Goal: Task Accomplishment & Management: Use online tool/utility

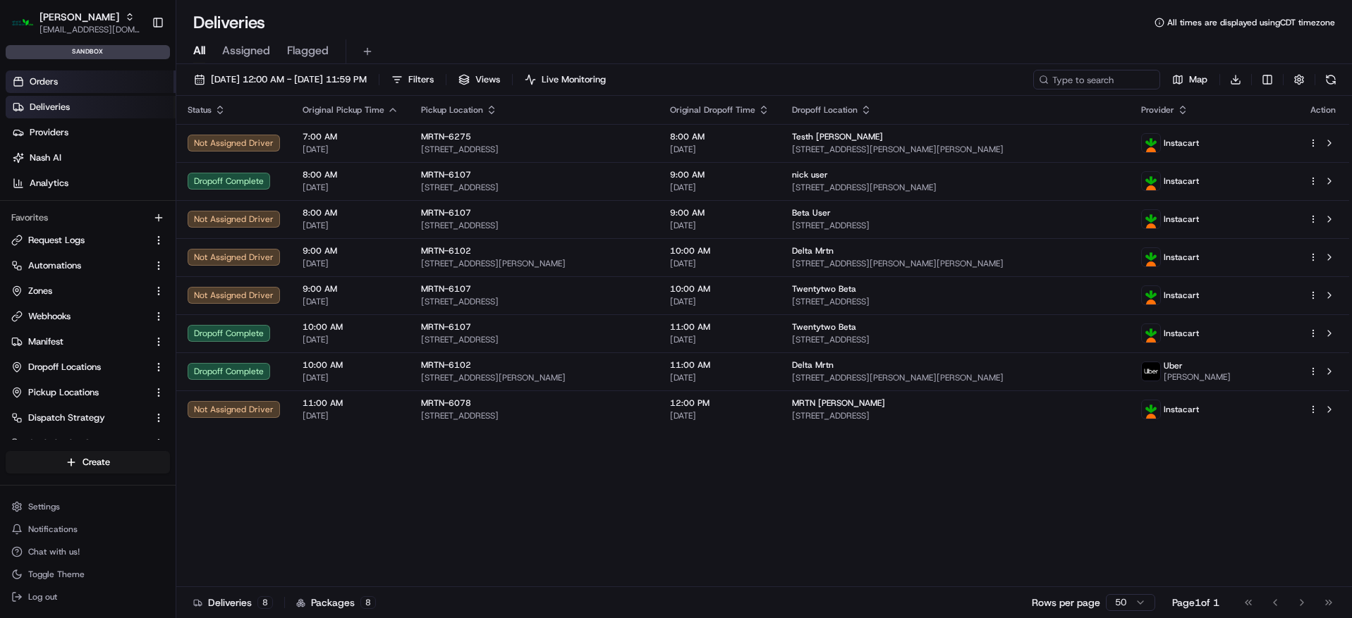
click at [37, 78] on span "Orders" at bounding box center [44, 81] width 28 height 13
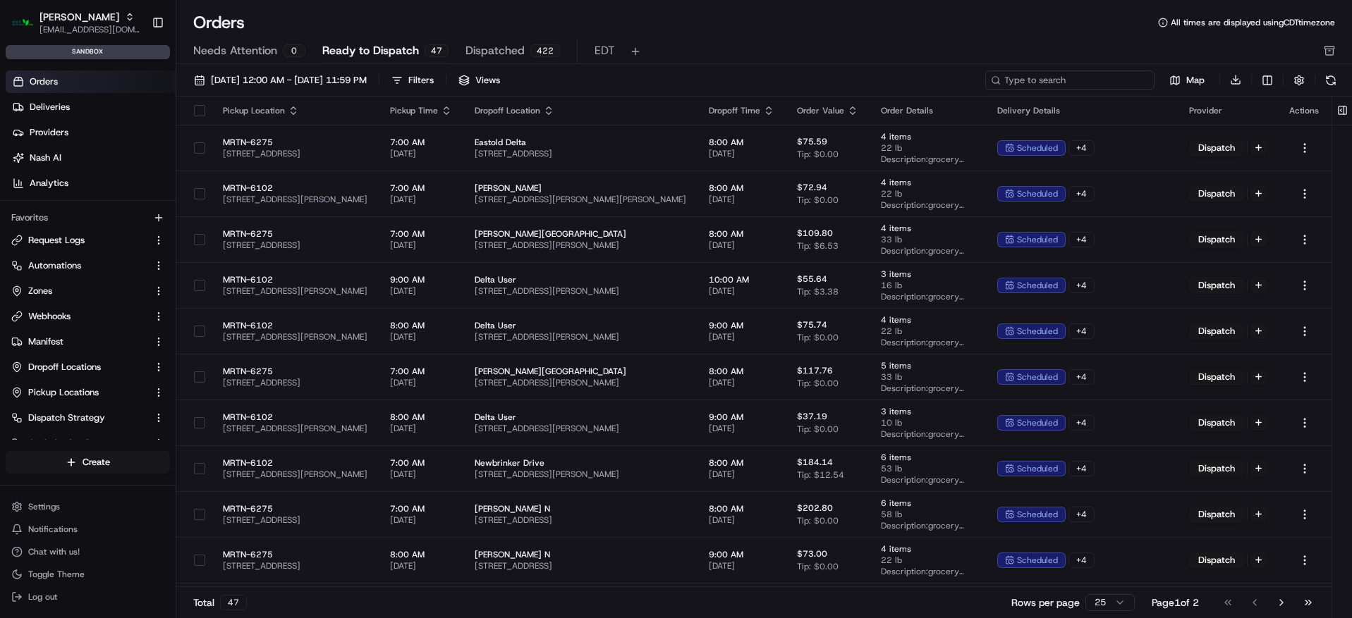
click at [1069, 71] on input at bounding box center [1069, 81] width 169 height 20
paste input "m500662484"
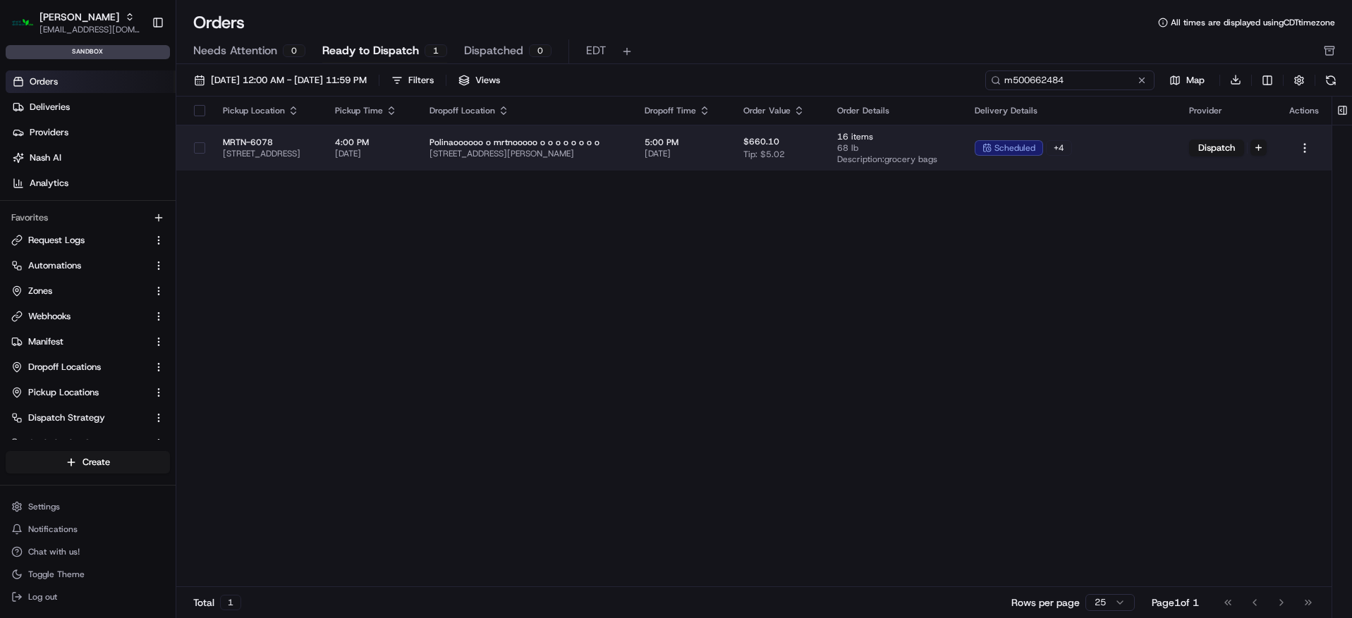
type input "m500662484"
click at [732, 139] on td "5:00 PM 08/22/2025" at bounding box center [682, 148] width 99 height 46
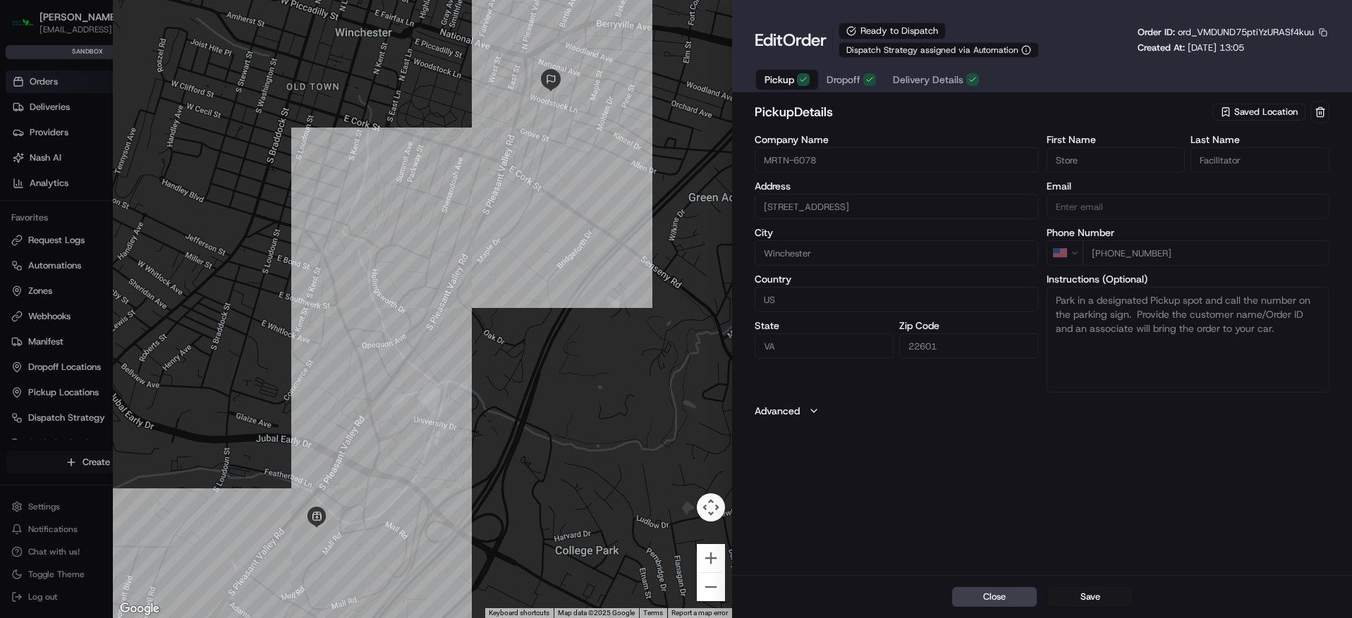
click at [933, 80] on span "Delivery Details" at bounding box center [928, 80] width 71 height 14
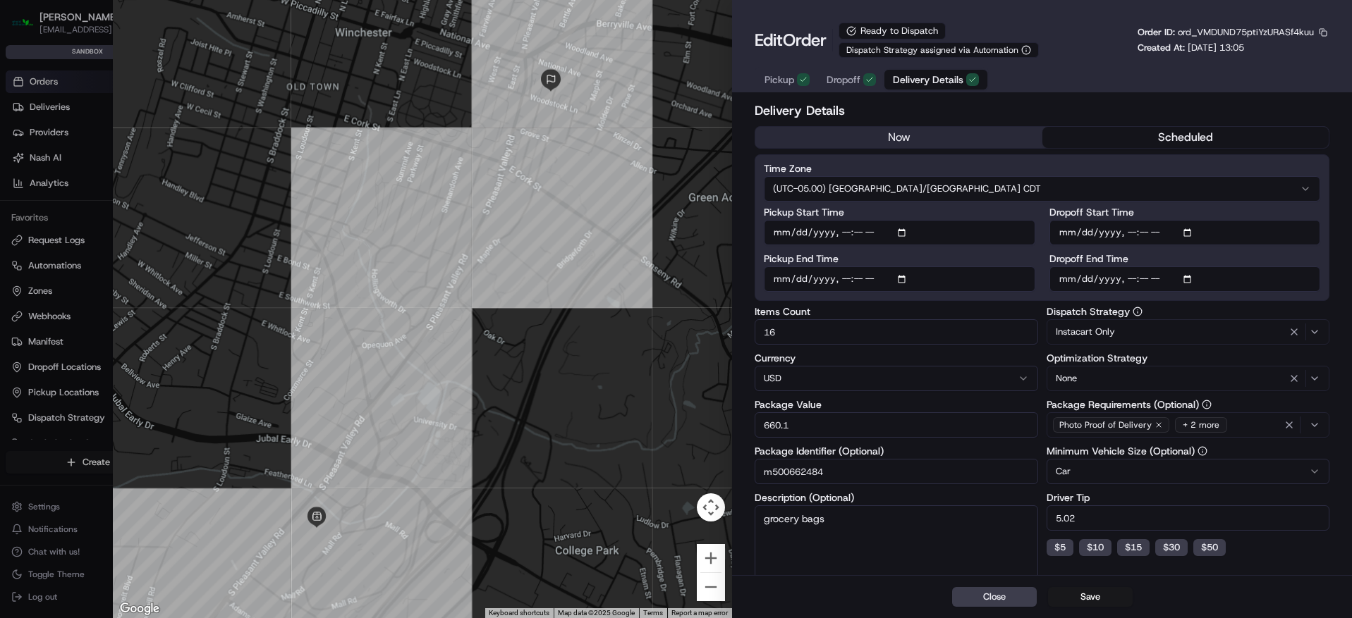
click at [1109, 128] on button "scheduled" at bounding box center [1185, 137] width 286 height 21
drag, startPoint x: 1109, startPoint y: 128, endPoint x: 395, endPoint y: 13, distance: 723.4
click at [0, 0] on body "Martin's asiyat.adzhieva@adusa.com Toggle Sidebar sandbox Orders Deliveries Pro…" at bounding box center [676, 309] width 1352 height 618
type input "1"
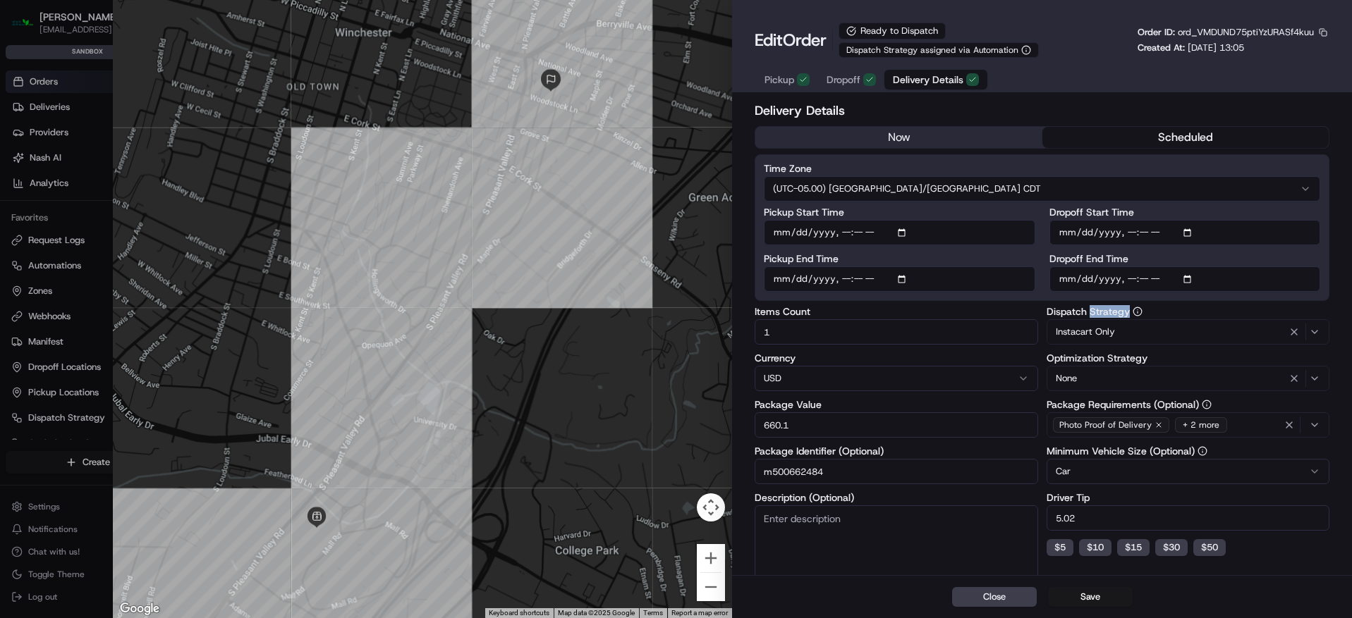
click at [105, 71] on div at bounding box center [676, 309] width 1352 height 618
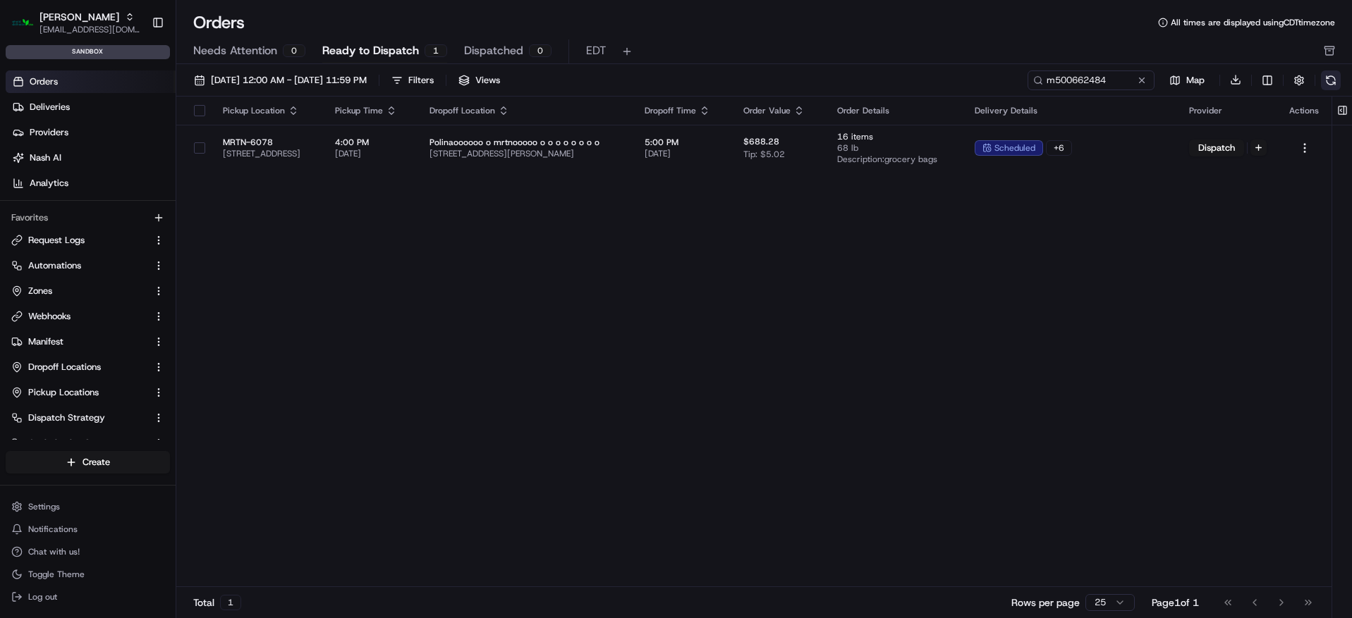
click at [1323, 78] on button at bounding box center [1331, 81] width 20 height 20
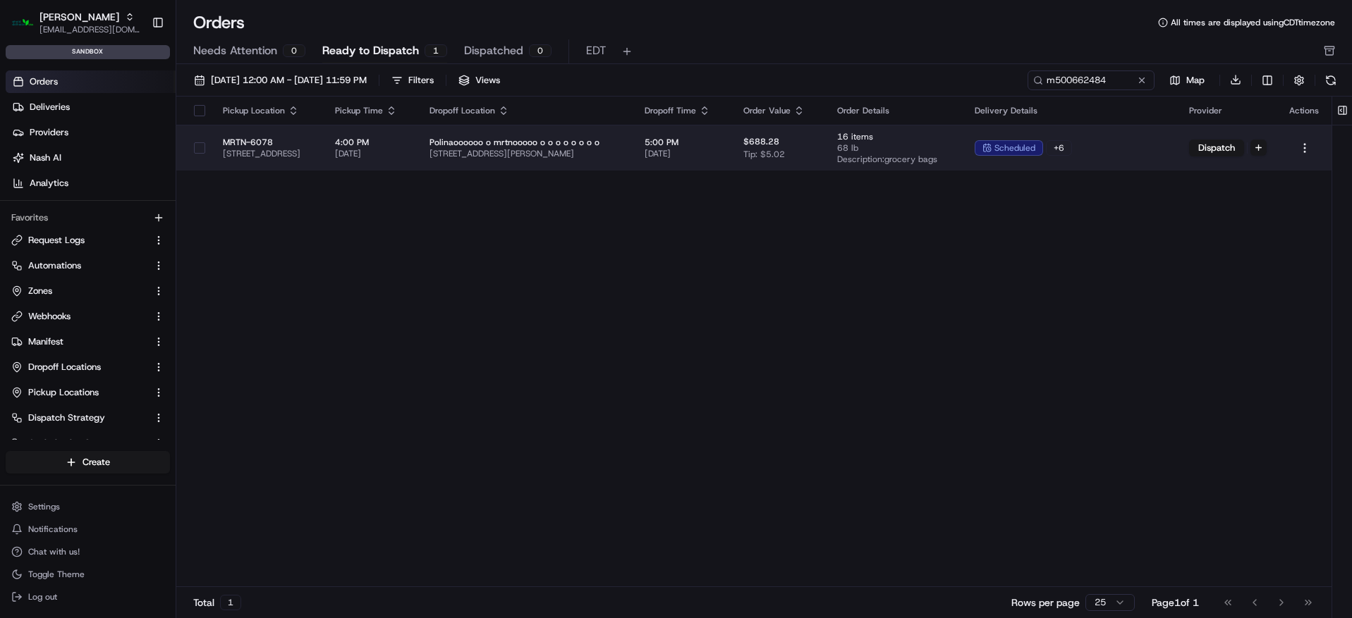
click at [826, 132] on td "$688.28 Tip: $5.02" at bounding box center [779, 148] width 94 height 46
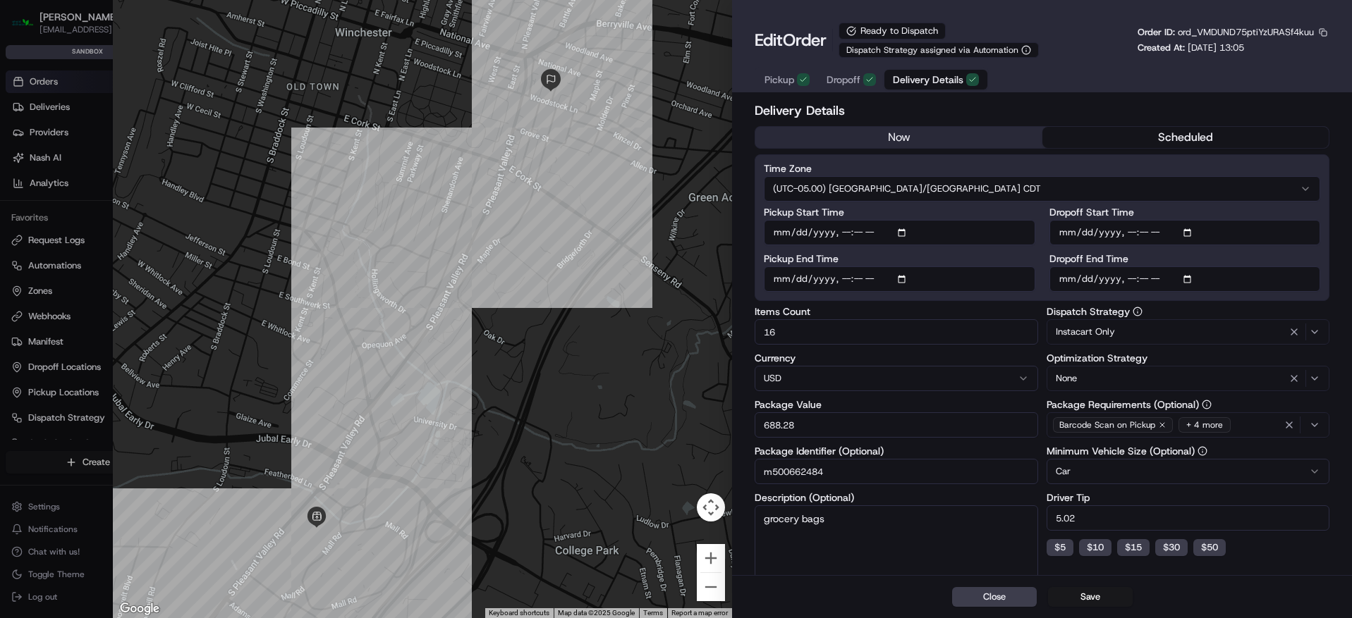
click at [1210, 420] on div "+ 4 more" at bounding box center [1204, 425] width 52 height 16
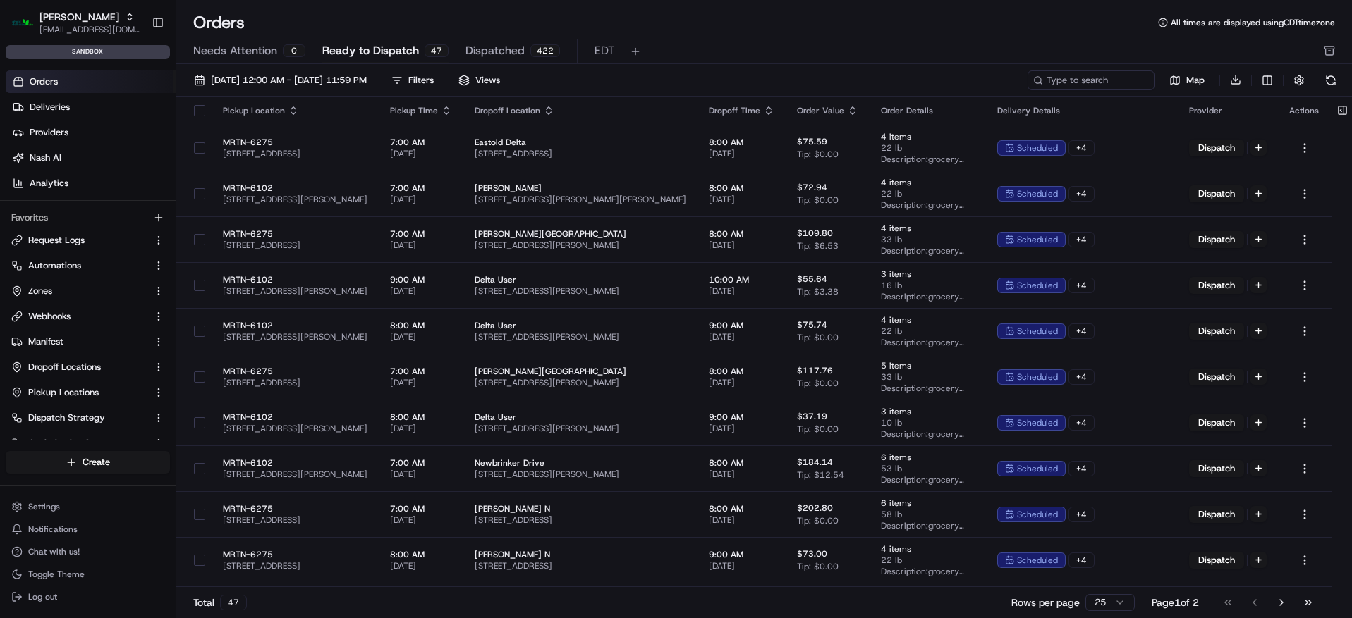
click at [1113, 92] on div "08/01/2025 12:00 AM - 08/31/2025 11:59 PM Filters Views Map Download" at bounding box center [763, 83] width 1175 height 27
click at [1110, 86] on input at bounding box center [1069, 81] width 169 height 20
paste input "m500662484"
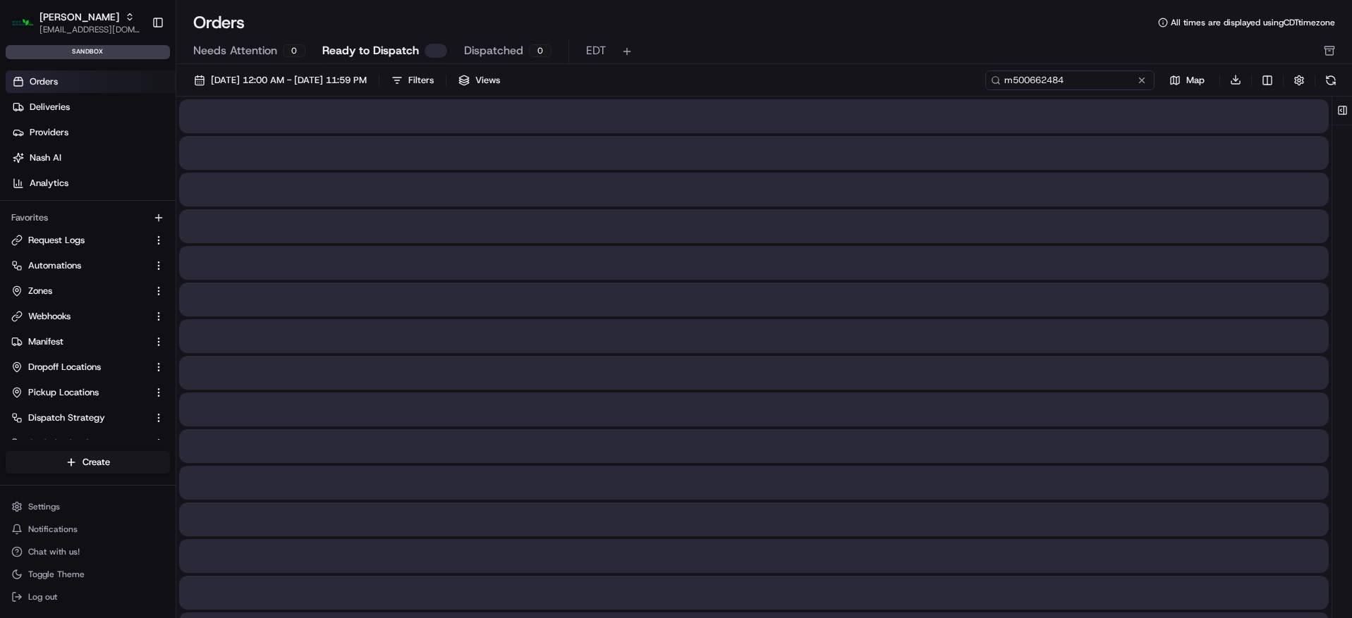
type input "m500662484"
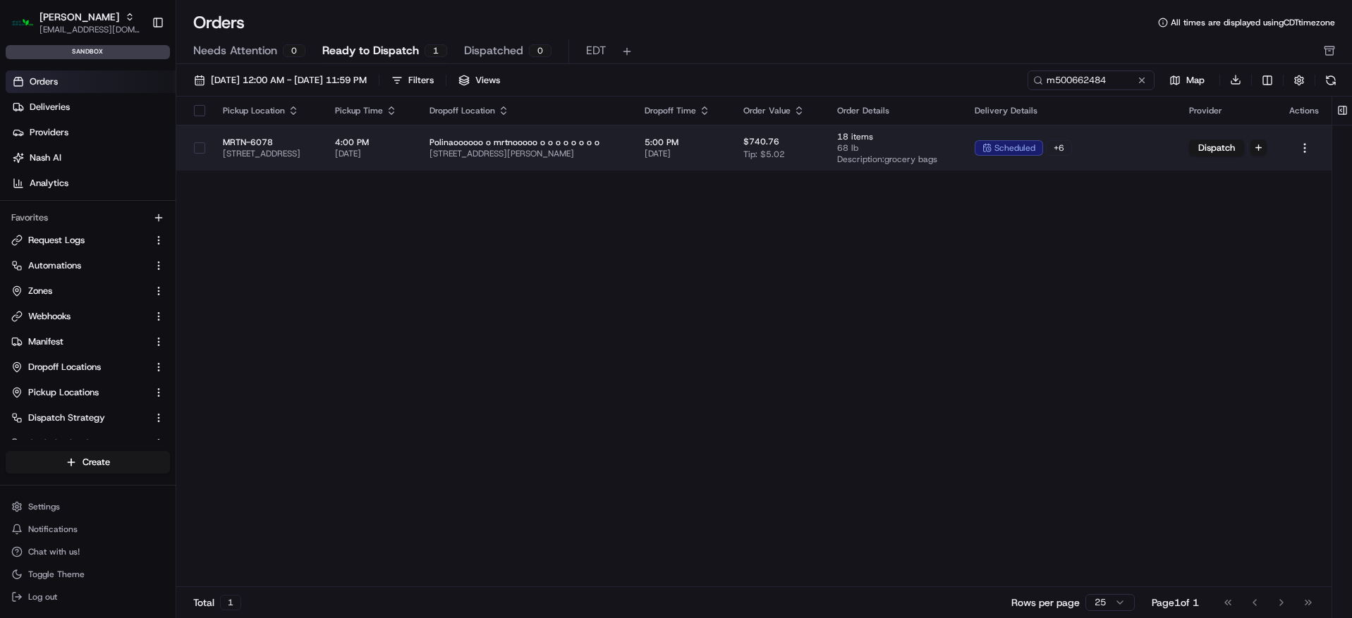
click at [826, 142] on td "$740.76 Tip: $5.02" at bounding box center [779, 148] width 94 height 46
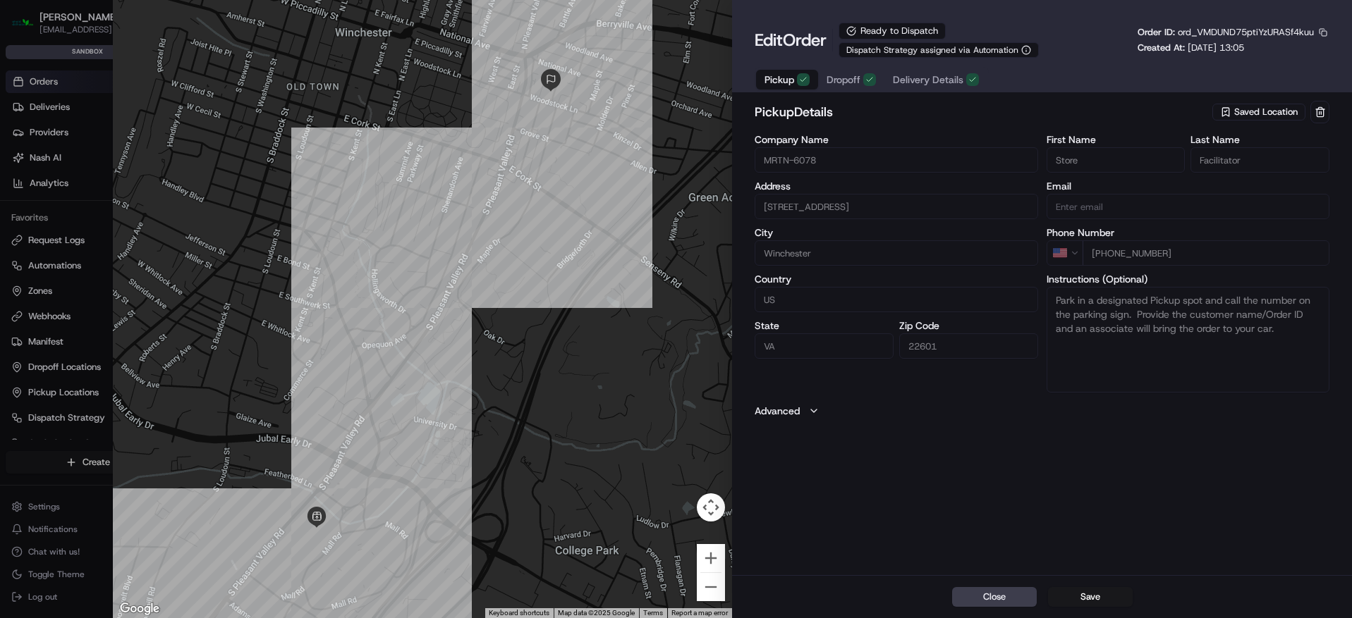
click at [902, 80] on span "Delivery Details" at bounding box center [928, 80] width 71 height 14
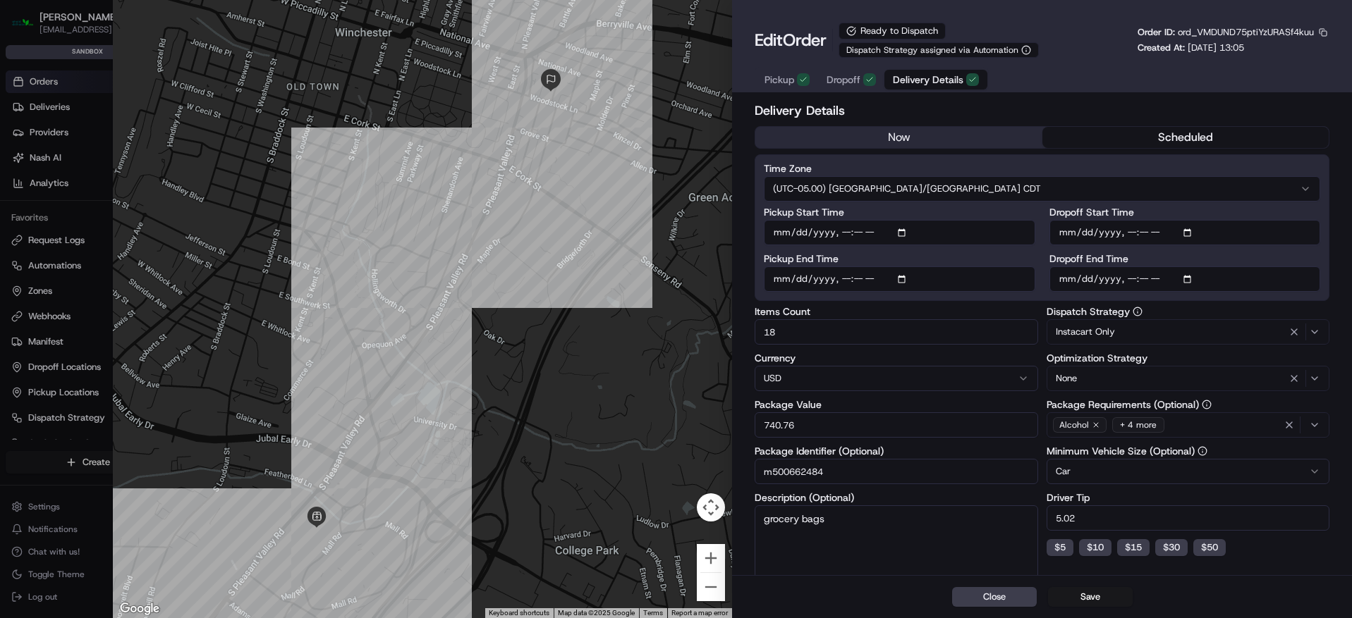
click at [1155, 426] on div "+ 4 more" at bounding box center [1138, 425] width 52 height 16
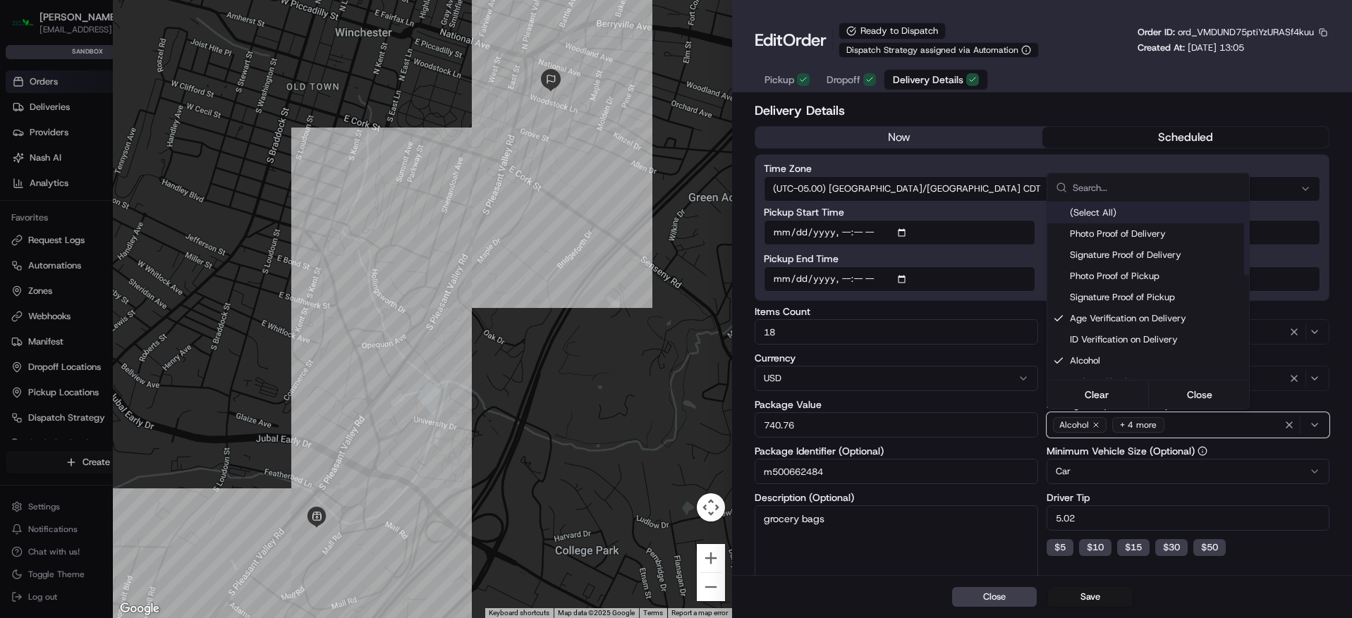
click at [1119, 89] on div at bounding box center [676, 309] width 1352 height 618
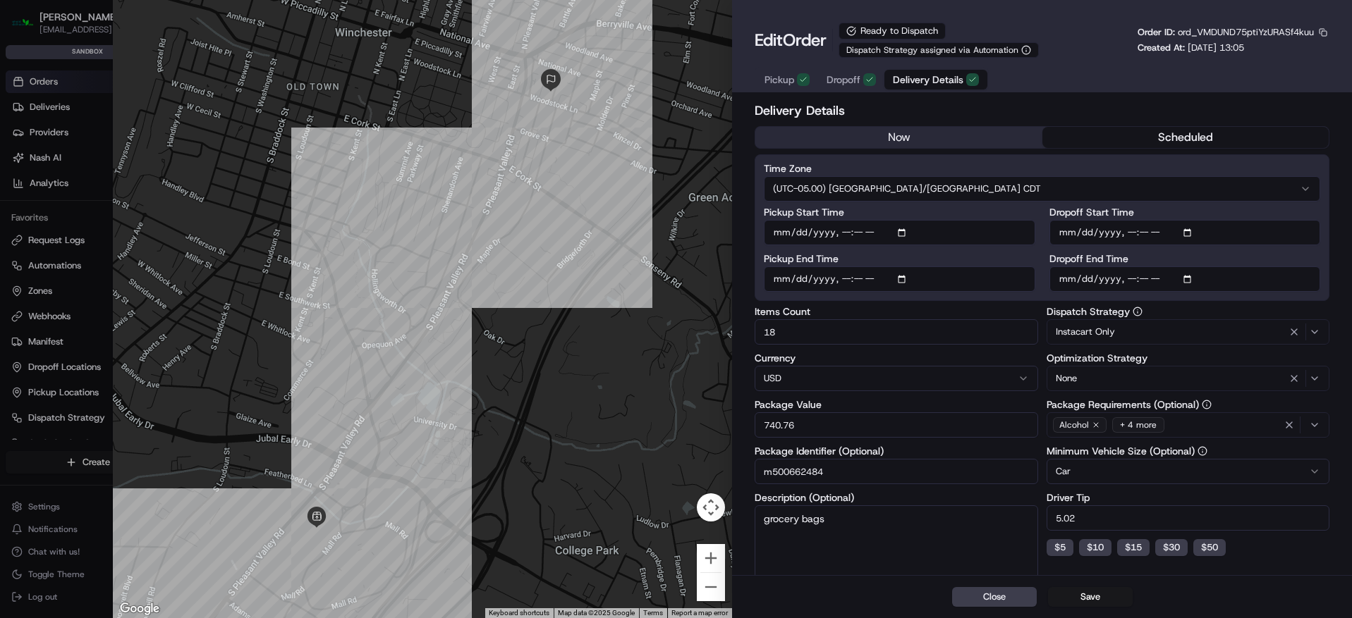
click at [620, 138] on div at bounding box center [423, 309] width 620 height 618
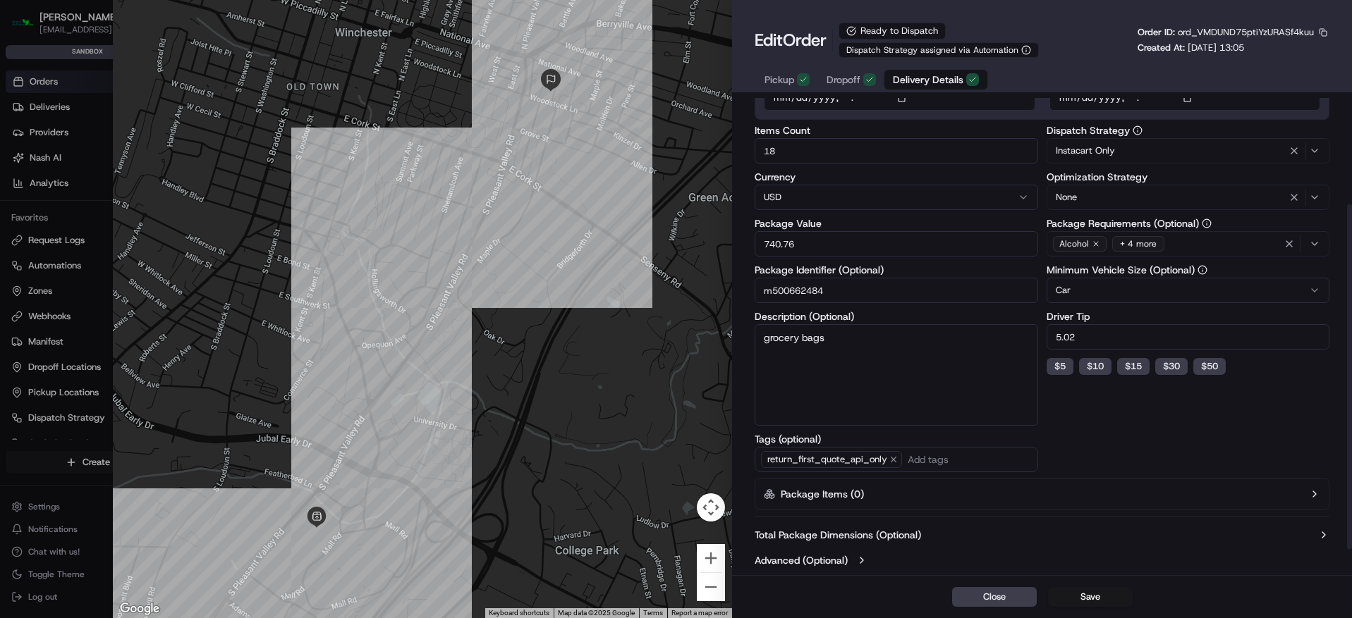
scroll to position [182, 0]
type input "1"
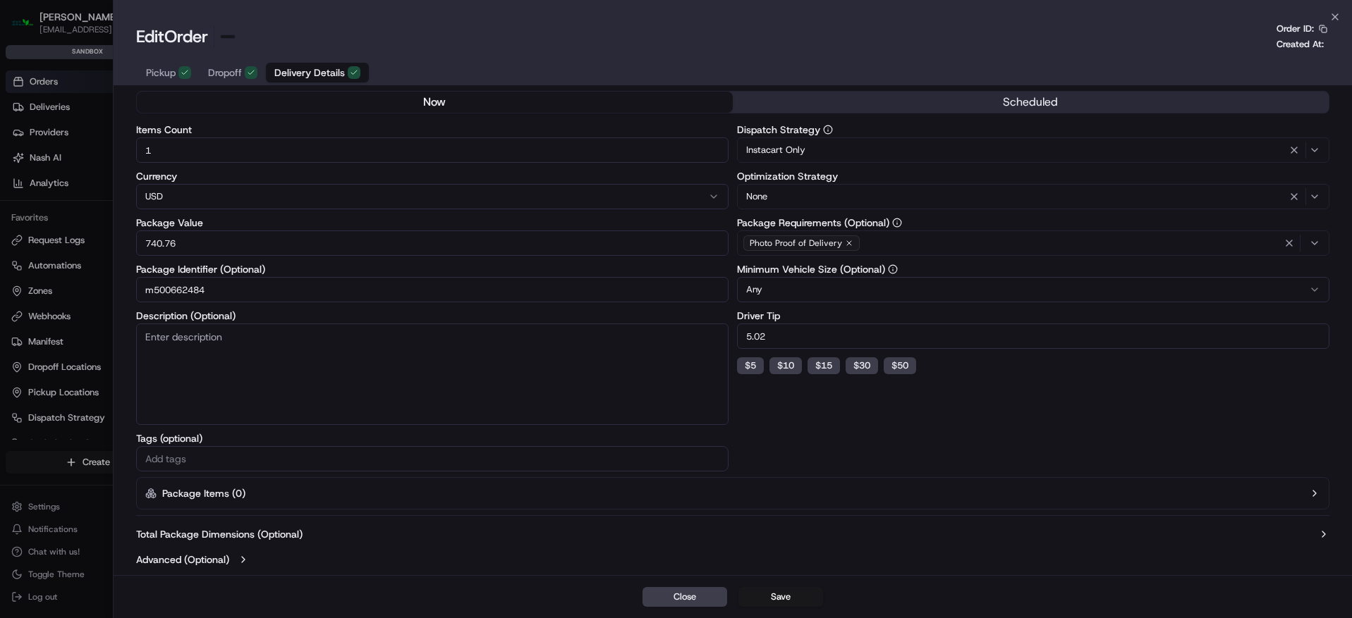
click at [99, 81] on div at bounding box center [676, 309] width 1352 height 618
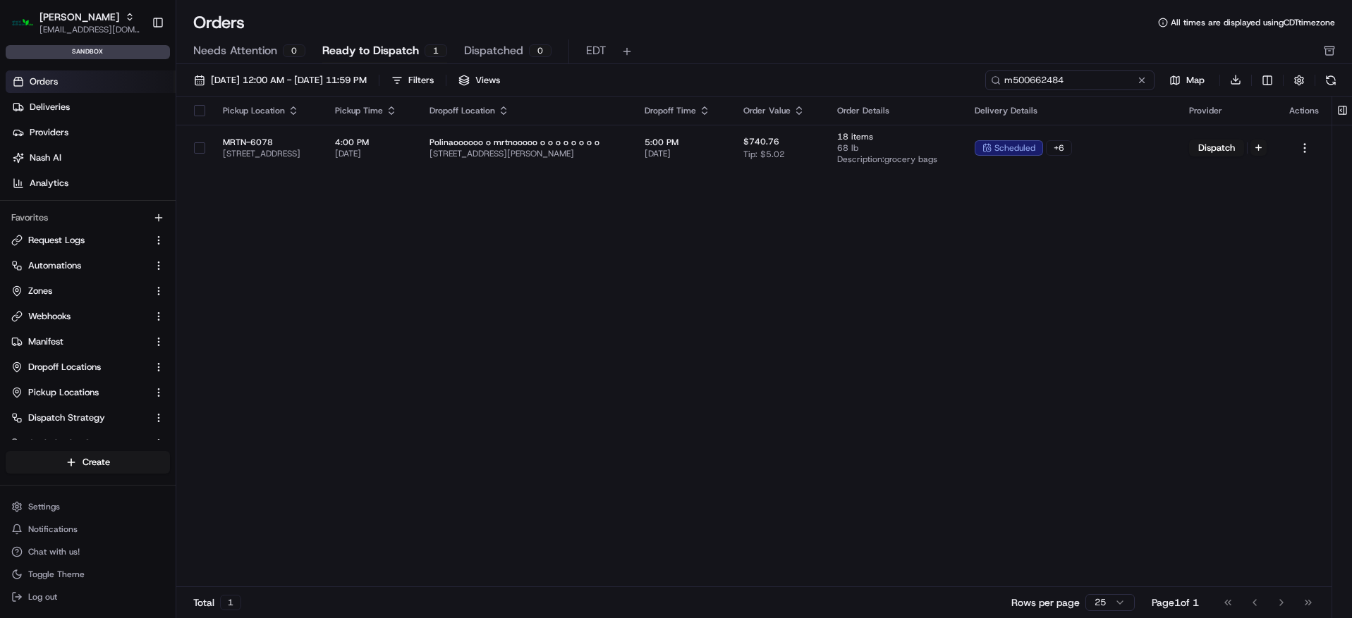
click at [1078, 84] on input "m500662484" at bounding box center [1069, 81] width 169 height 20
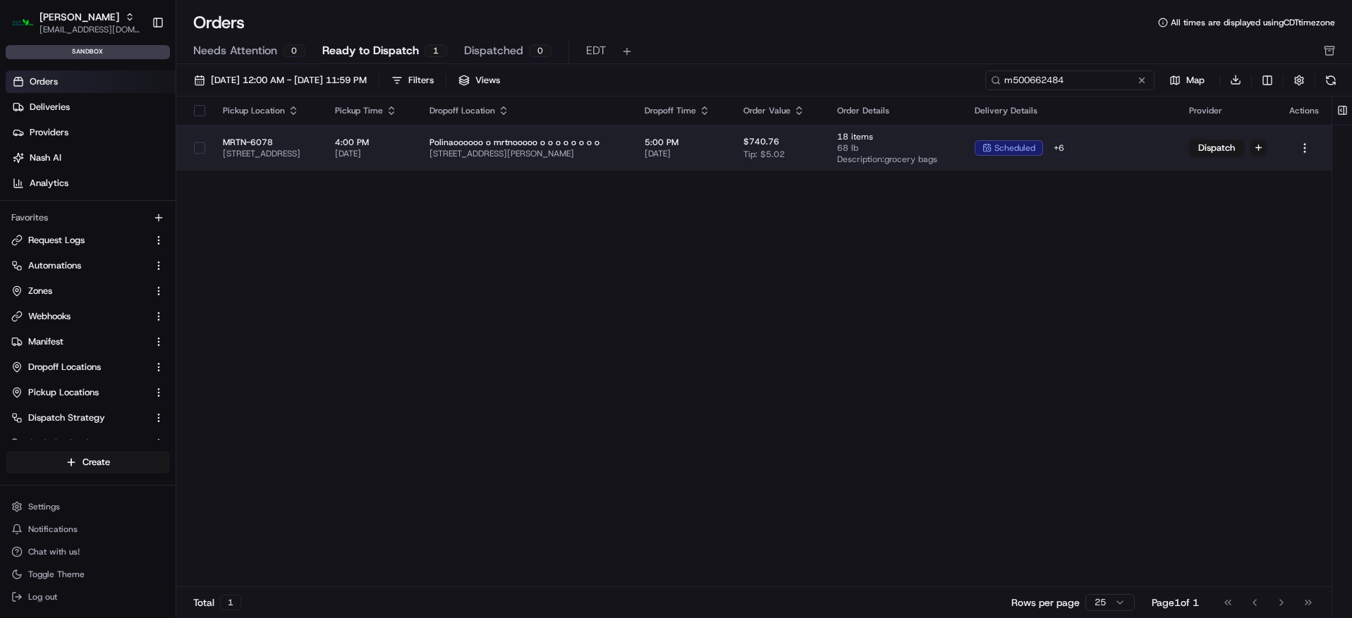
paste input "109"
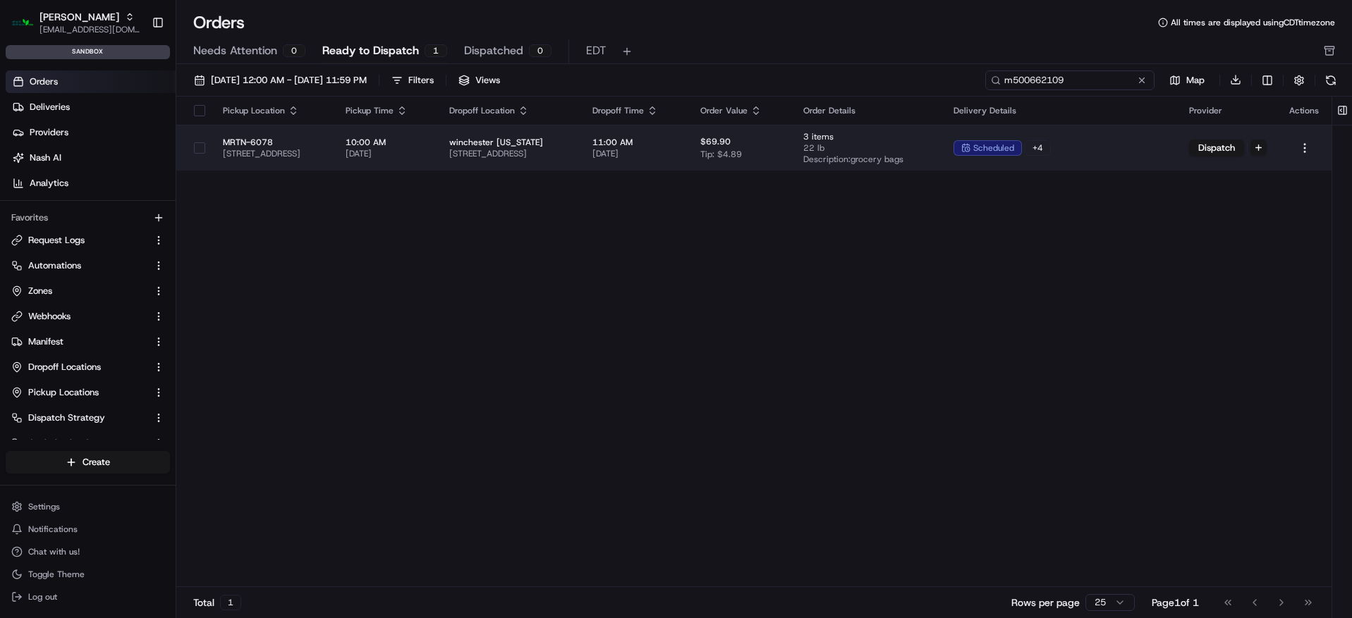
type input "m500662109"
click at [569, 152] on span "119 Hawthorne Dr, Winchester, VA 22601, USA" at bounding box center [509, 153] width 120 height 11
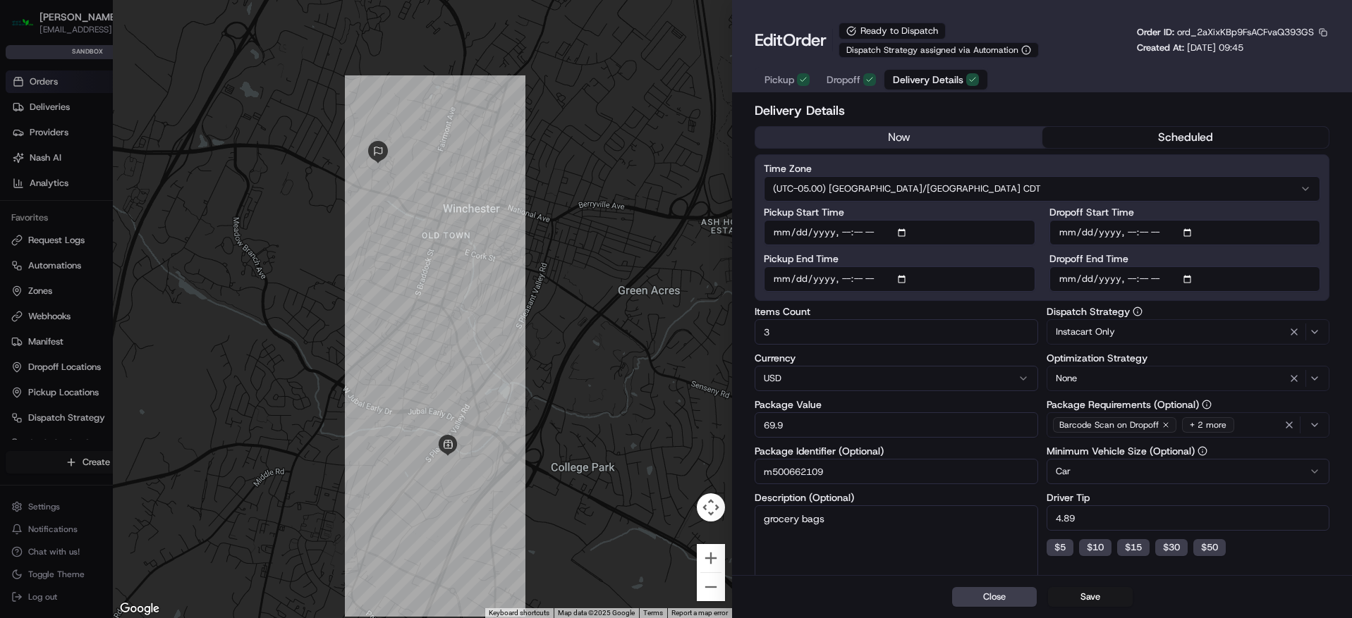
click at [841, 77] on span "Dropoff" at bounding box center [843, 80] width 34 height 14
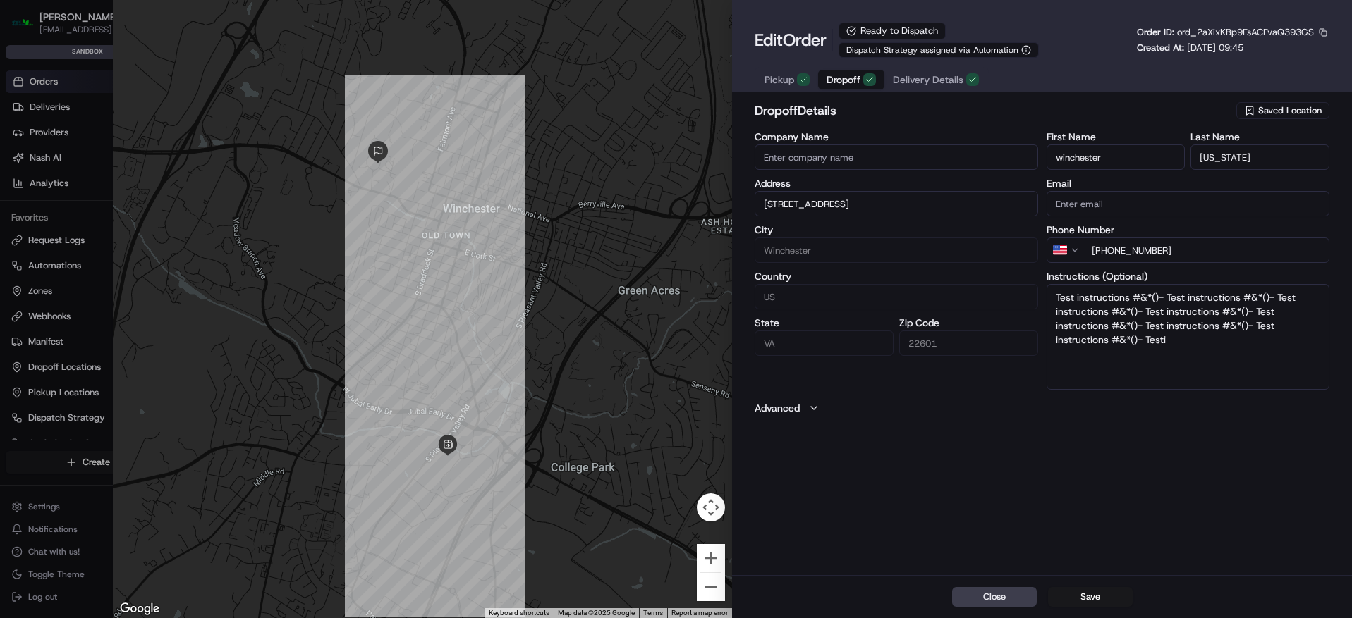
click at [919, 79] on span "Delivery Details" at bounding box center [928, 80] width 71 height 14
click at [851, 84] on span "Dropoff" at bounding box center [843, 80] width 34 height 14
type input "+1"
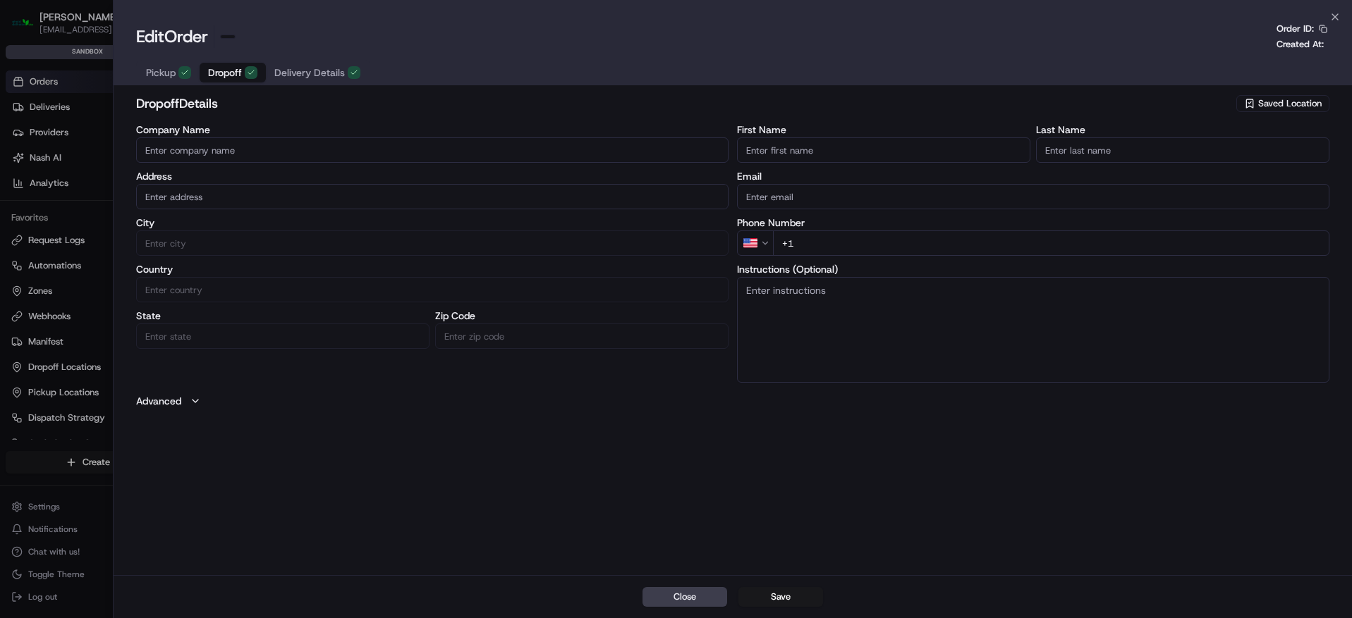
click at [80, 243] on div at bounding box center [676, 309] width 1352 height 618
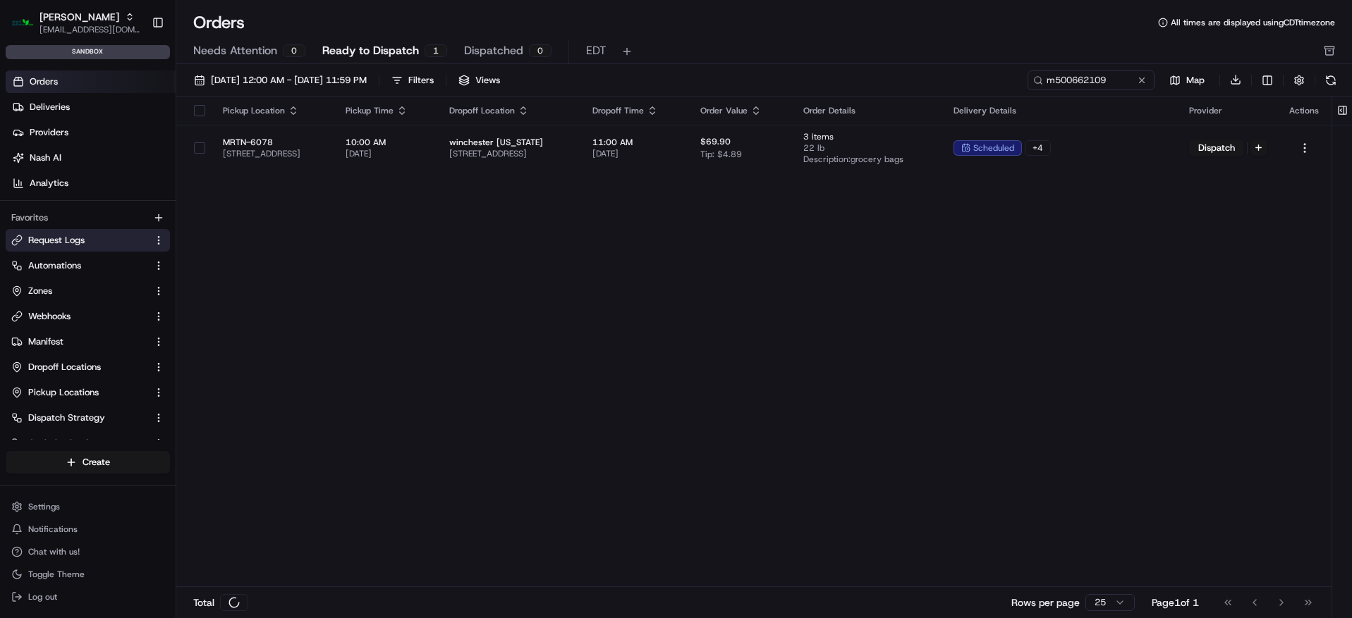
click at [75, 241] on span "Request Logs" at bounding box center [56, 240] width 56 height 13
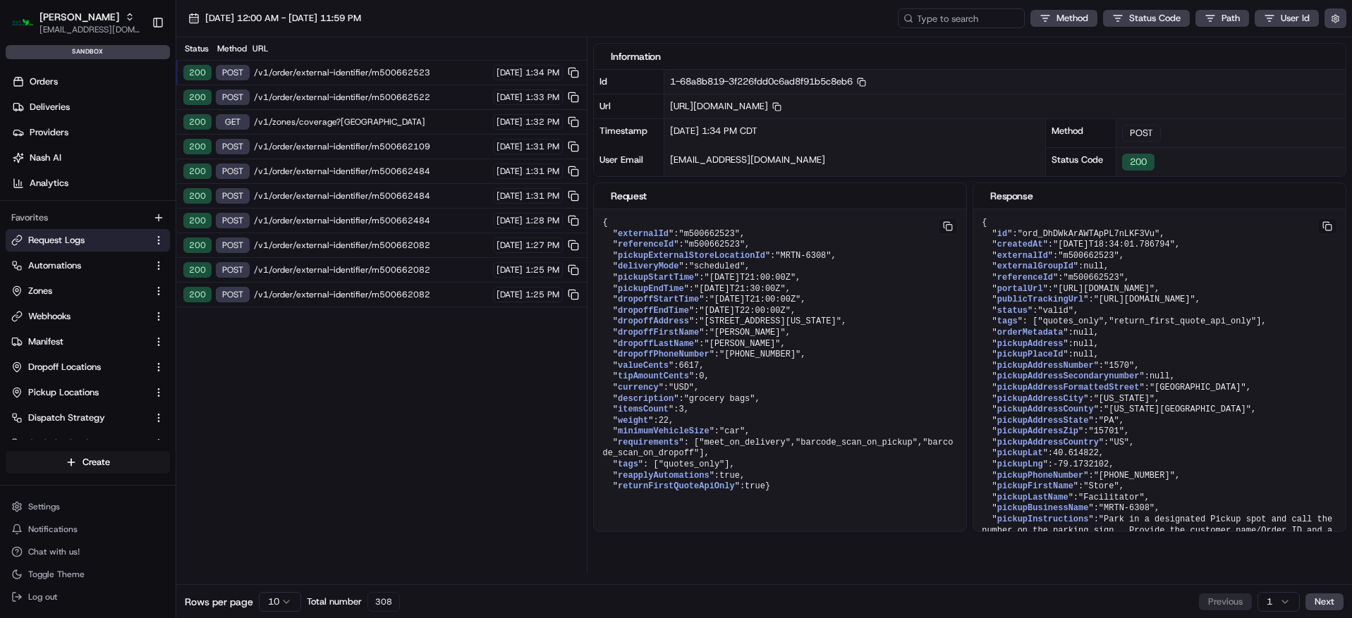
click at [325, 75] on span "/v1/order/external-identifier/m500662523" at bounding box center [371, 72] width 235 height 11
click at [334, 89] on div "200 POST /v1/order/external-identifier/m500662522 08/22/2025 1:33 PM" at bounding box center [381, 97] width 410 height 25
click at [333, 126] on span "/v1/zones/coverage?latitude=40.6135603&longitude=-79.1744759" at bounding box center [371, 121] width 235 height 11
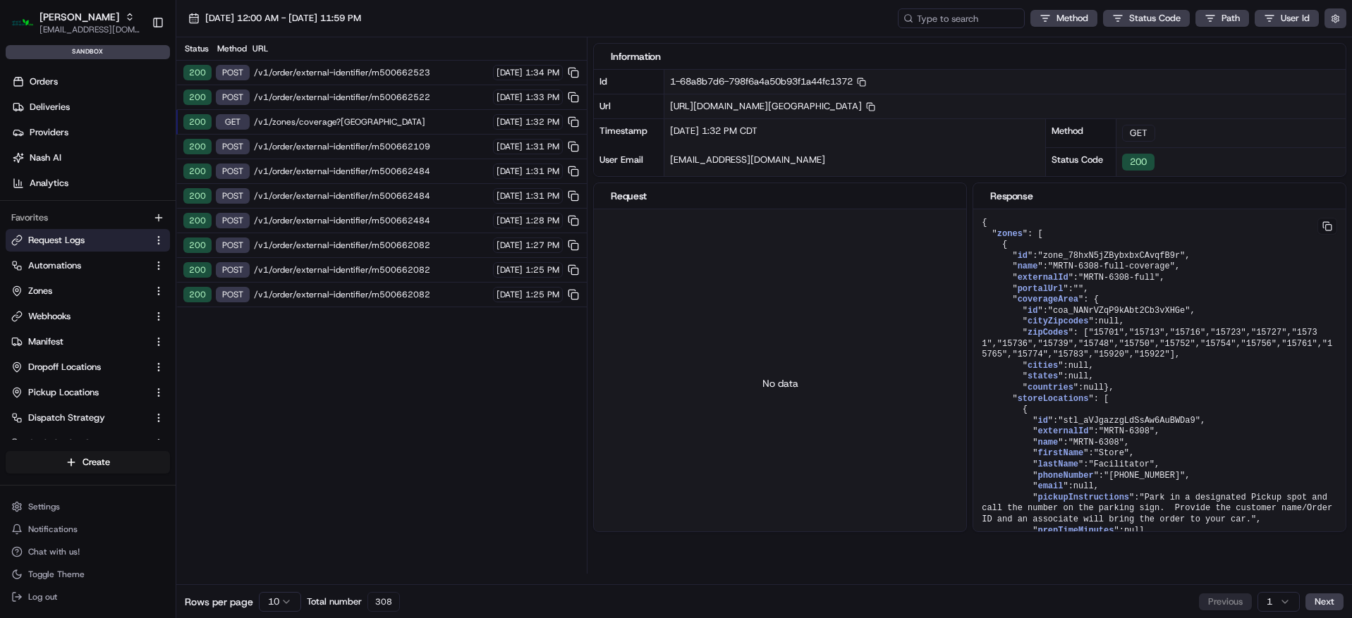
click at [338, 152] on div "200 POST /v1/order/external-identifier/m500662109 08/22/2025 1:31 PM" at bounding box center [381, 147] width 410 height 25
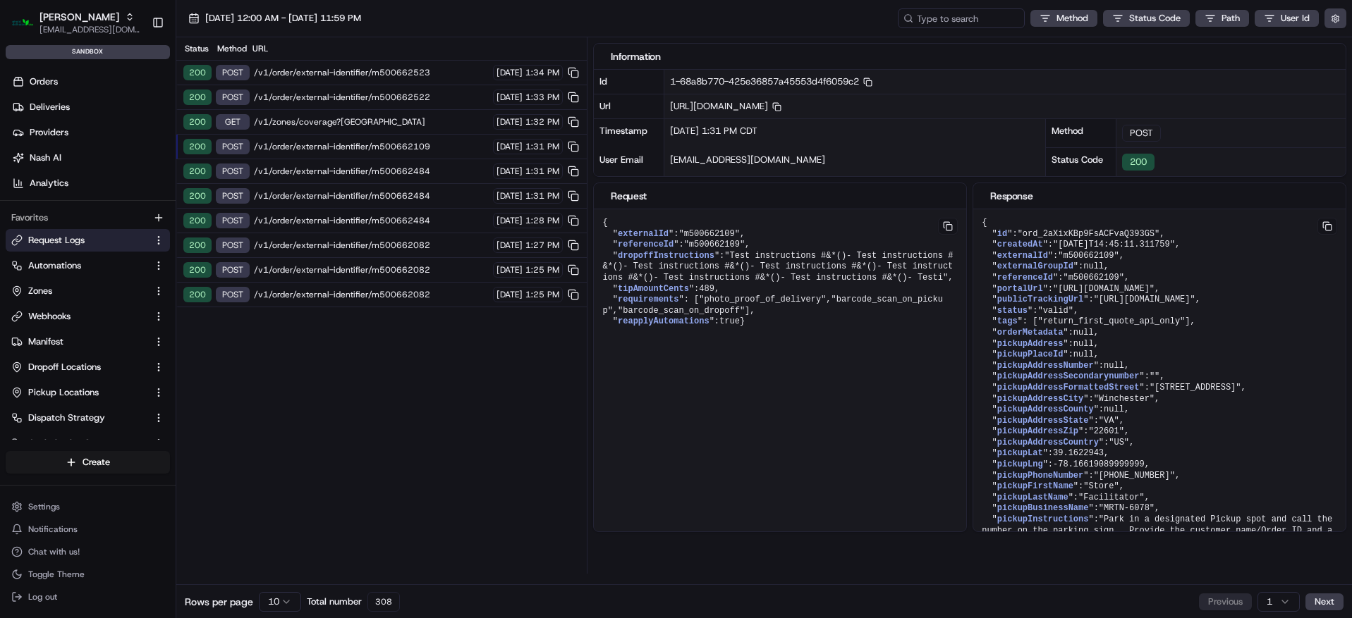
click at [364, 149] on span "/v1/order/external-identifier/m500662109" at bounding box center [371, 146] width 235 height 11
click at [350, 149] on span "/v1/order/external-identifier/m500662109" at bounding box center [371, 146] width 235 height 11
click at [286, 604] on html "Martin's asiyat.adzhieva@adusa.com Toggle Sidebar sandbox Orders Deliveries Pro…" at bounding box center [676, 309] width 1352 height 618
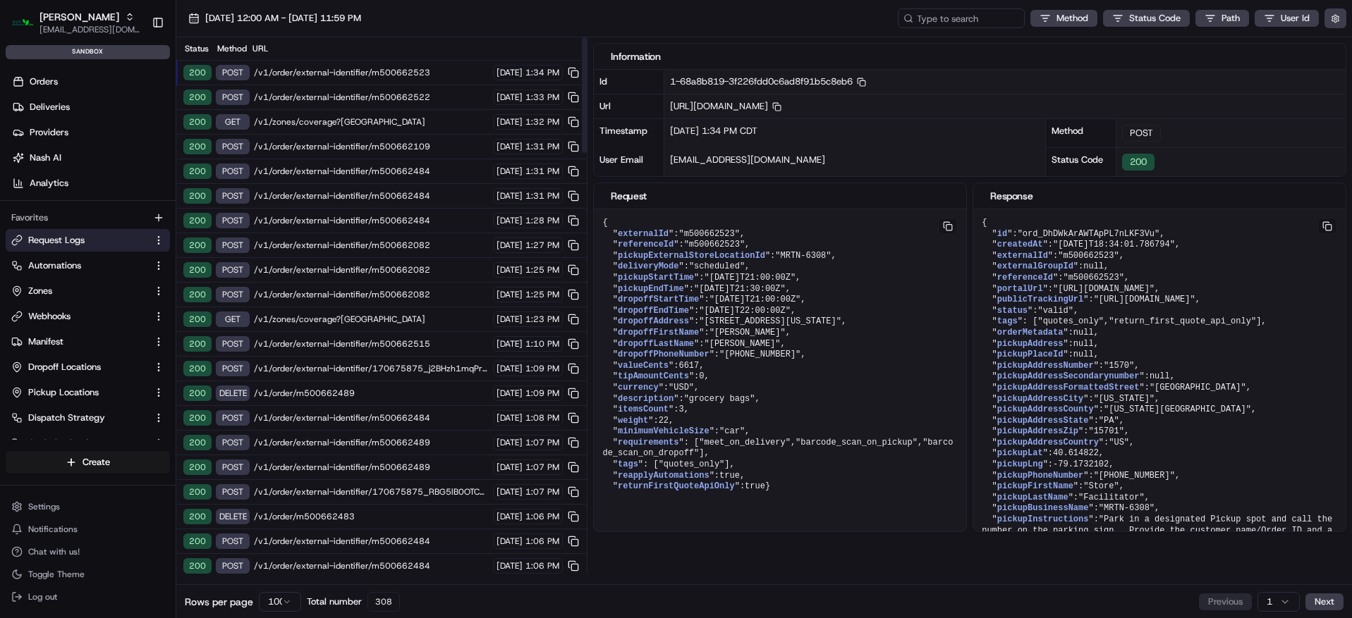
click at [410, 143] on span "/v1/order/external-identifier/m500662109" at bounding box center [371, 146] width 235 height 11
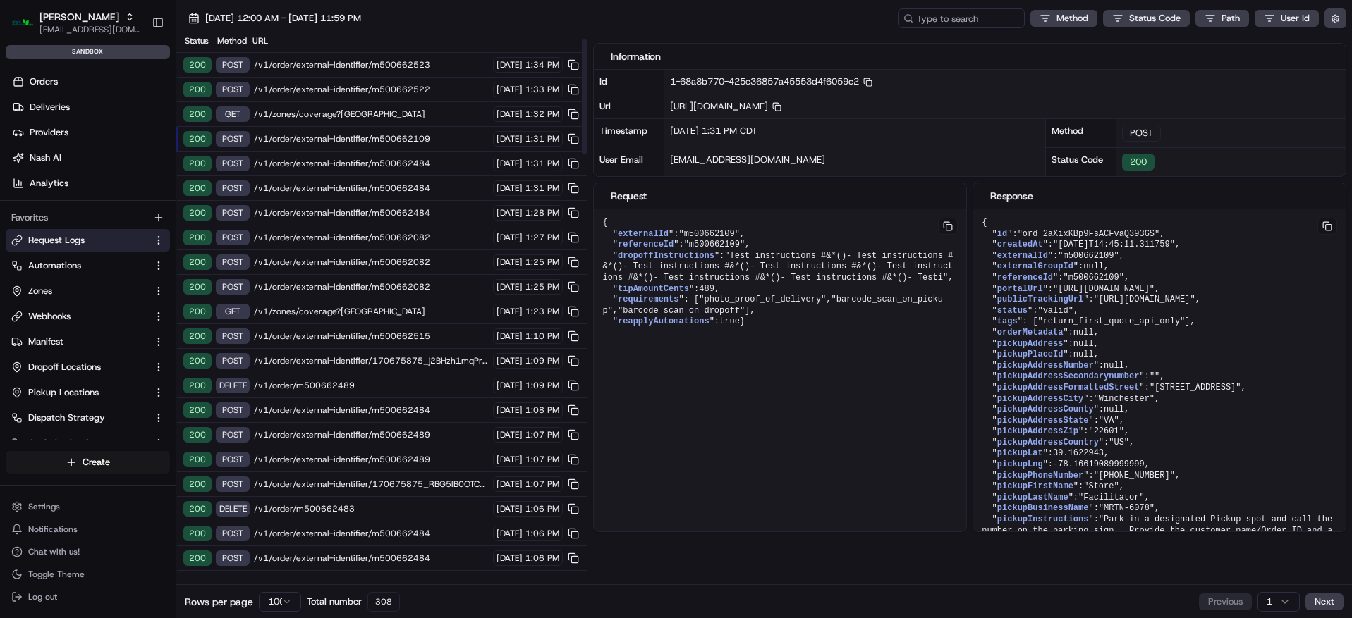
scroll to position [8, 0]
click at [745, 240] on span ""2025-08-22T14:45:11.311759"" at bounding box center [714, 245] width 61 height 10
click at [739, 231] on span ""ord_2aXixKBp9FsACFvaQ393GS"" at bounding box center [708, 234] width 61 height 10
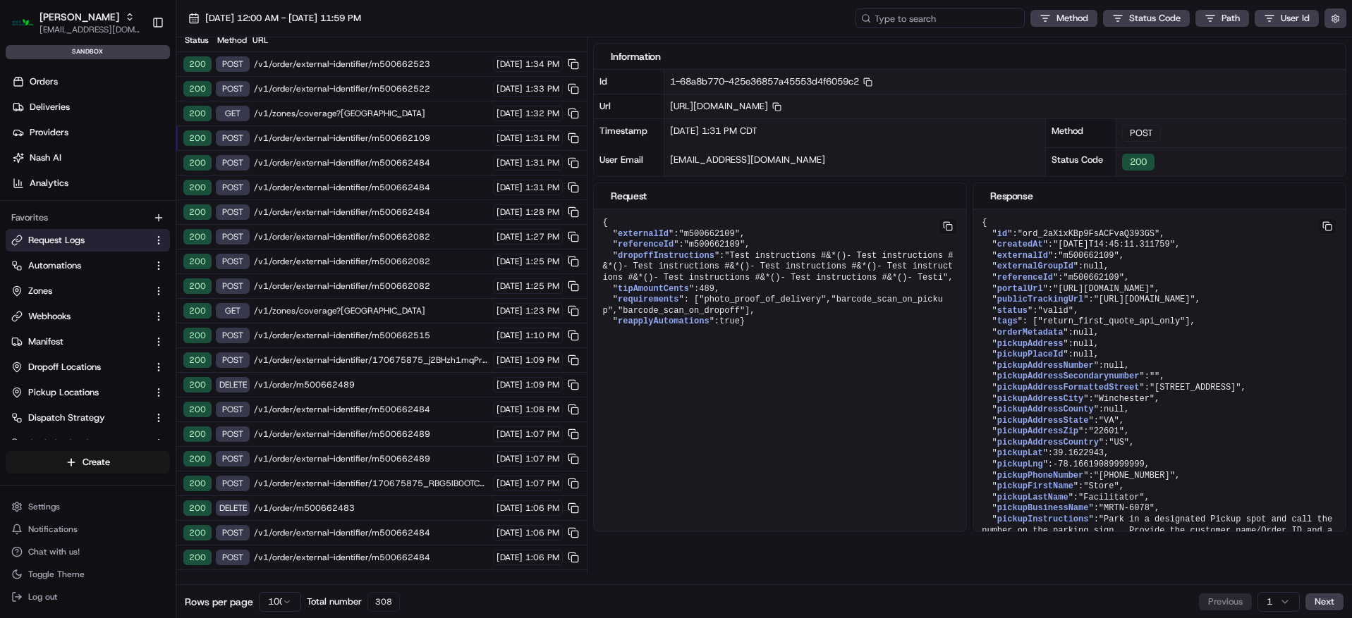
click at [929, 19] on input at bounding box center [939, 18] width 169 height 20
paste input "ord_2aXixKBp9FsACFvaQ393GS"
type input "ord_2aXixKBp9FsACFvaQ393GS"
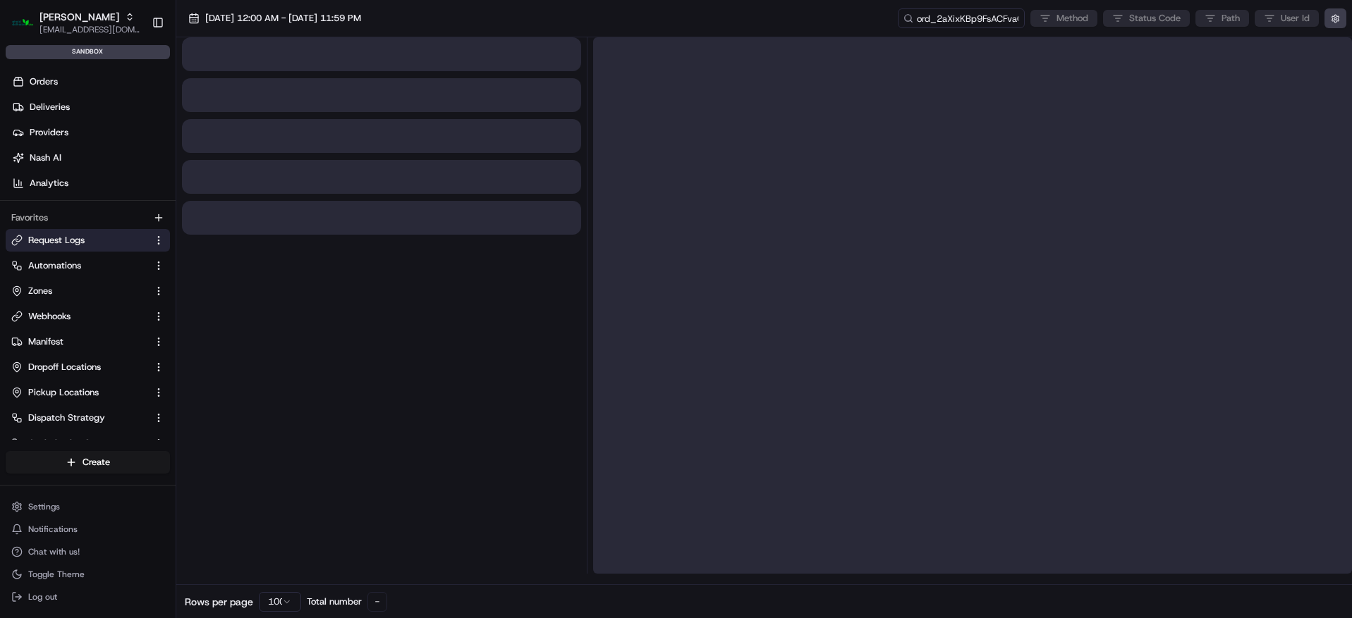
scroll to position [0, 0]
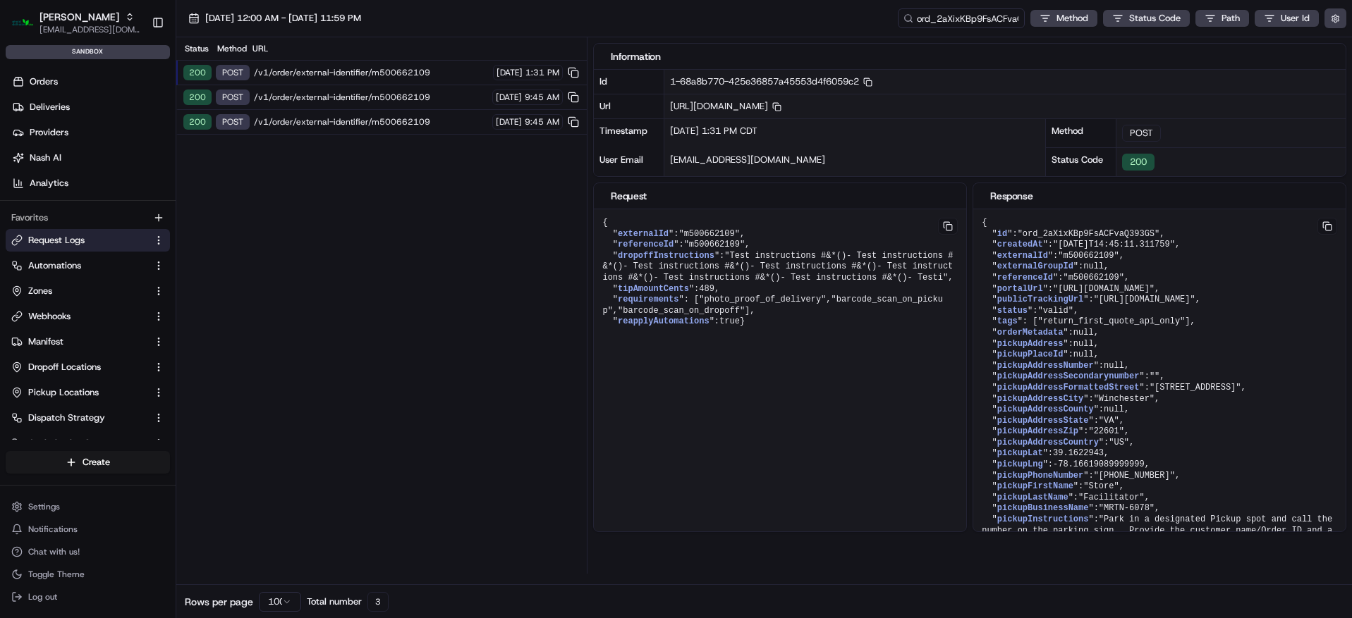
click at [441, 119] on span "/v1/order/external-identifier/m500662109" at bounding box center [371, 121] width 234 height 11
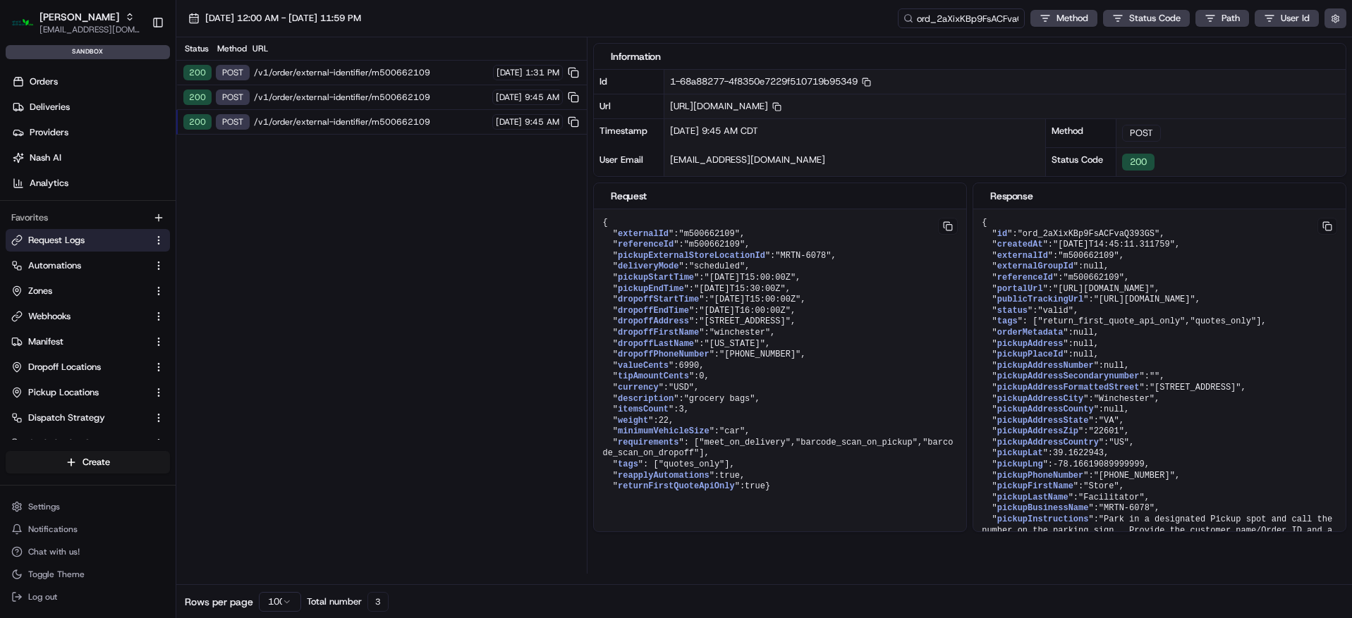
click at [427, 100] on span "/v1/order/external-identifier/m500662109" at bounding box center [371, 97] width 234 height 11
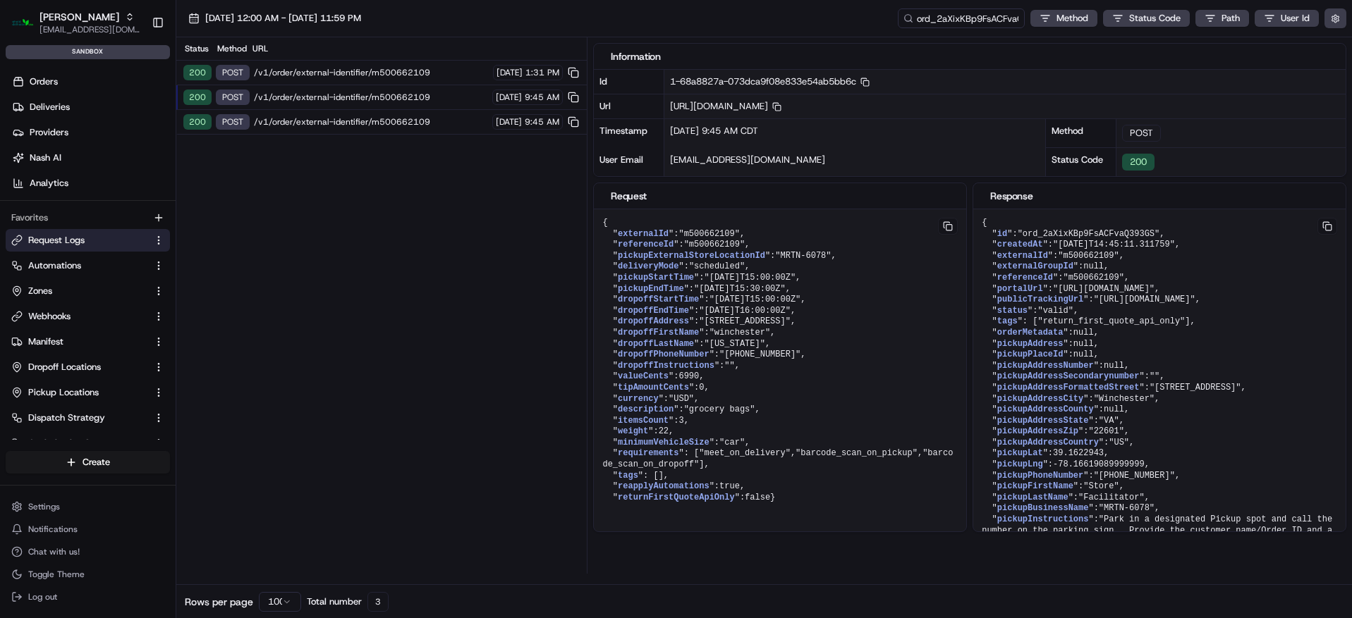
click at [401, 84] on div "200 POST /v1/order/external-identifier/m500662109 08/22/2025 1:31 PM" at bounding box center [381, 73] width 410 height 25
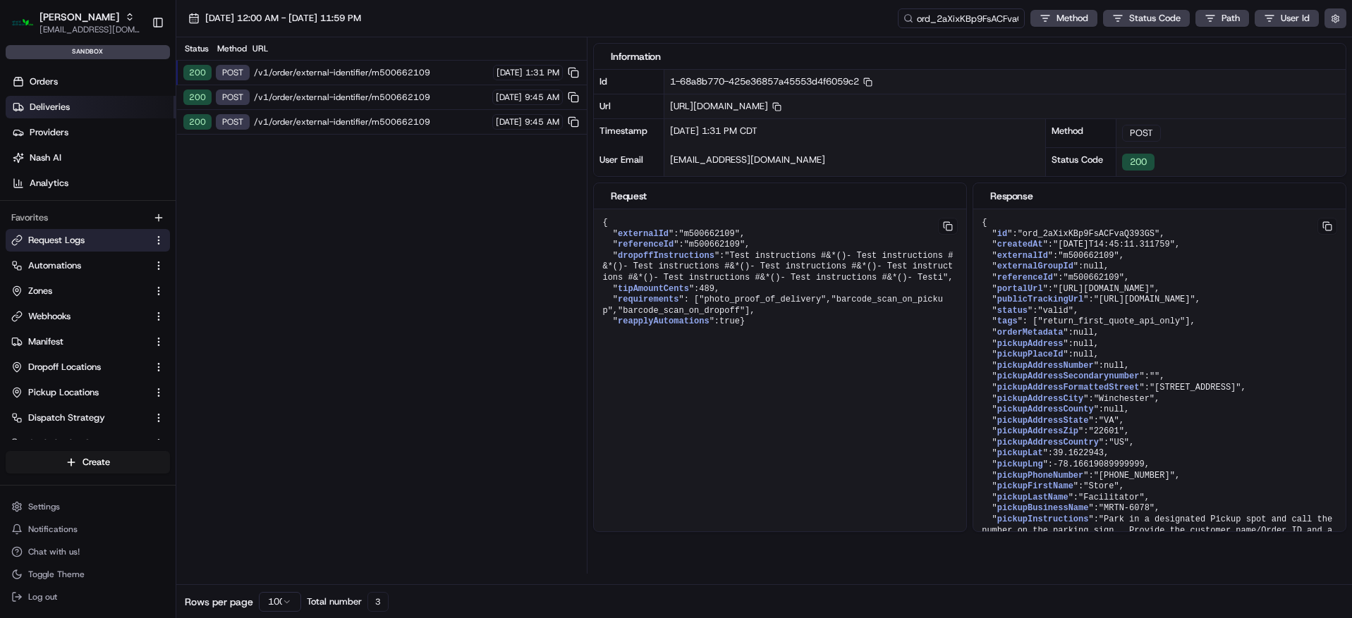
click at [106, 116] on link "Deliveries" at bounding box center [91, 107] width 170 height 23
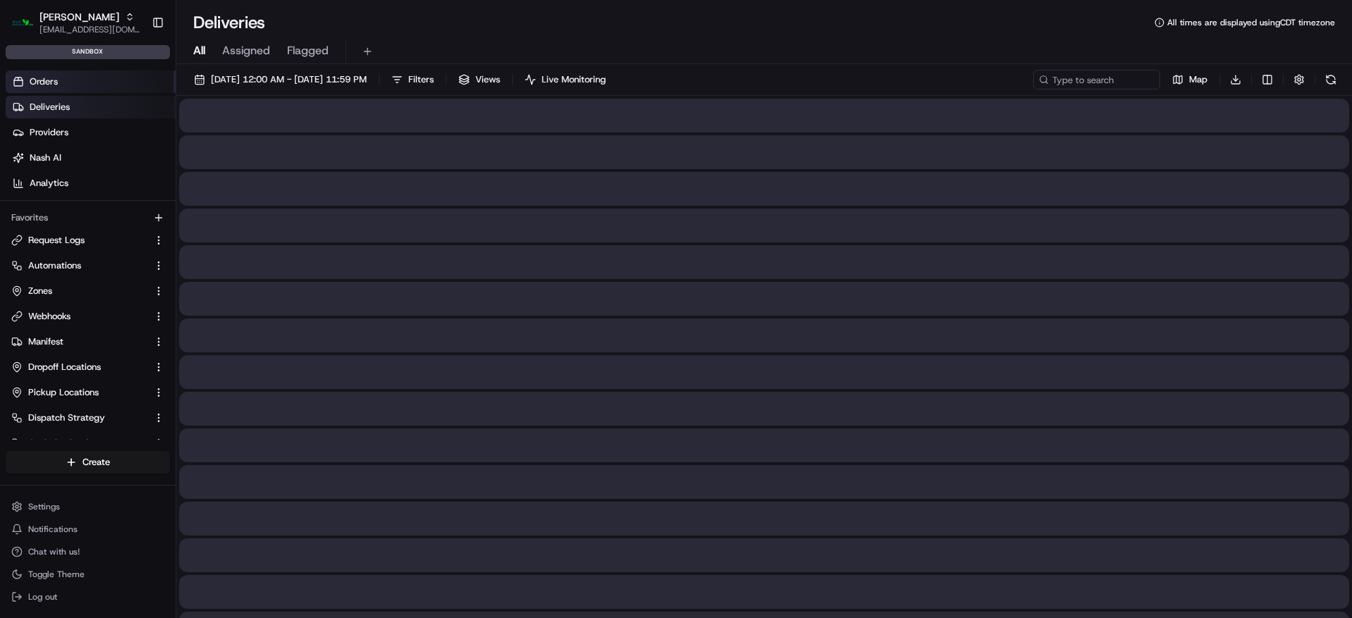
click at [130, 87] on link "Orders" at bounding box center [91, 82] width 170 height 23
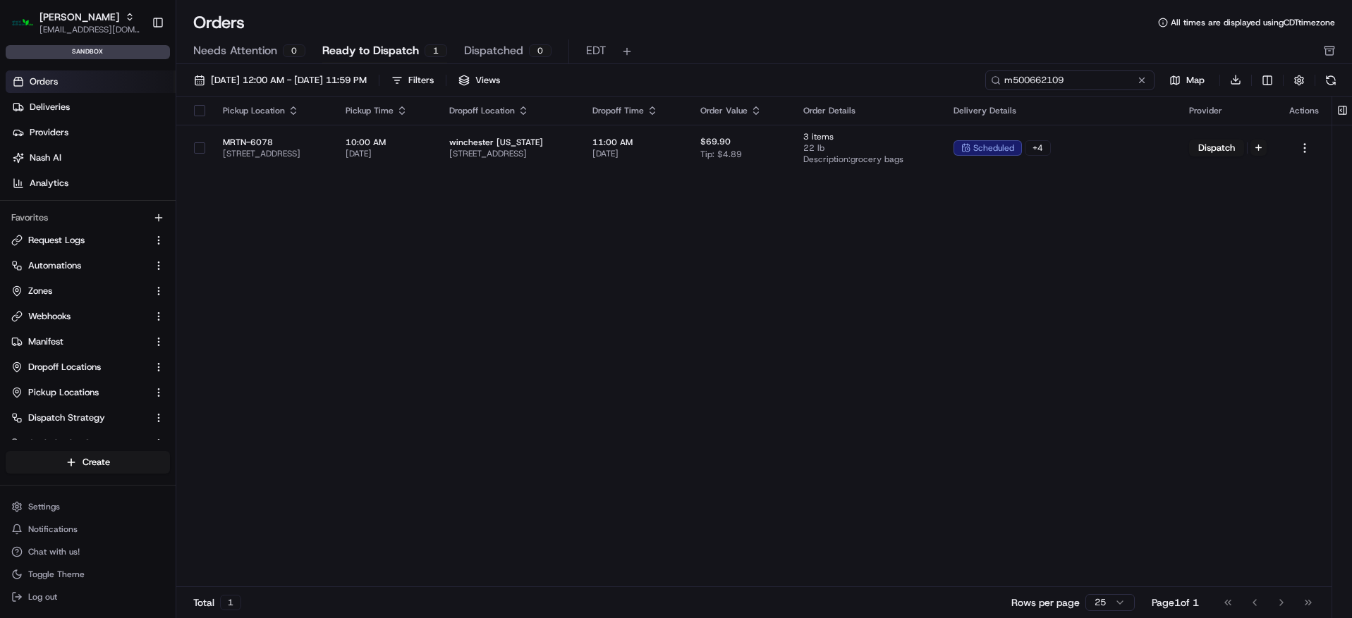
click at [1084, 76] on input "m500662109" at bounding box center [1069, 81] width 169 height 20
paste input "082"
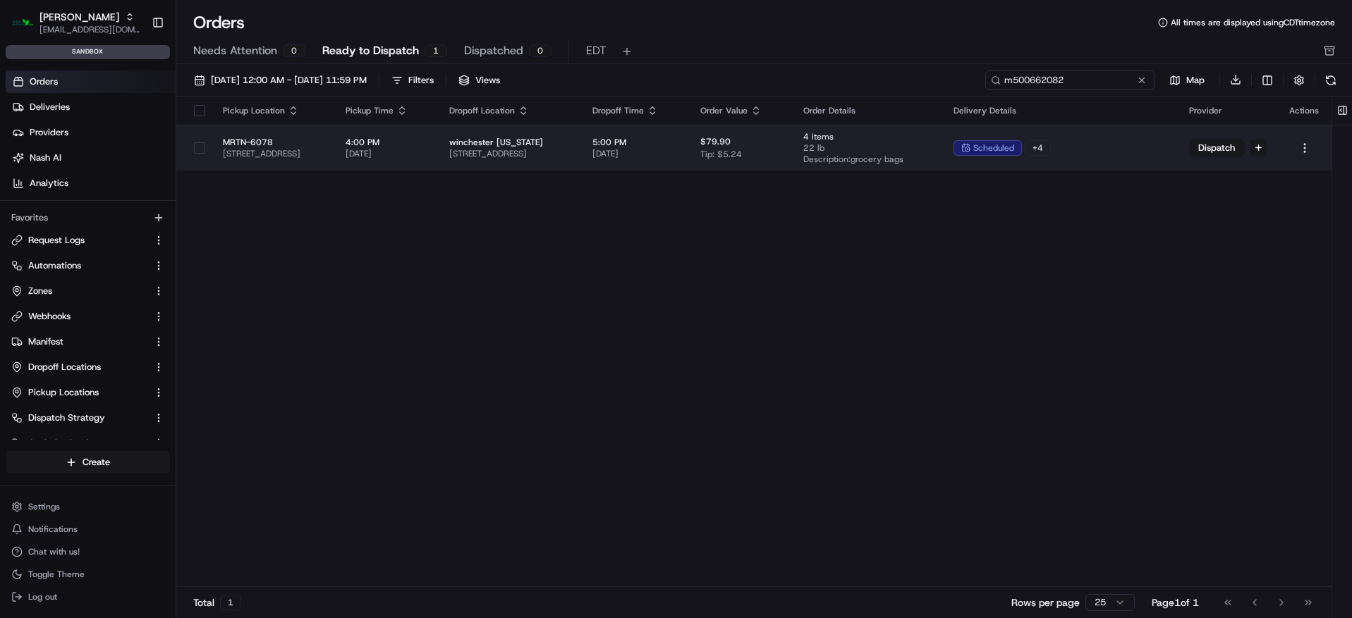
type input "m500662082"
click at [792, 164] on td "$79.90 Tip: $5.24" at bounding box center [740, 148] width 103 height 46
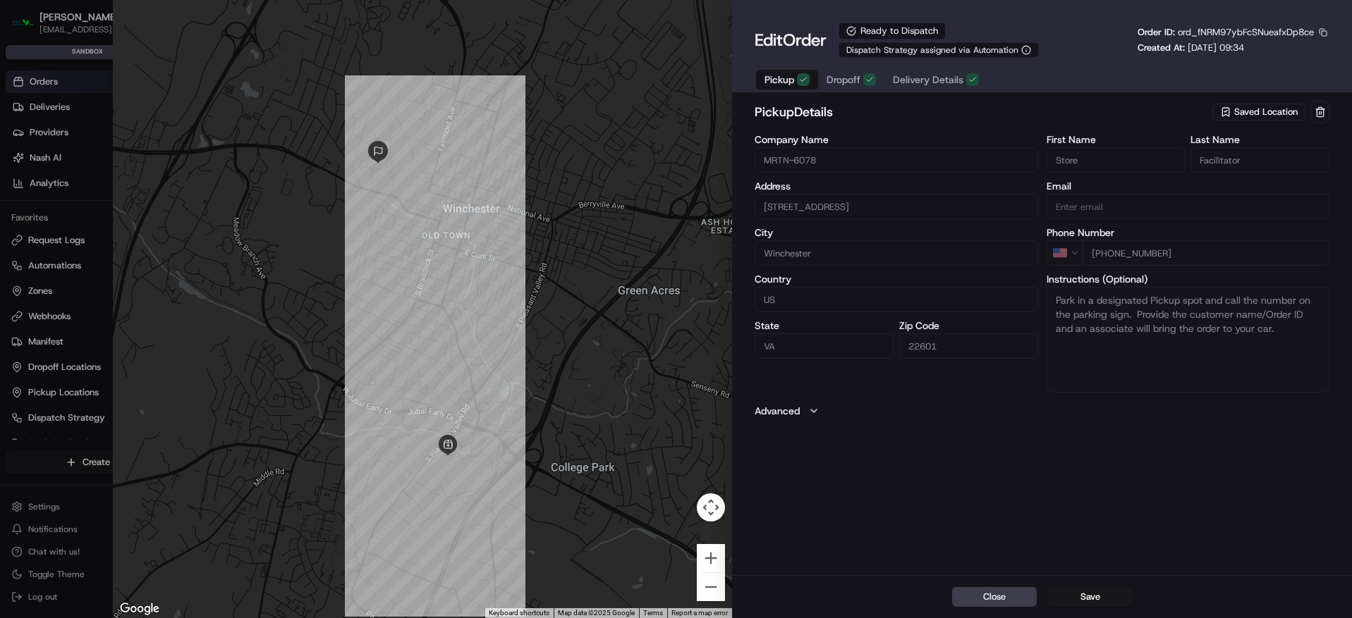
click at [903, 84] on span "Delivery Details" at bounding box center [928, 80] width 71 height 14
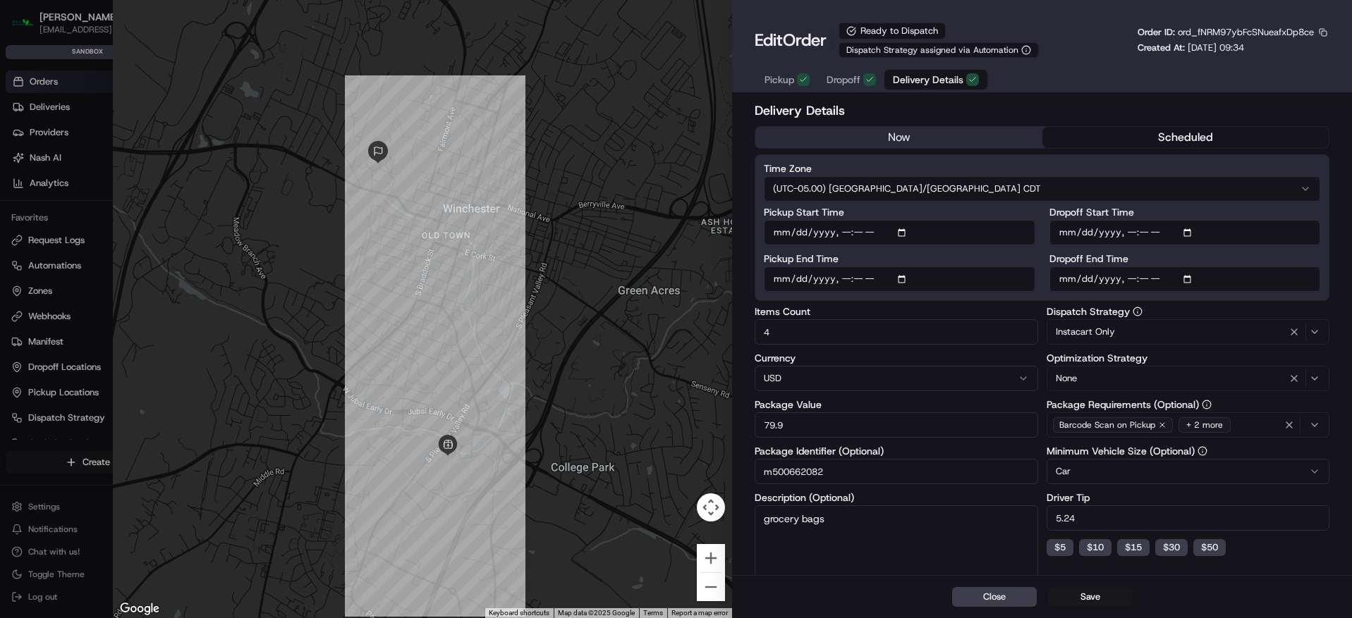
type input "1"
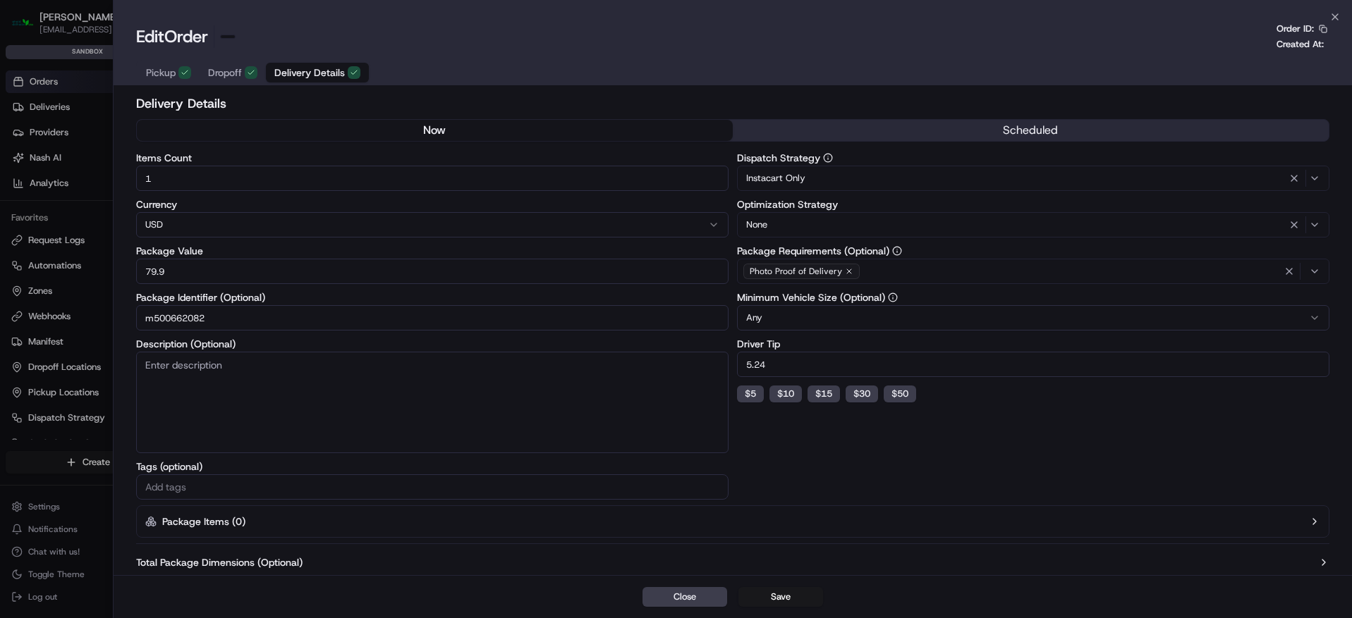
click at [64, 480] on div at bounding box center [676, 309] width 1352 height 618
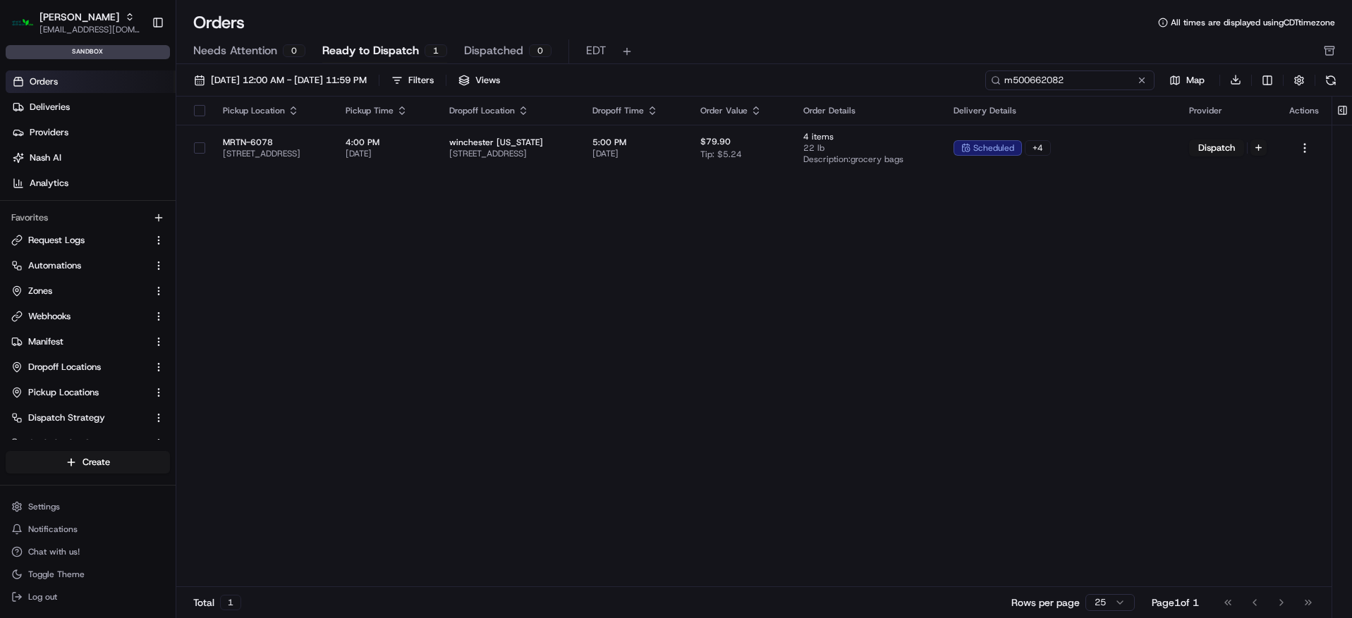
click at [1065, 78] on input "m500662082" at bounding box center [1069, 81] width 169 height 20
paste input "484"
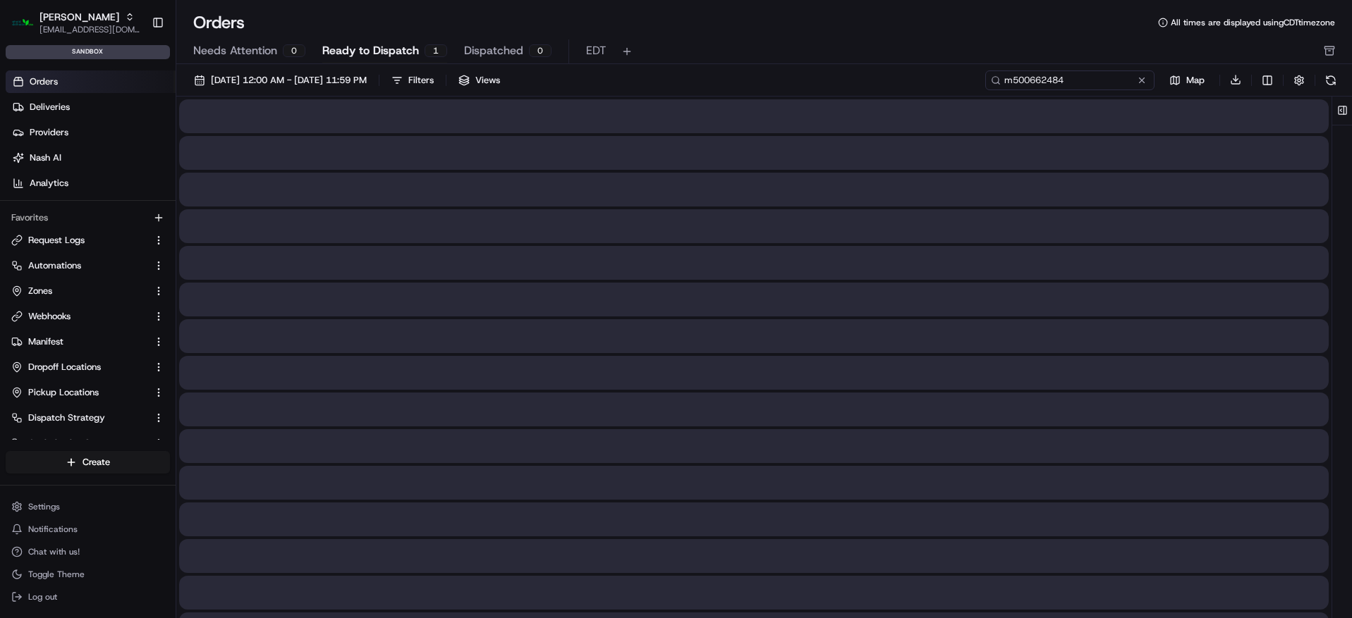
type input "m500662484"
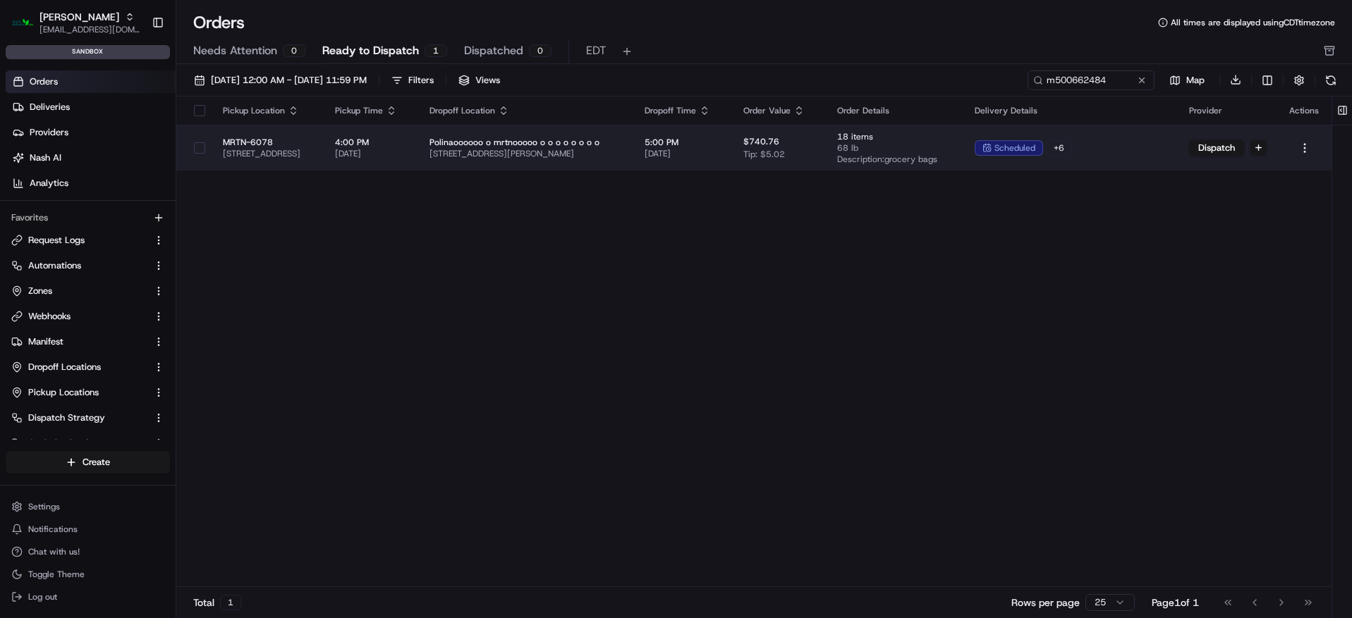
click at [721, 148] on span "[DATE]" at bounding box center [682, 153] width 76 height 11
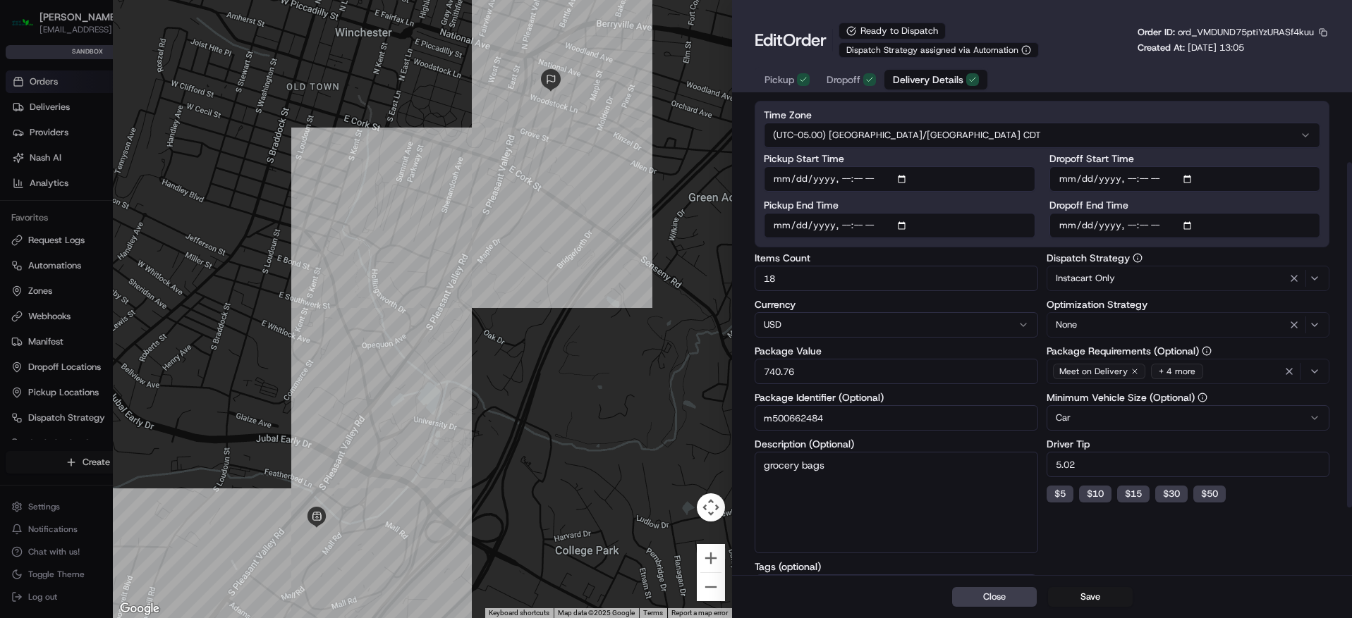
scroll to position [96, 0]
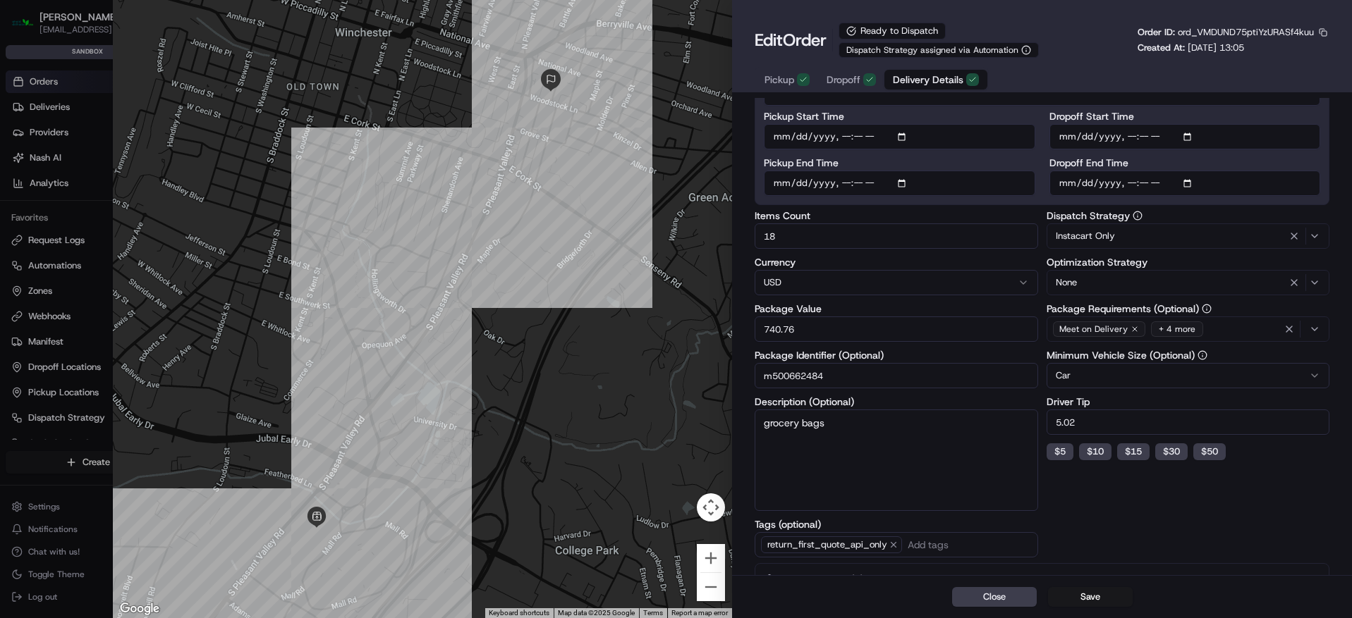
click at [1175, 330] on div "+ 4 more" at bounding box center [1177, 330] width 52 height 16
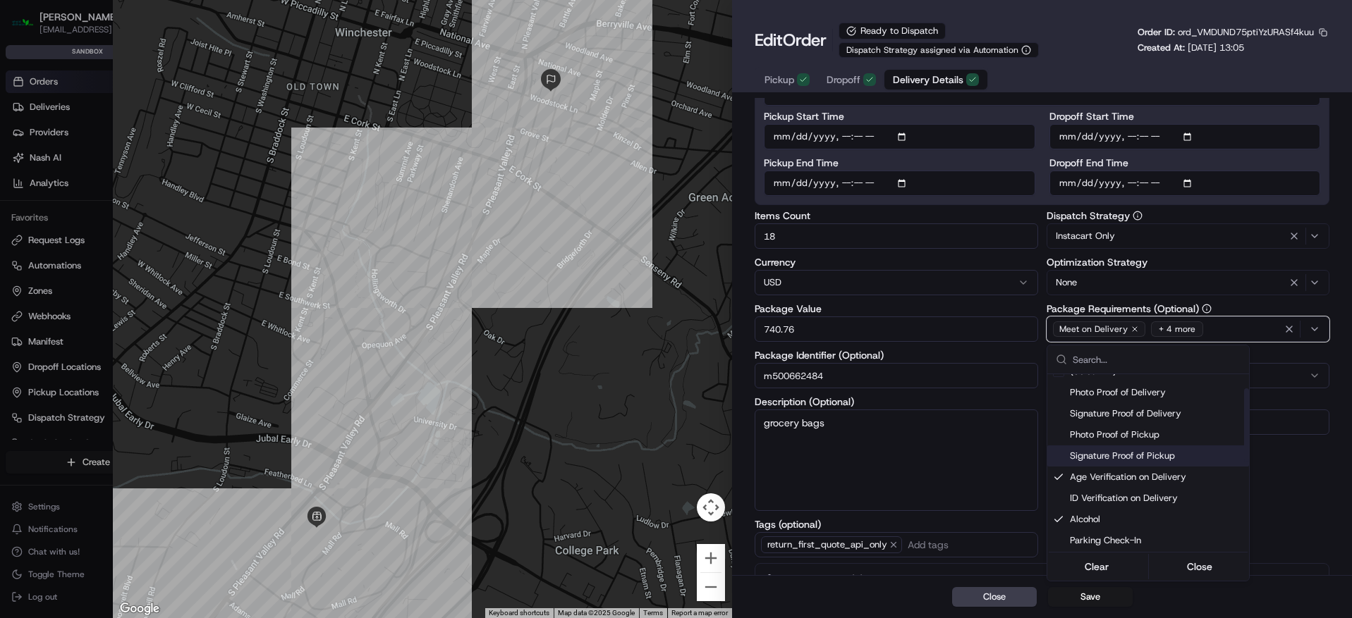
scroll to position [123, 0]
click at [453, 276] on div at bounding box center [676, 309] width 1352 height 618
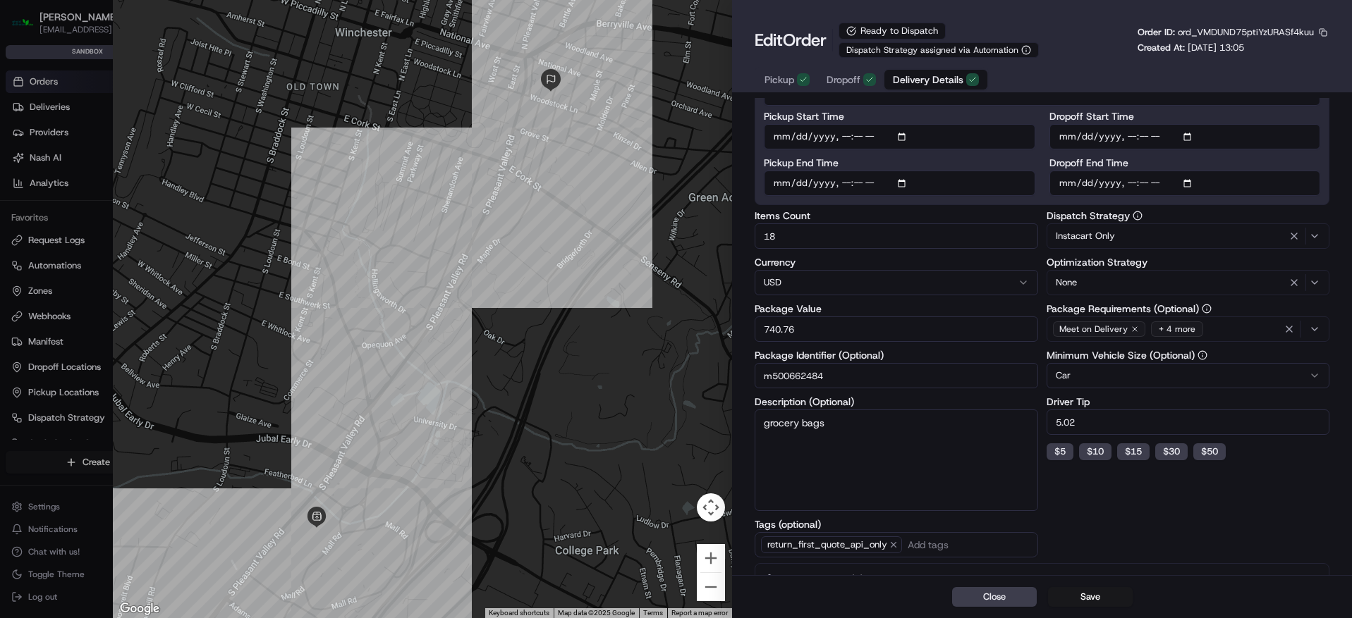
click at [458, 278] on div at bounding box center [423, 309] width 620 height 618
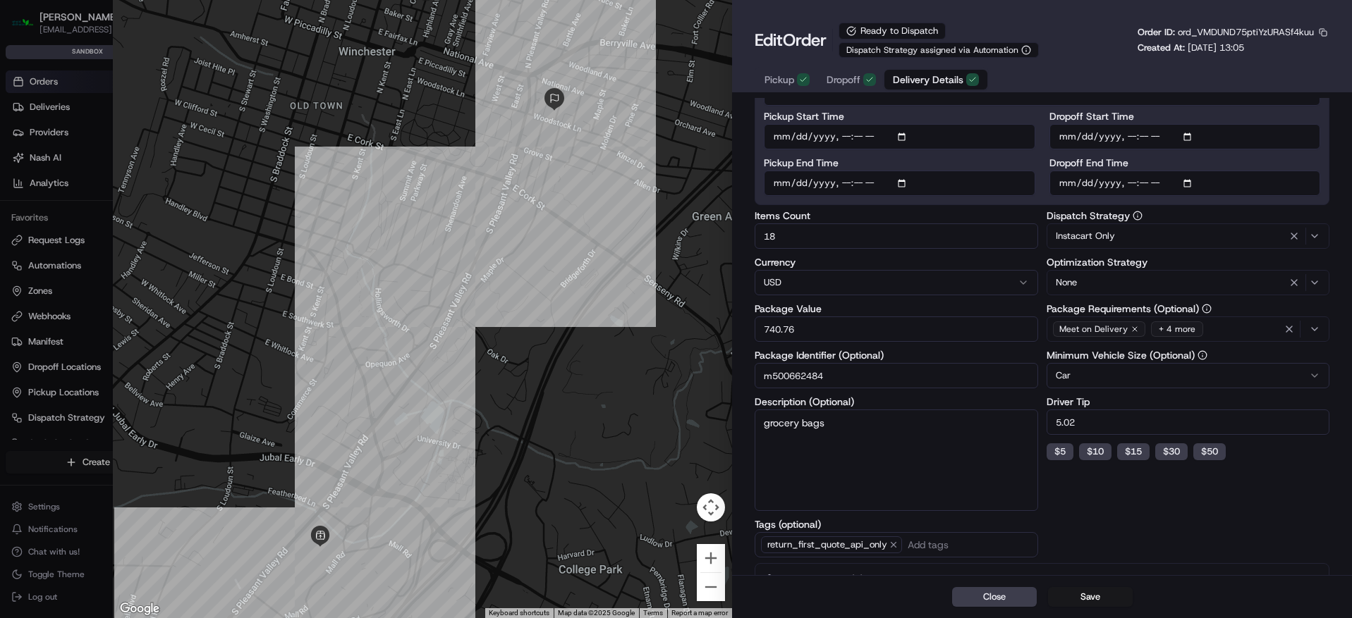
type input "1"
click at [94, 84] on div at bounding box center [676, 309] width 1352 height 618
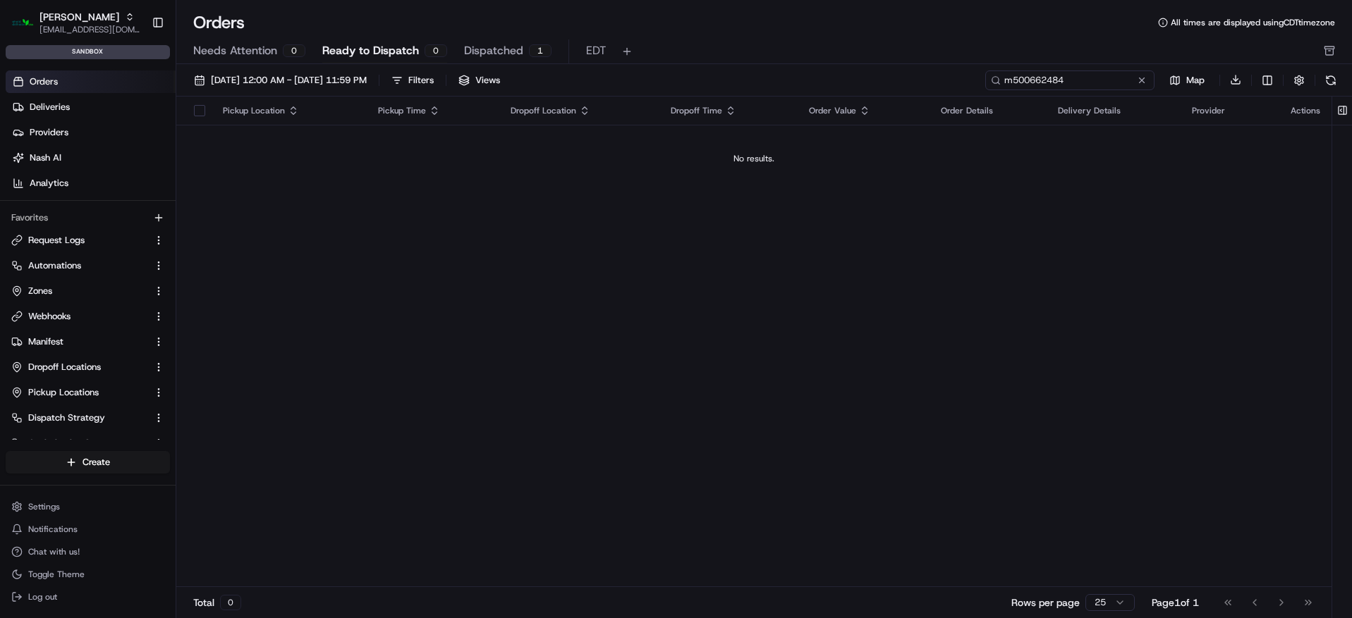
click at [1089, 83] on input "m500662484" at bounding box center [1069, 81] width 169 height 20
paste input "230"
type input "m500662230"
click at [140, 84] on link "Orders" at bounding box center [91, 82] width 170 height 23
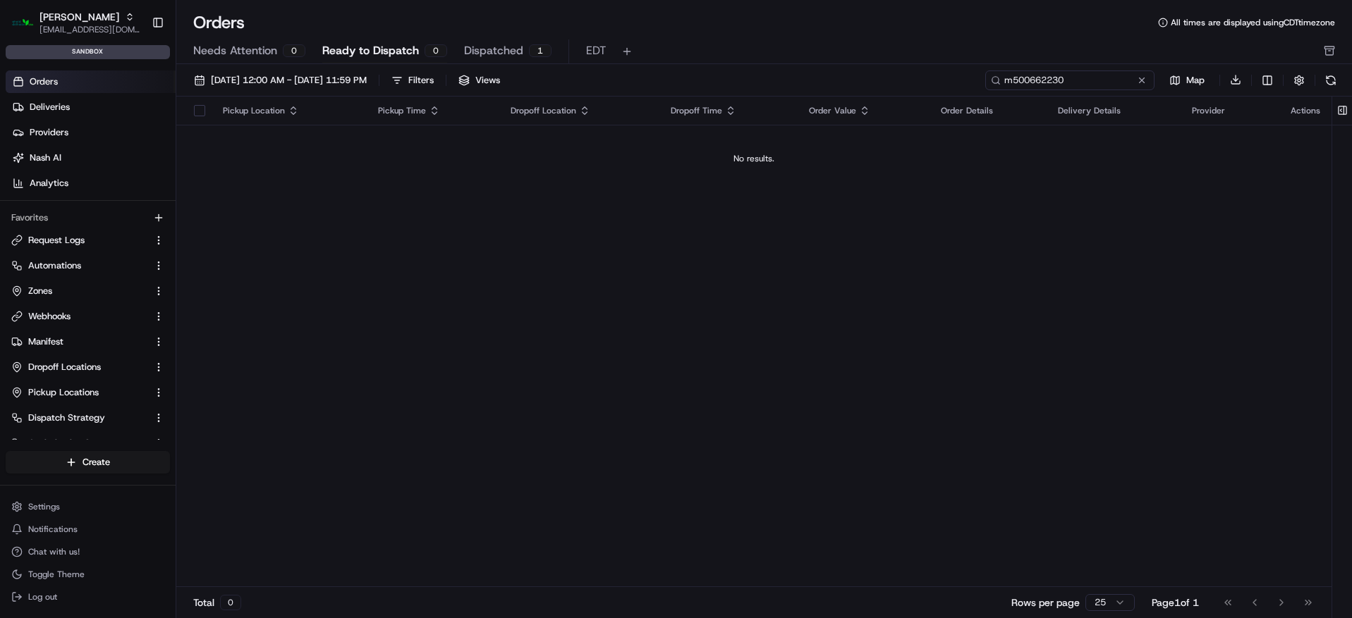
click at [1123, 82] on input "m500662230" at bounding box center [1069, 81] width 169 height 20
click at [74, 114] on link "Deliveries" at bounding box center [91, 107] width 170 height 23
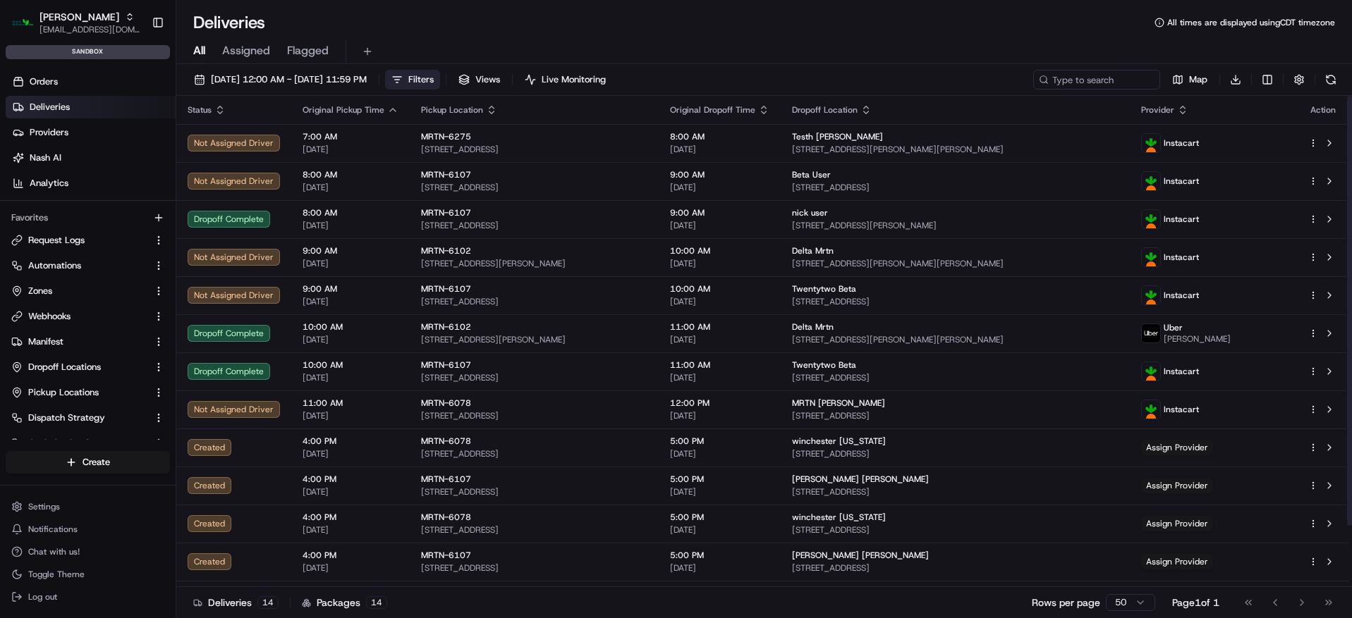
click at [434, 81] on span "Filters" at bounding box center [420, 79] width 25 height 13
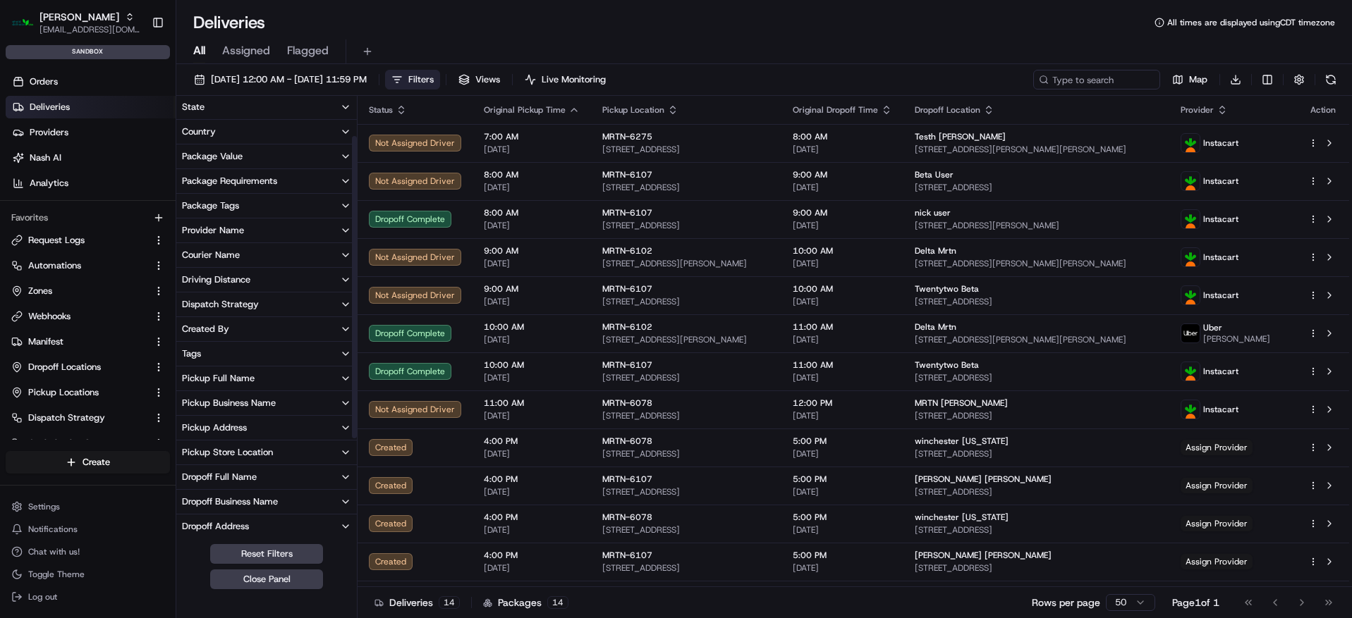
scroll to position [55, 0]
click at [300, 446] on button "Pickup Store Location" at bounding box center [266, 451] width 180 height 24
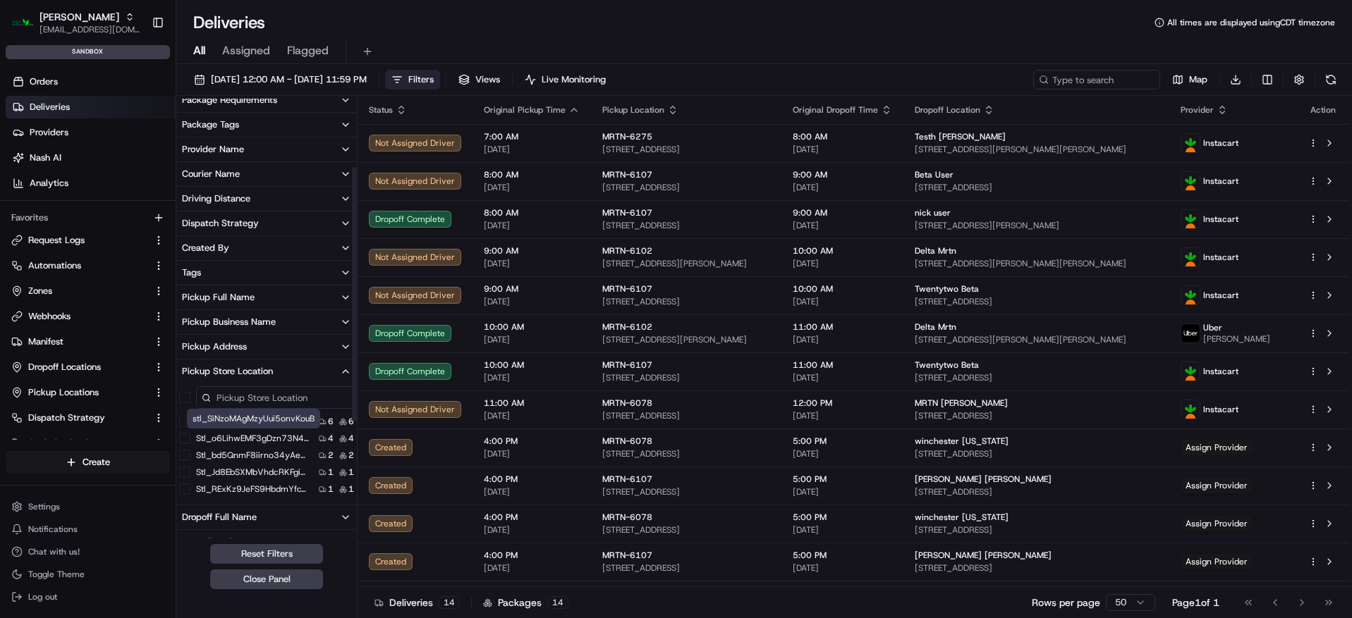
scroll to position [140, 0]
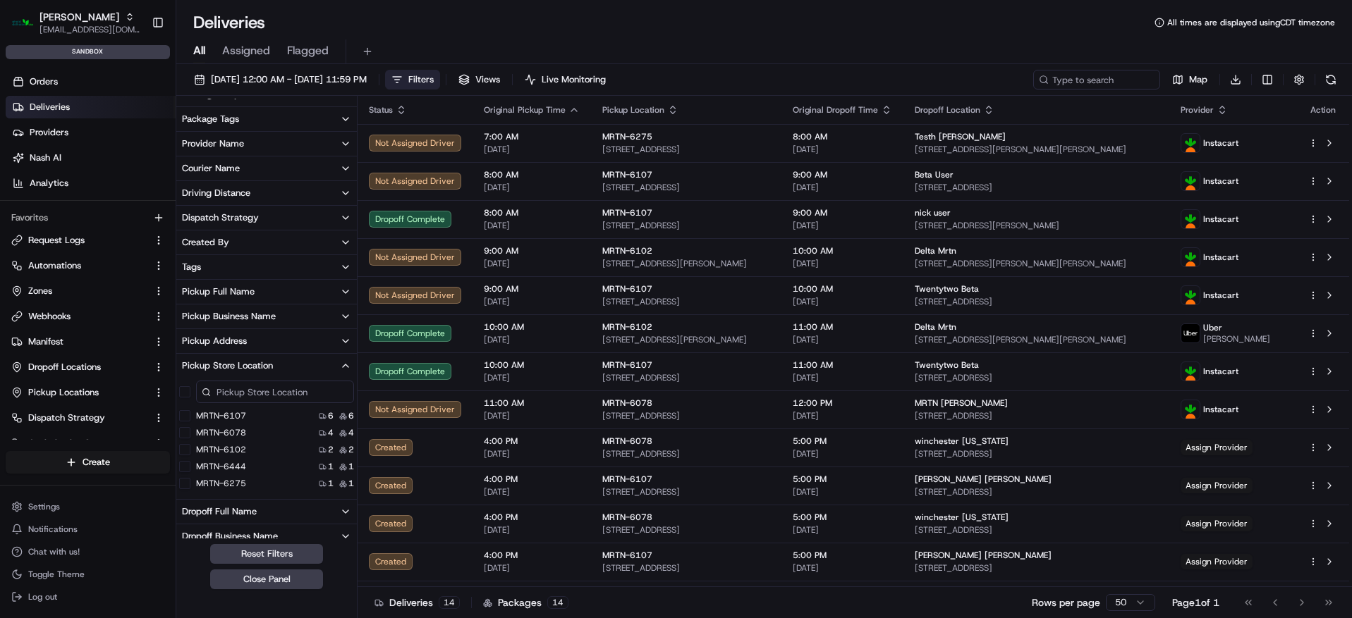
click at [186, 434] on button "MRTN-6078" at bounding box center [184, 432] width 11 height 11
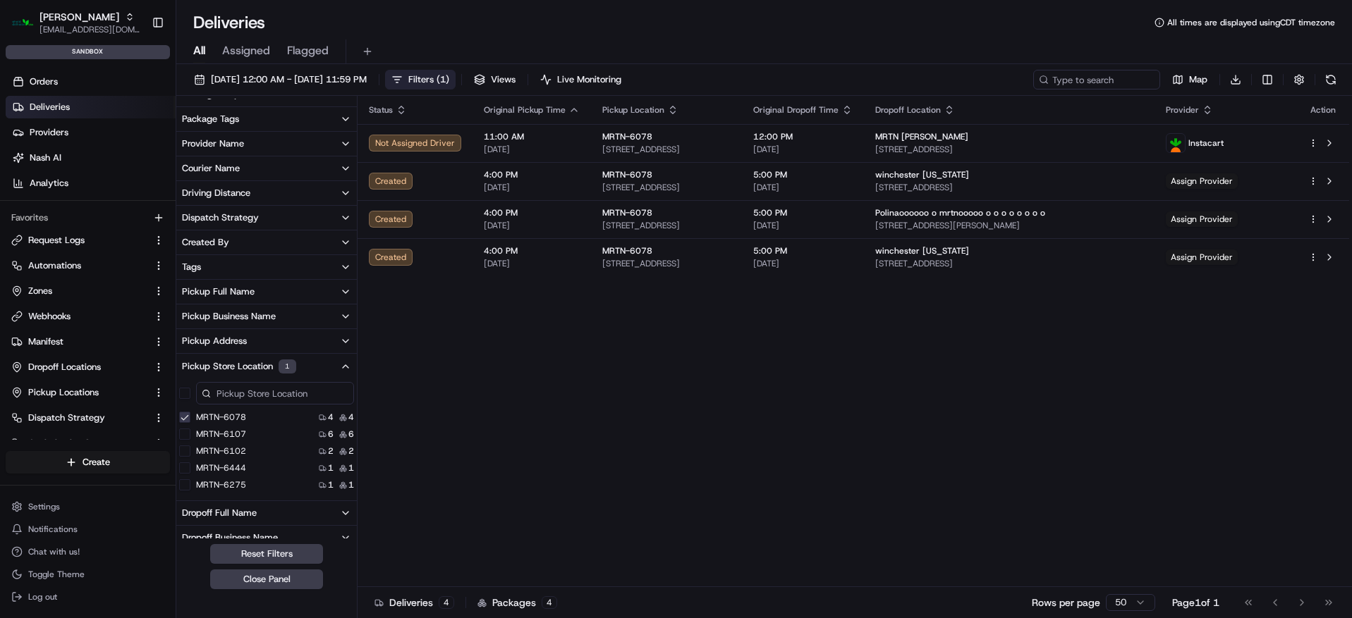
click at [769, 414] on div "Status Original Pickup Time Pickup Location Original Dropoff Time Dropoff Locat…" at bounding box center [852, 341] width 991 height 491
click at [1268, 81] on html "Martin's asiyat.adzhieva@adusa.com Toggle Sidebar sandbox Orders Deliveries Pro…" at bounding box center [676, 309] width 1352 height 618
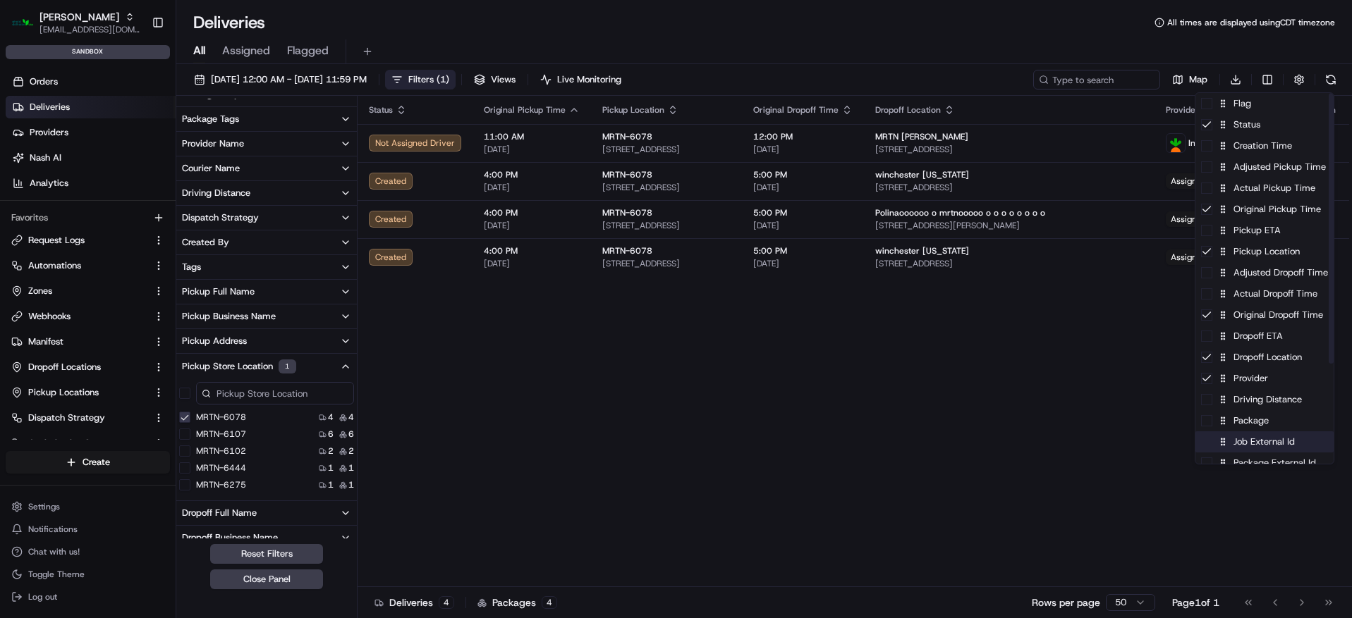
click at [1263, 448] on div "Job External Id" at bounding box center [1264, 442] width 138 height 21
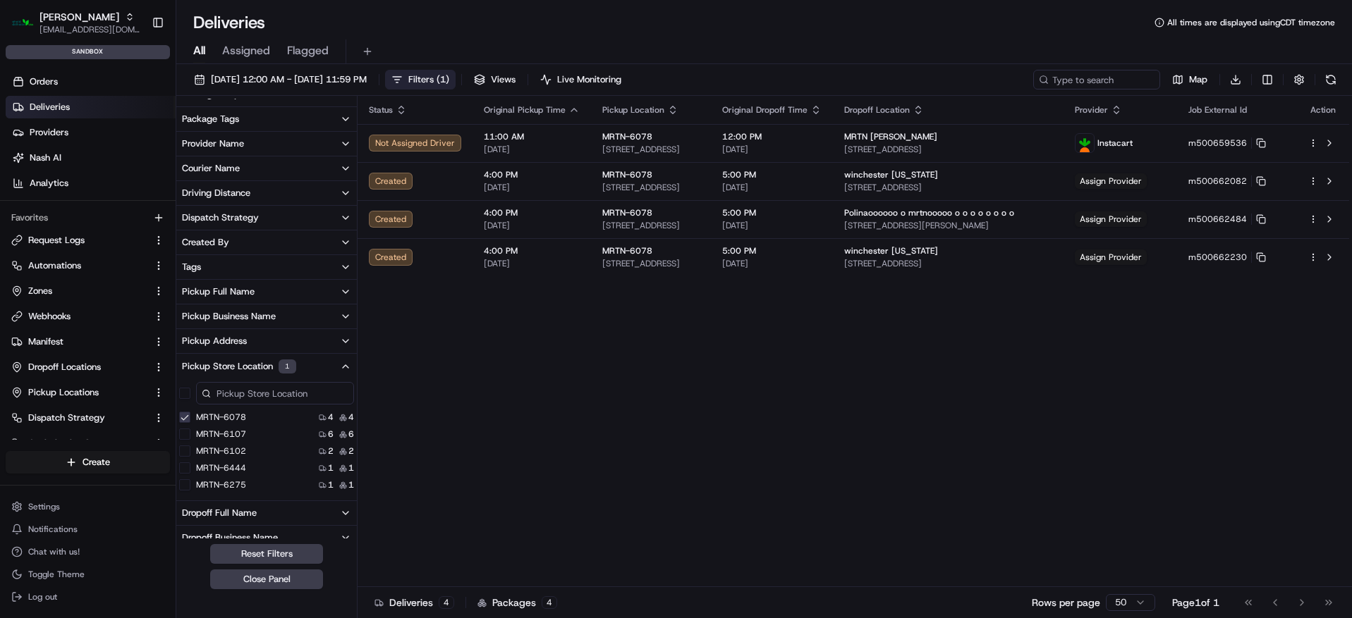
click at [1039, 400] on html "Martin's asiyat.adzhieva@adusa.com Toggle Sidebar sandbox Orders Deliveries Pro…" at bounding box center [676, 309] width 1352 height 618
click at [1063, 341] on div "Status Original Pickup Time Pickup Location Original Dropoff Time Dropoff Locat…" at bounding box center [852, 341] width 991 height 491
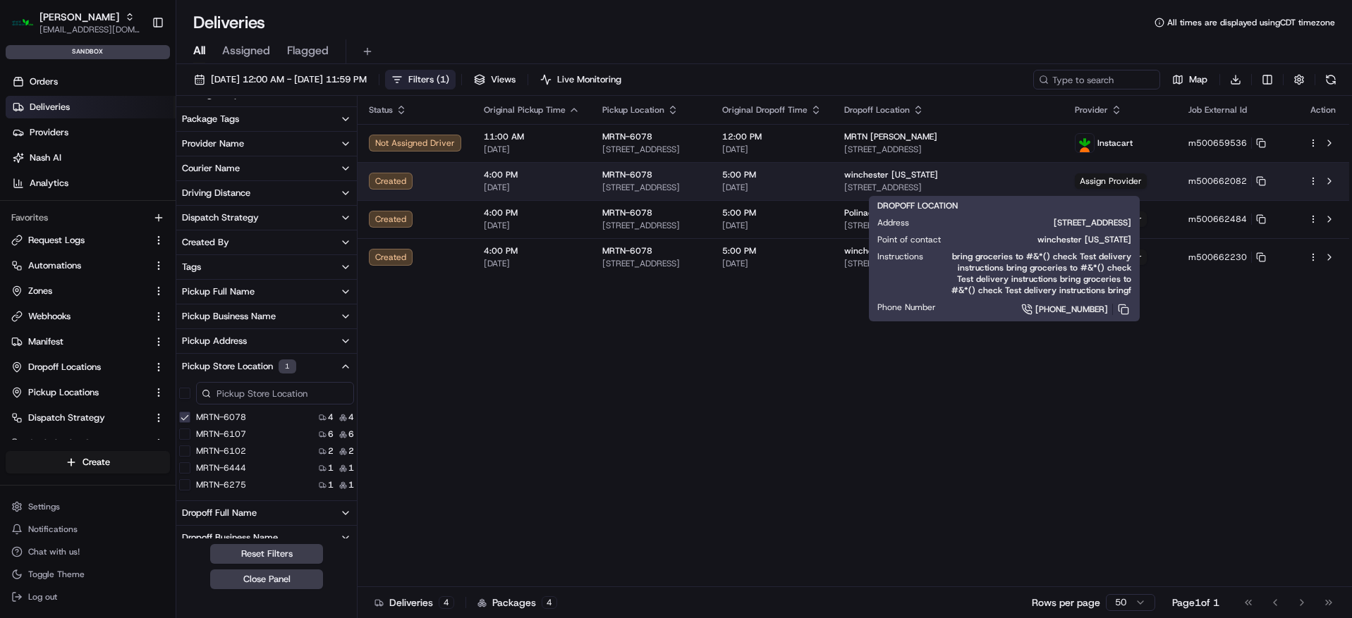
click at [1000, 180] on div "winchester virginia 119 Hawthorne Dr, Winchester, VA 22601, USA" at bounding box center [948, 181] width 208 height 24
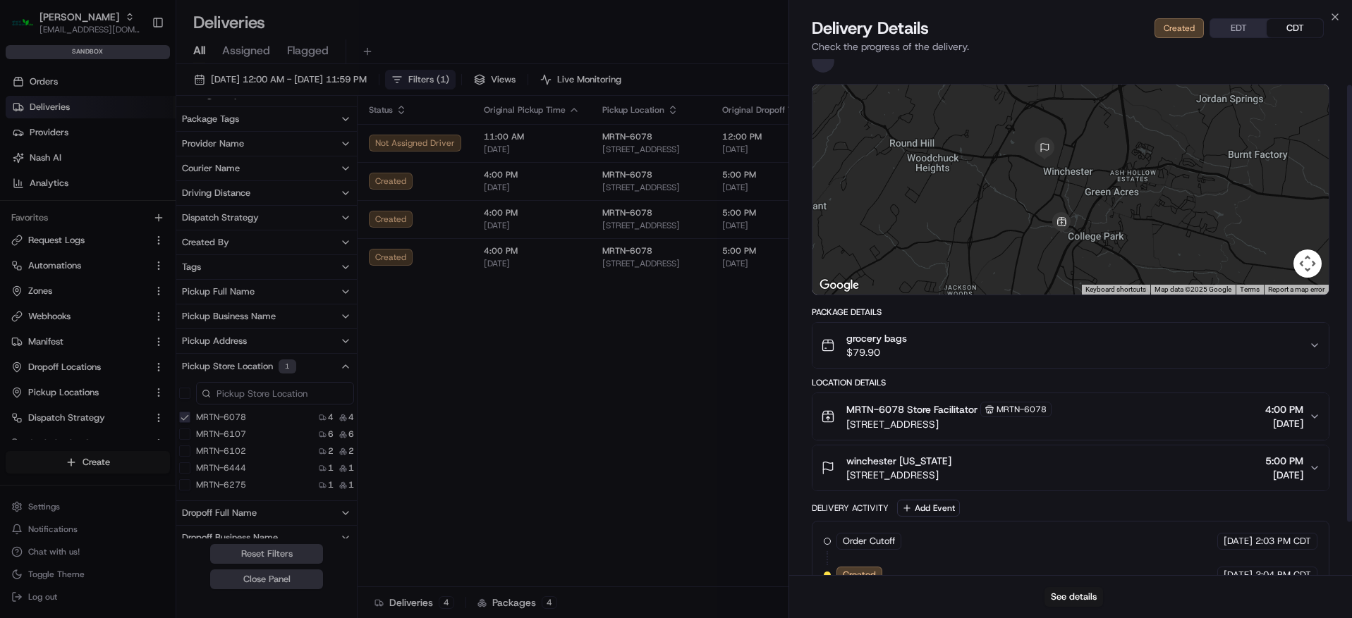
scroll to position [93, 0]
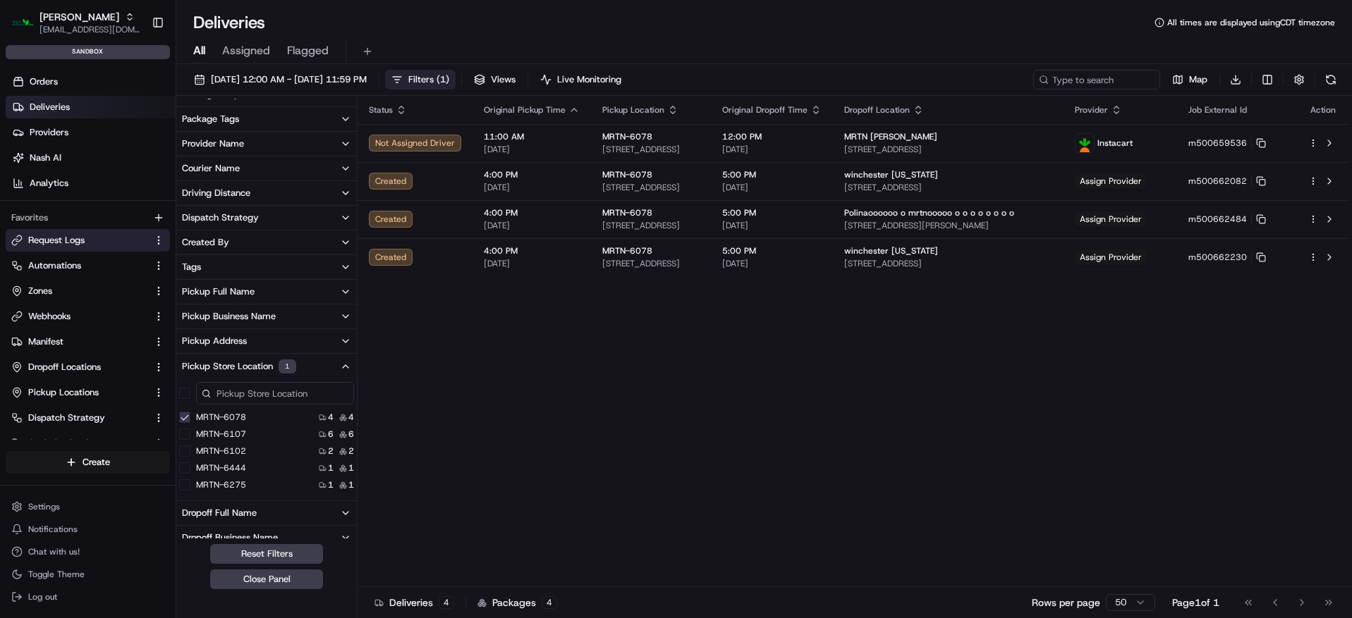
click at [59, 232] on button "Request Logs" at bounding box center [88, 240] width 164 height 23
click at [68, 238] on span "Request Logs" at bounding box center [56, 240] width 56 height 13
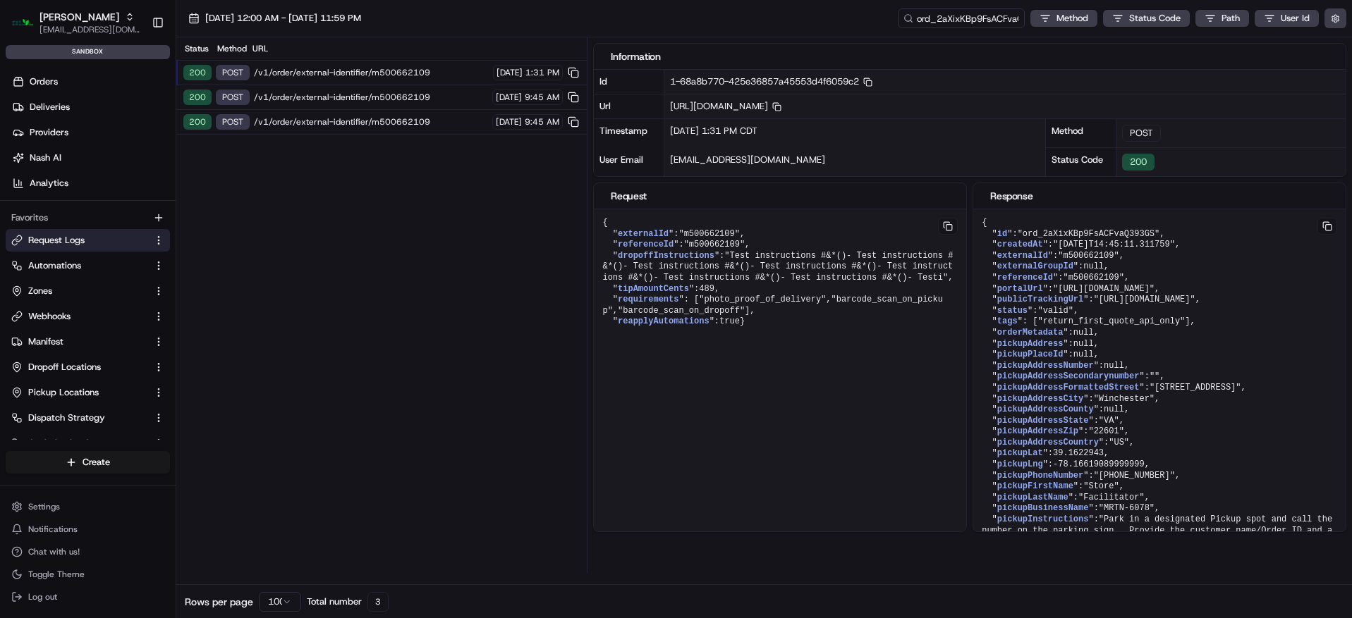
click at [259, 246] on div "Status Method URL 200 POST /v1/order/external-identifier/m500662109 08/22/2025 …" at bounding box center [381, 305] width 410 height 537
click at [991, 24] on input "ord_2aXixKBp9FsACFvaQ393GS" at bounding box center [939, 18] width 169 height 20
click at [990, 24] on input "ord_2aXixKBp9FsACFvaQ393GS" at bounding box center [939, 18] width 169 height 20
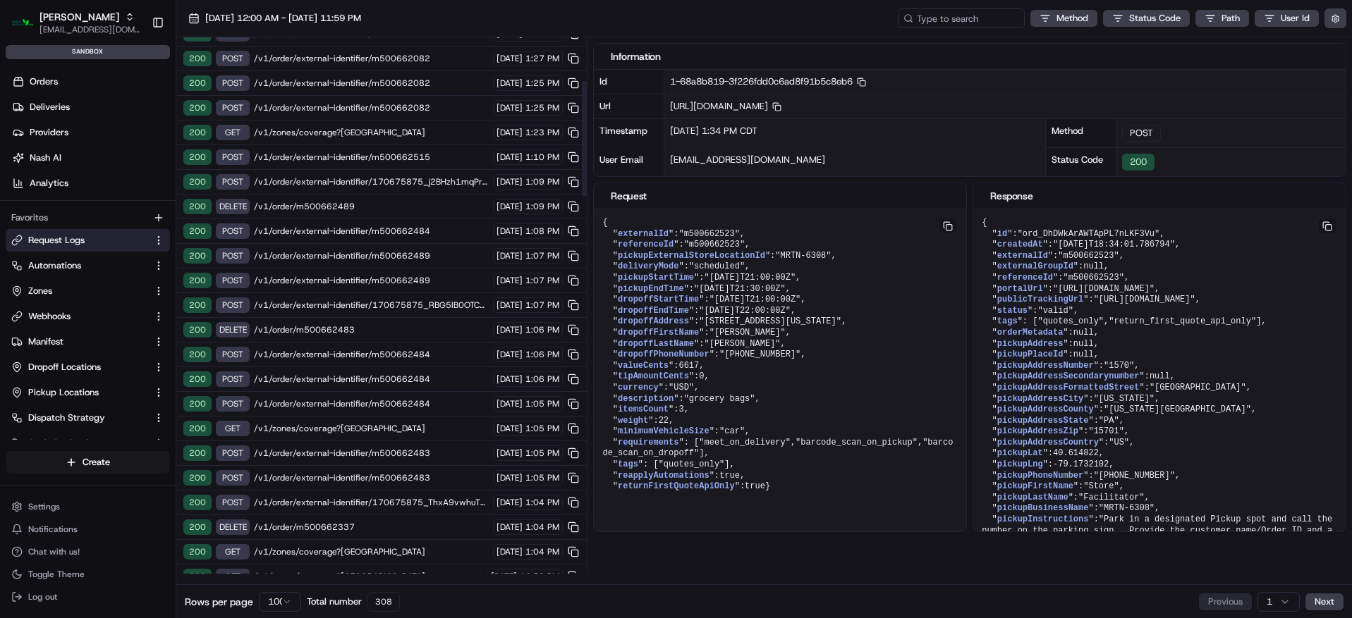
scroll to position [201, 0]
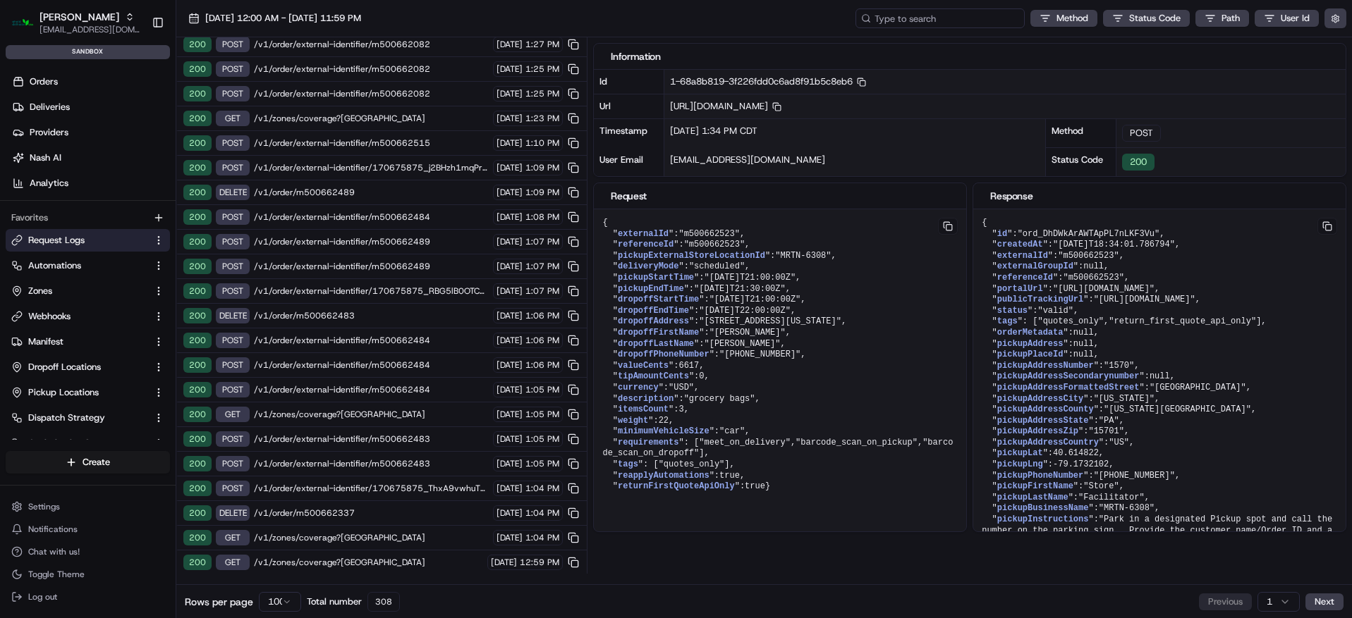
click at [955, 22] on input at bounding box center [939, 18] width 169 height 20
paste input "ord_ZX8CaNv5wfwzQrwoW5gf9V"
type input "ord_ZX8CaNv5wfwzQrwoW5gf9V"
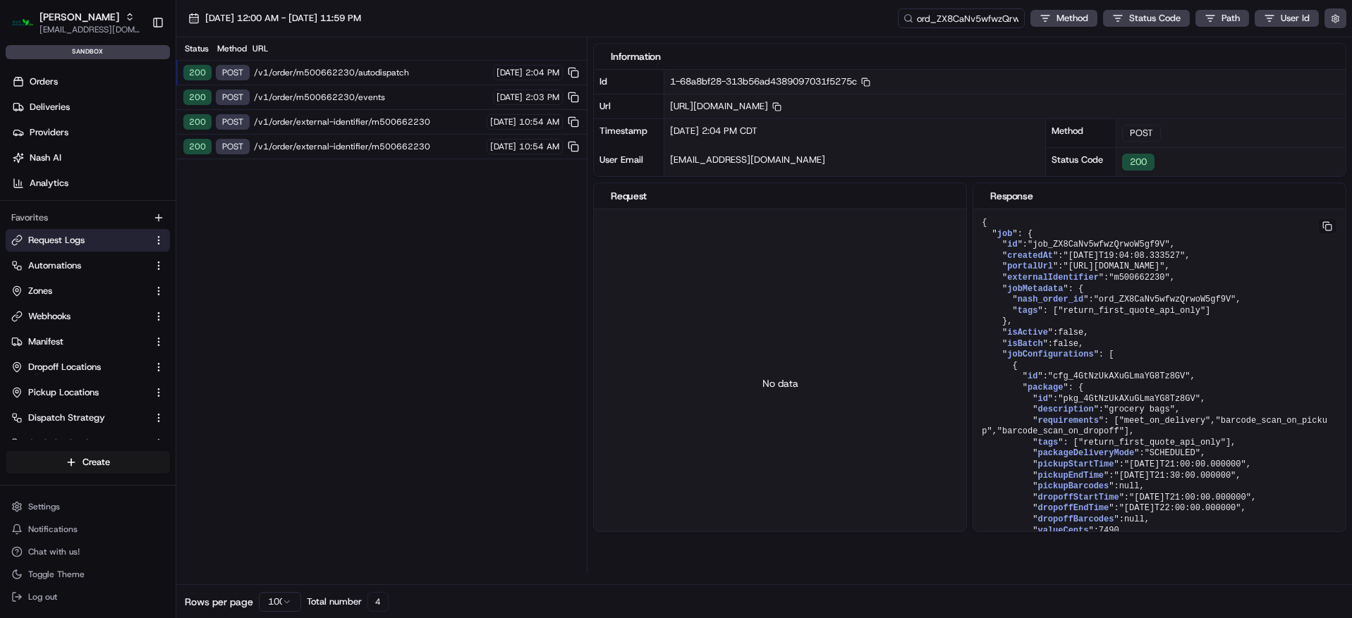
click at [496, 73] on span "[DATE]" at bounding box center [509, 72] width 26 height 11
click at [447, 73] on span "/v1/order/m500662230/autodispatch" at bounding box center [371, 72] width 235 height 11
click at [1338, 23] on button "button" at bounding box center [1335, 18] width 22 height 20
click at [1263, 42] on label "Display Only Provider Logs" at bounding box center [1219, 43] width 113 height 13
click at [1331, 42] on button "Display Only Provider Logs" at bounding box center [1336, 43] width 11 height 11
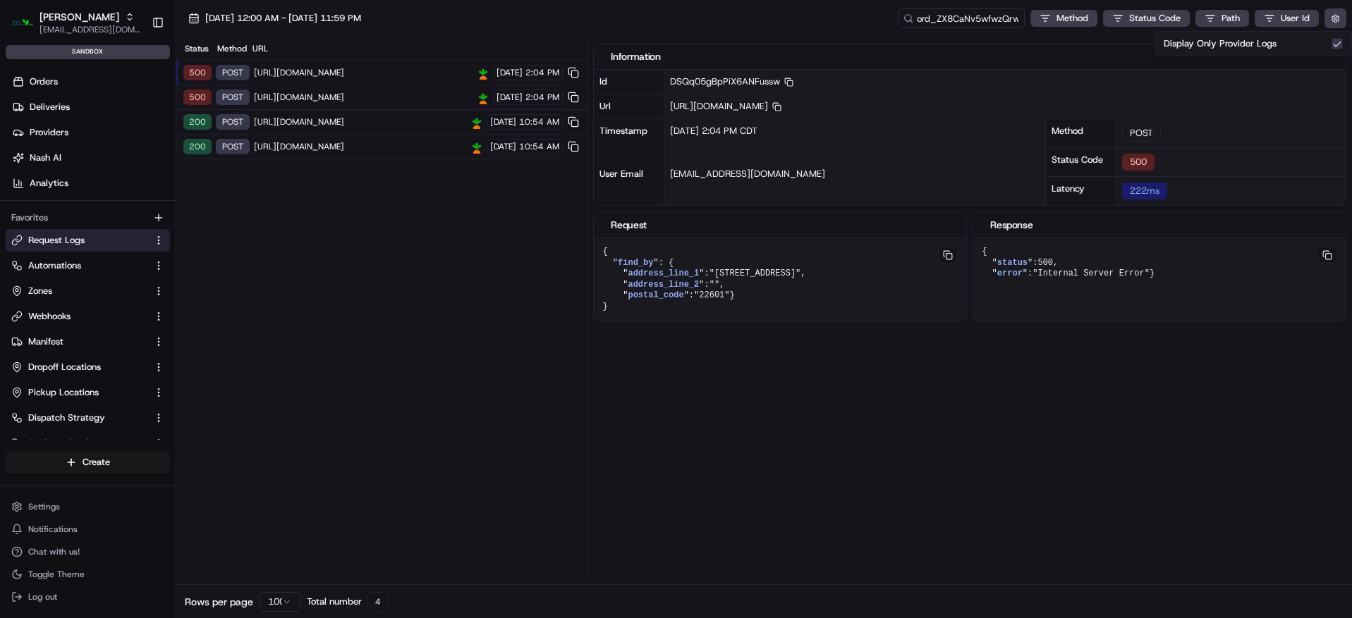
click at [398, 99] on span "https://connect.dev.instacart.tools/v2/fulfillment/lastmile/stores" at bounding box center [363, 97] width 218 height 11
click at [397, 96] on span "https://connect.dev.instacart.tools/v2/fulfillment/lastmile/stores" at bounding box center [363, 97] width 218 height 11
click at [398, 75] on span "https://connect.dev.instacart.tools/v2/fulfillment/lastmile/stores" at bounding box center [363, 72] width 218 height 11
click at [396, 87] on div "500 POST https://connect.dev.instacart.tools/v2/fulfillment/lastmile/stores 08/…" at bounding box center [381, 97] width 410 height 25
click at [399, 96] on span "https://connect.dev.instacart.tools/v2/fulfillment/lastmile/stores" at bounding box center [363, 97] width 218 height 11
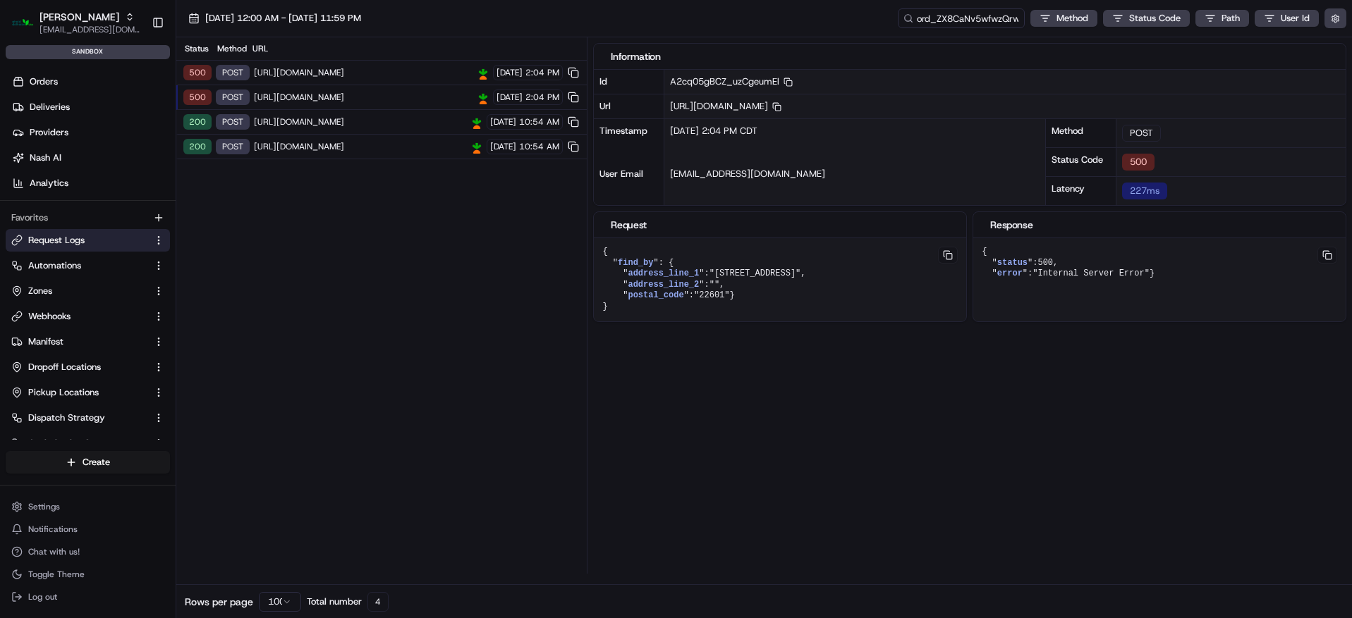
click at [399, 96] on span "https://connect.dev.instacart.tools/v2/fulfillment/lastmile/stores" at bounding box center [363, 97] width 218 height 11
click at [988, 15] on input "ord_ZX8CaNv5wfwzQrwoW5gf9V" at bounding box center [939, 18] width 169 height 20
paste input "fNRM97ybFcSNueafxDp8ce"
type input "ord_fNRM97ybFcSNueafxDp8ce"
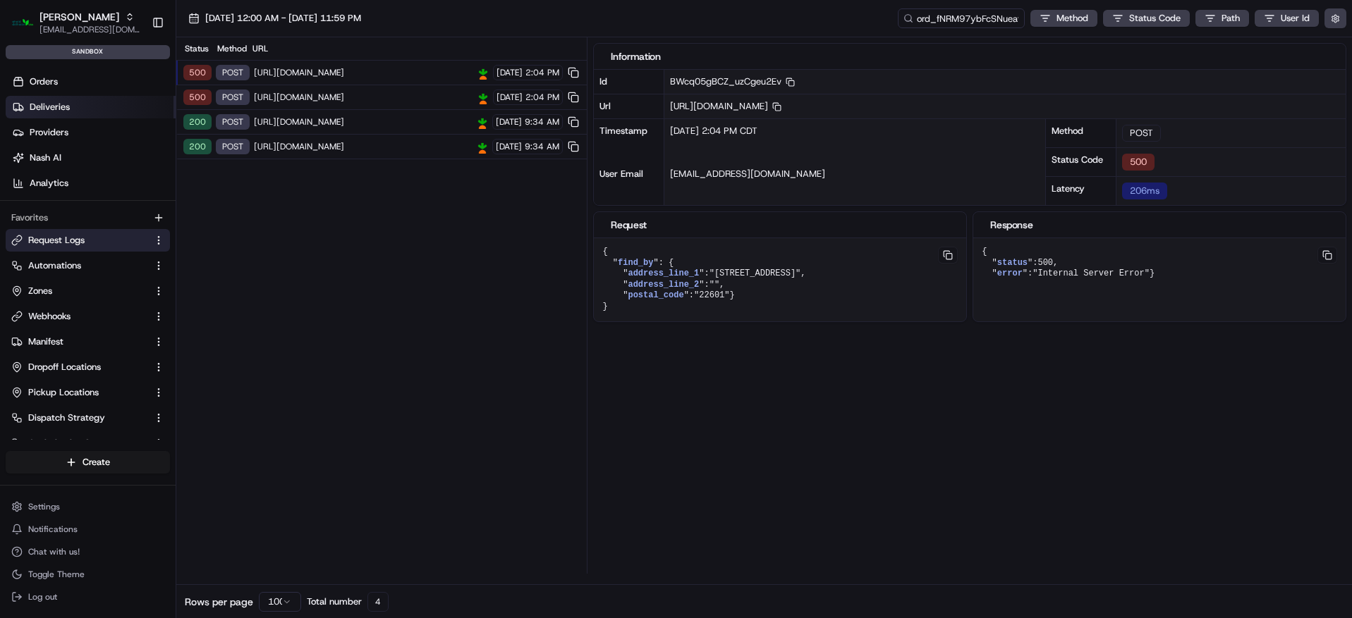
click at [82, 110] on link "Deliveries" at bounding box center [91, 107] width 170 height 23
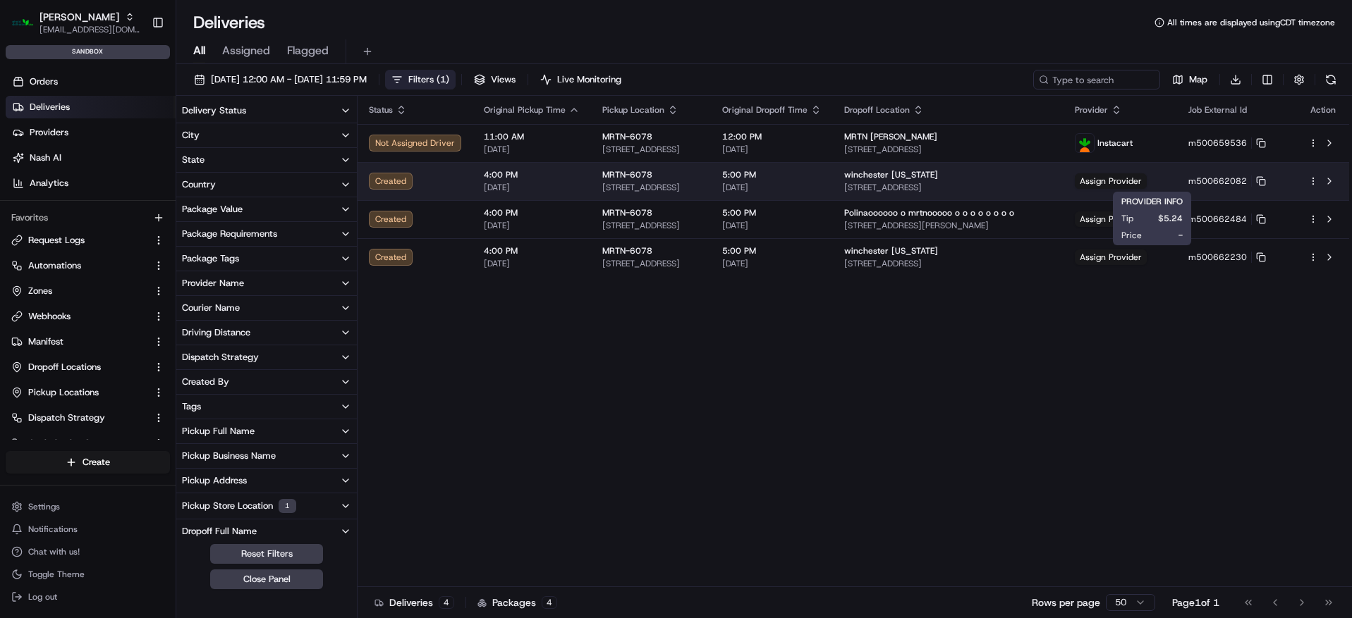
click at [1052, 180] on div "winchester virginia 119 Hawthorne Dr, Winchester, VA 22601, USA" at bounding box center [948, 181] width 208 height 24
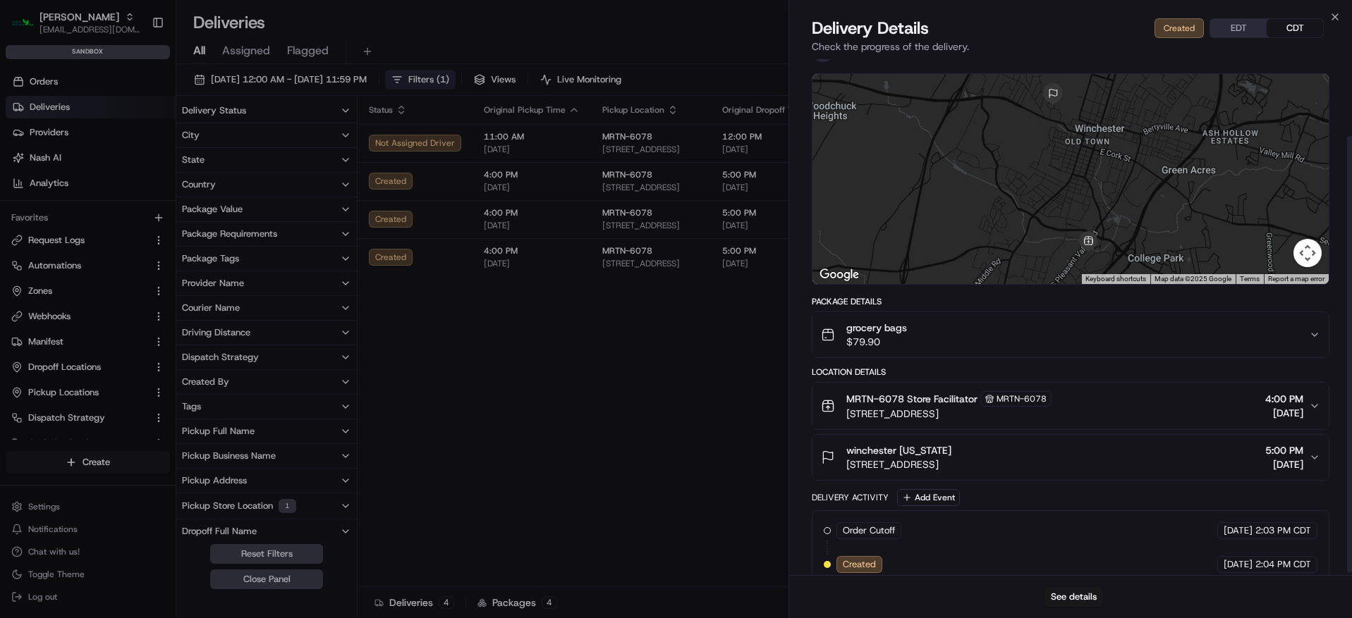
scroll to position [93, 0]
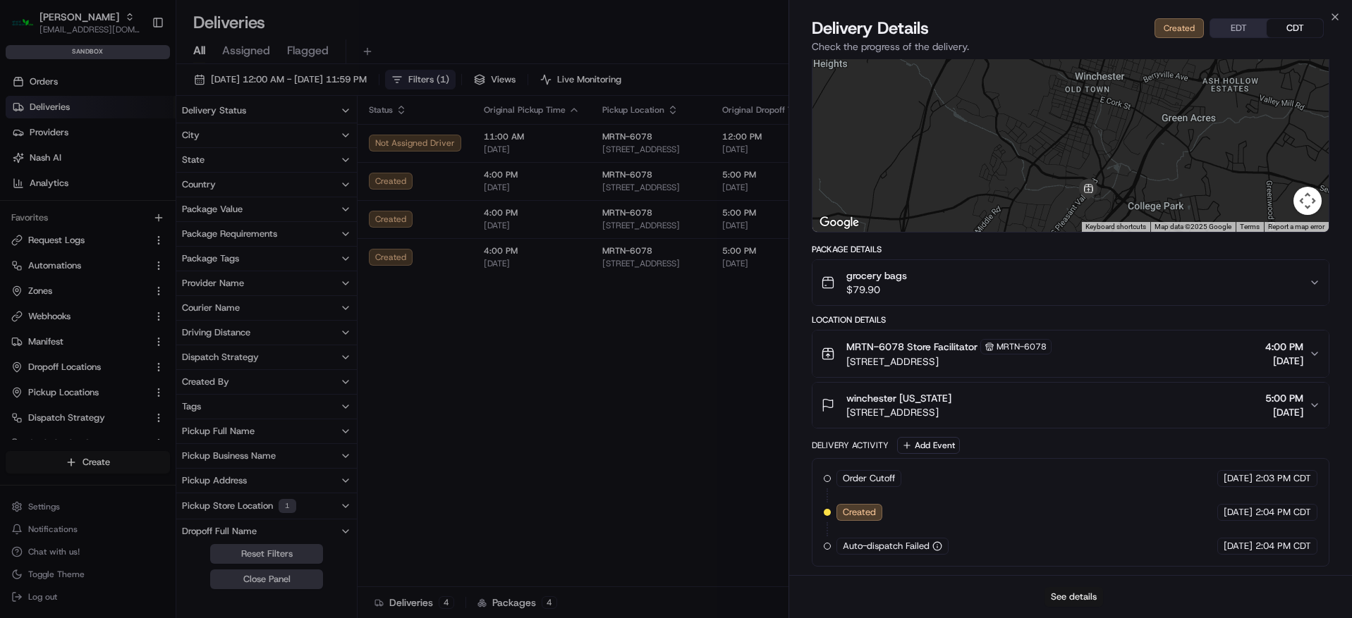
click at [1057, 599] on button "See details" at bounding box center [1073, 597] width 59 height 20
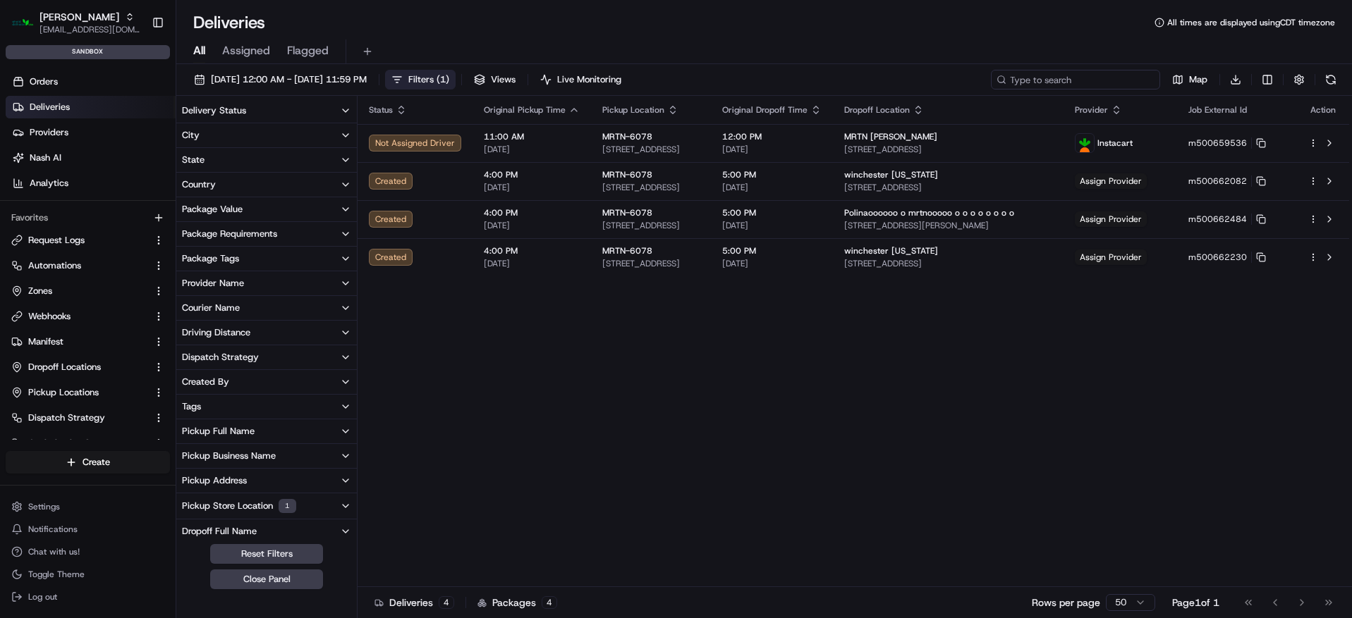
click at [1082, 88] on input at bounding box center [1075, 80] width 169 height 20
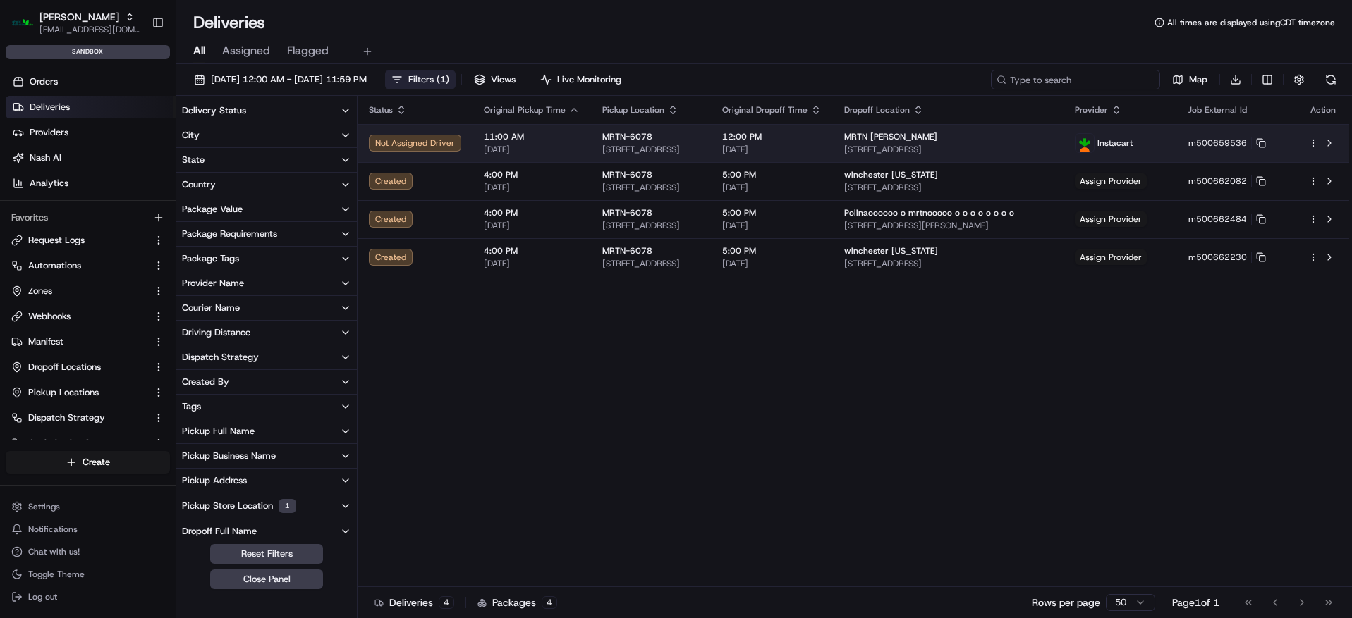
paste input "m500662082"
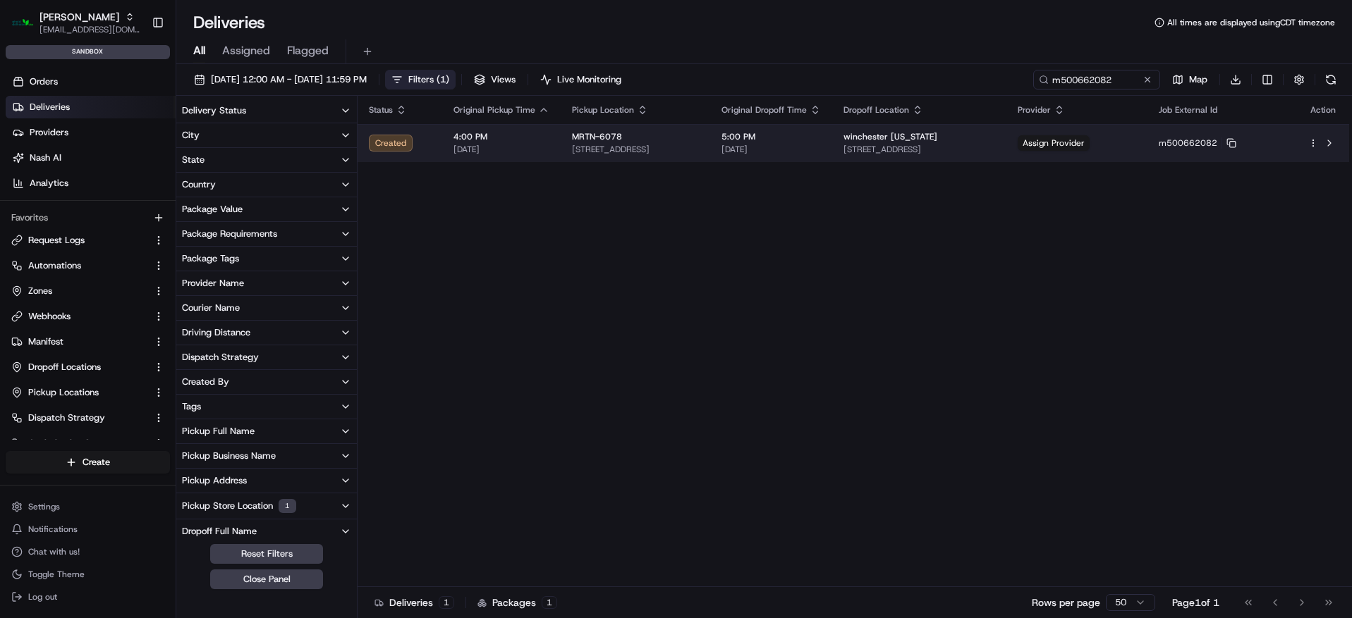
click at [473, 149] on span "[DATE]" at bounding box center [501, 149] width 96 height 11
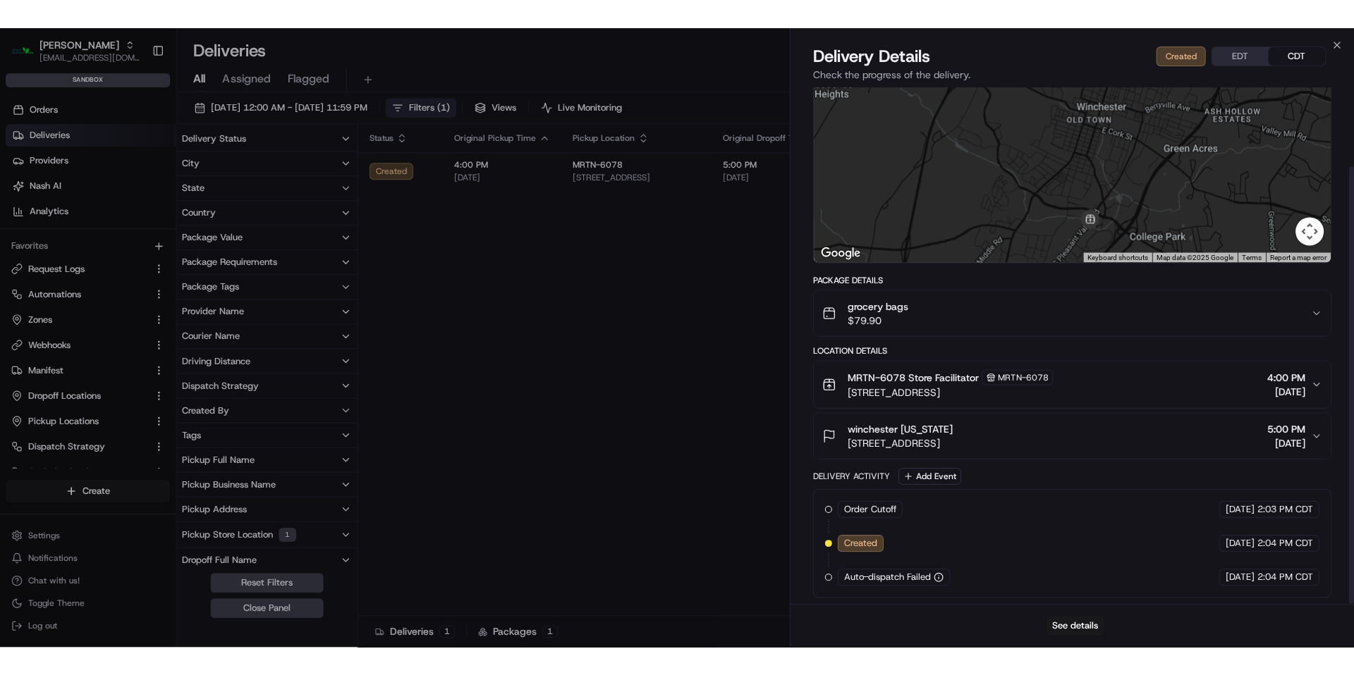
scroll to position [93, 0]
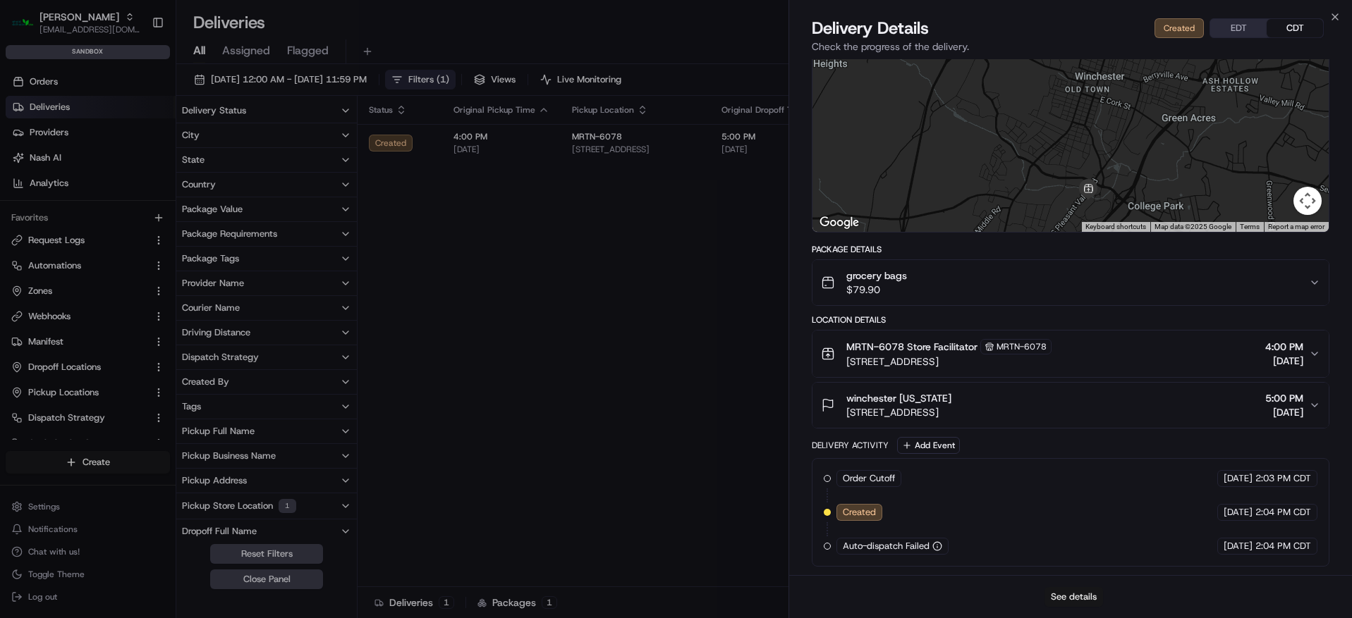
click at [1087, 596] on button "See details" at bounding box center [1073, 597] width 59 height 20
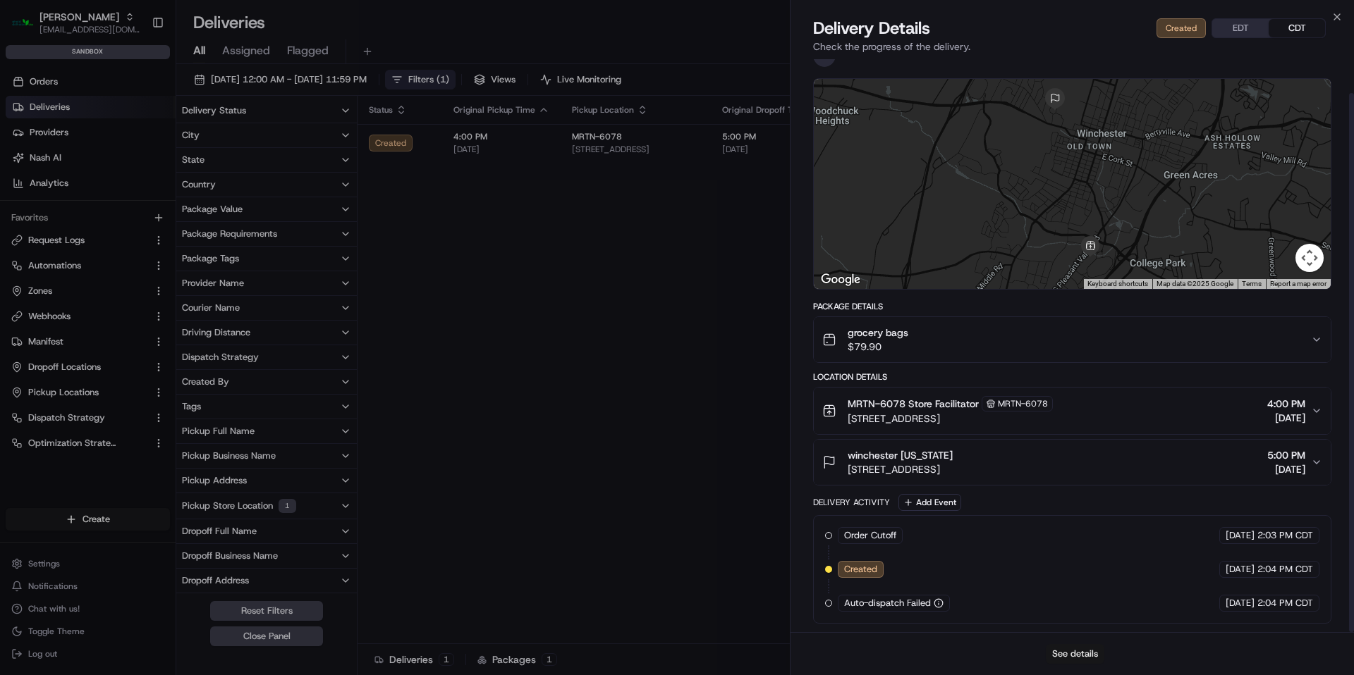
scroll to position [36, 0]
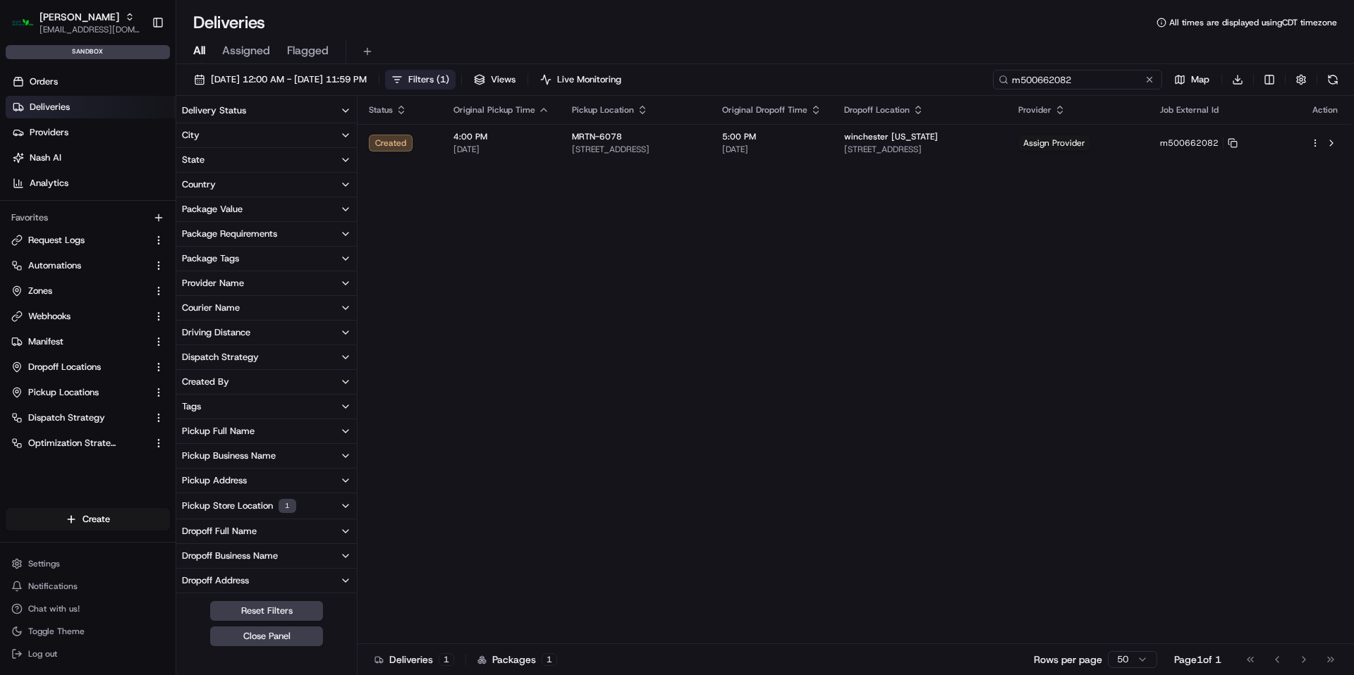
click at [1088, 74] on input "m500662082" at bounding box center [1077, 80] width 169 height 20
paste input "230"
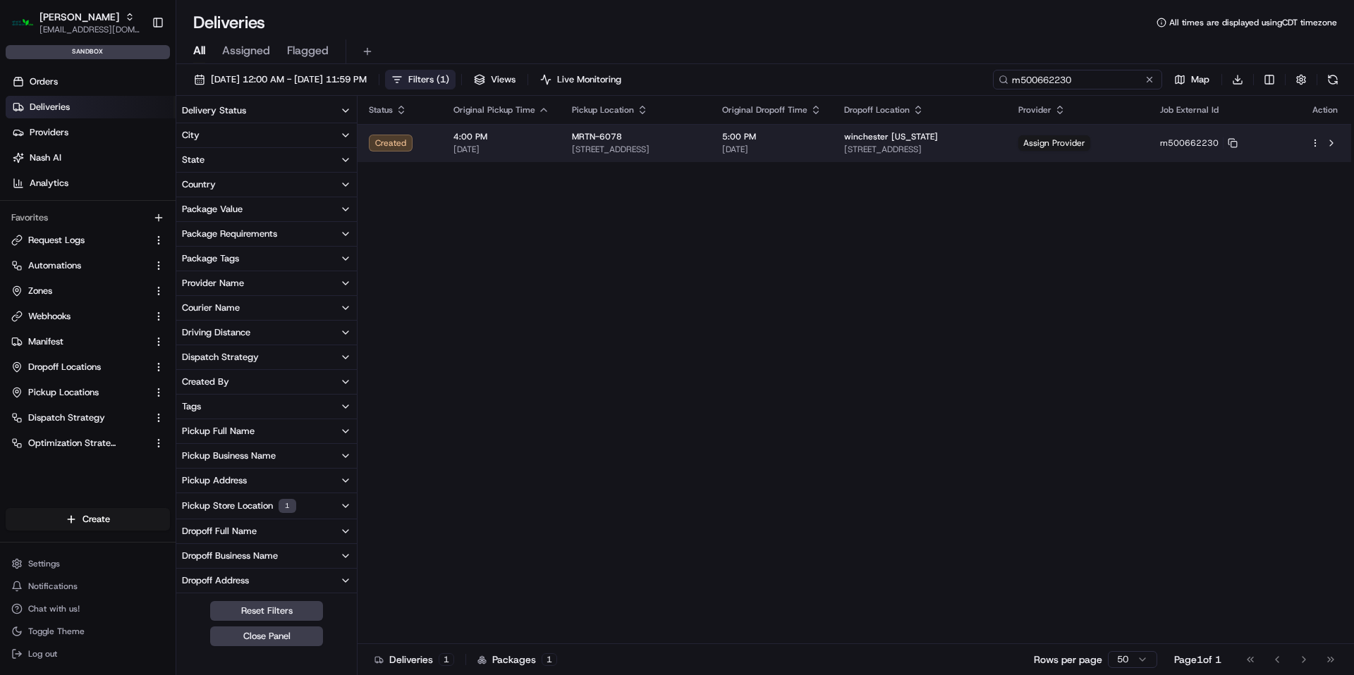
type input "m500662230"
click at [821, 151] on span "[DATE]" at bounding box center [771, 149] width 99 height 11
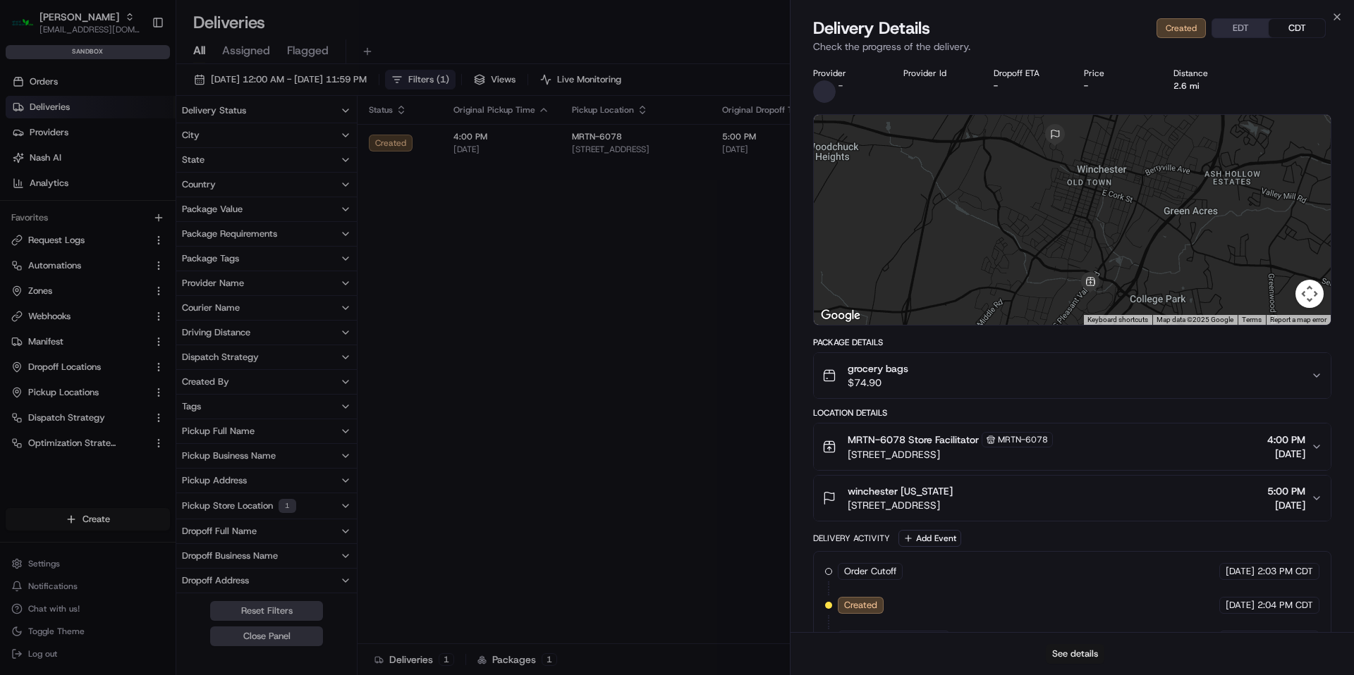
click at [1080, 618] on button "See details" at bounding box center [1075, 654] width 59 height 20
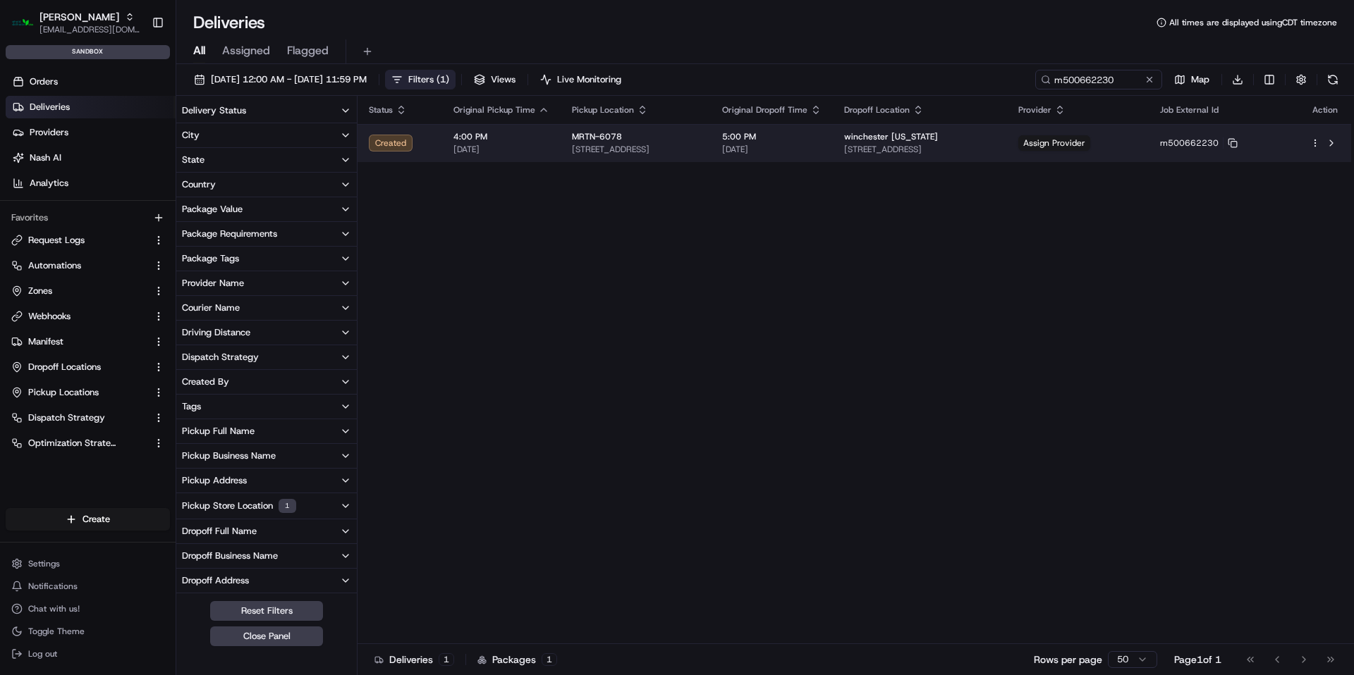
click at [687, 130] on td "MRTN-6078 1950 S Pleasant Valley Rd, Winchester, VA 22601, US" at bounding box center [636, 143] width 150 height 38
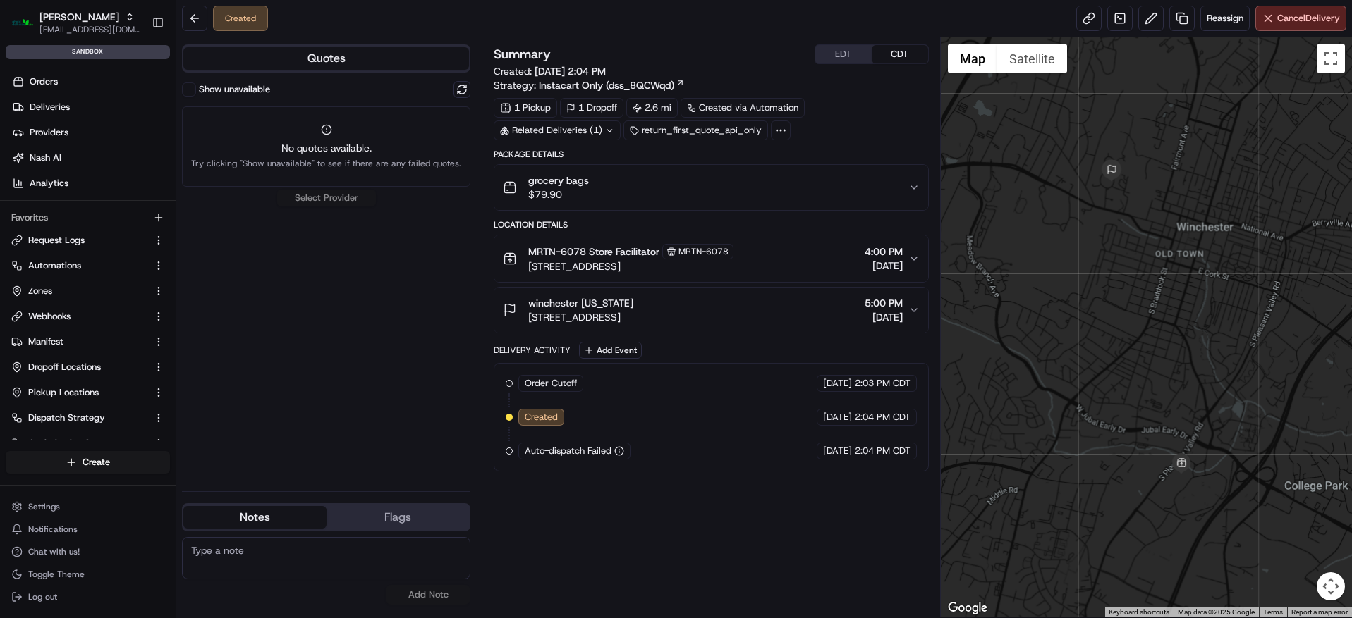
click at [625, 470] on div "Order Cutoff Martin's 08/22/2025 2:03 PM CDT Created 08/22/2025 2:04 PM CDT Aut…" at bounding box center [711, 417] width 434 height 109
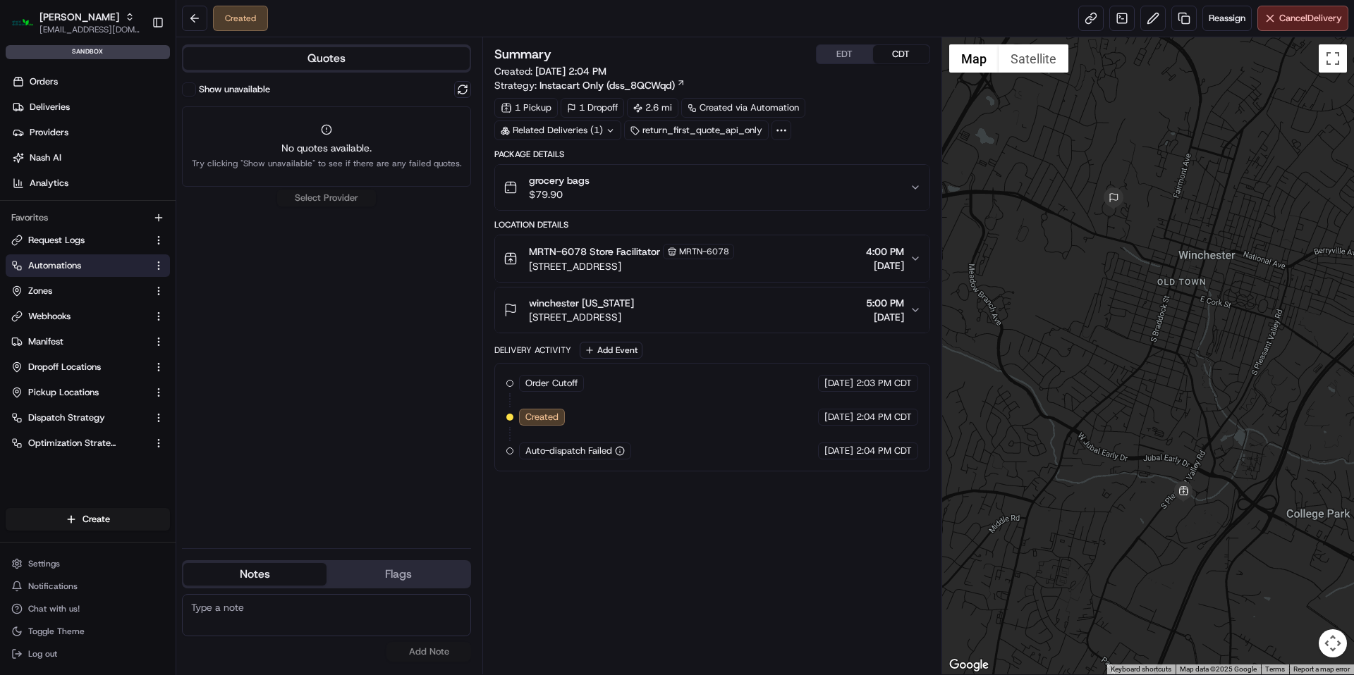
click at [82, 255] on button "Automations" at bounding box center [88, 266] width 164 height 23
click at [85, 263] on link "Automations" at bounding box center [79, 265] width 136 height 13
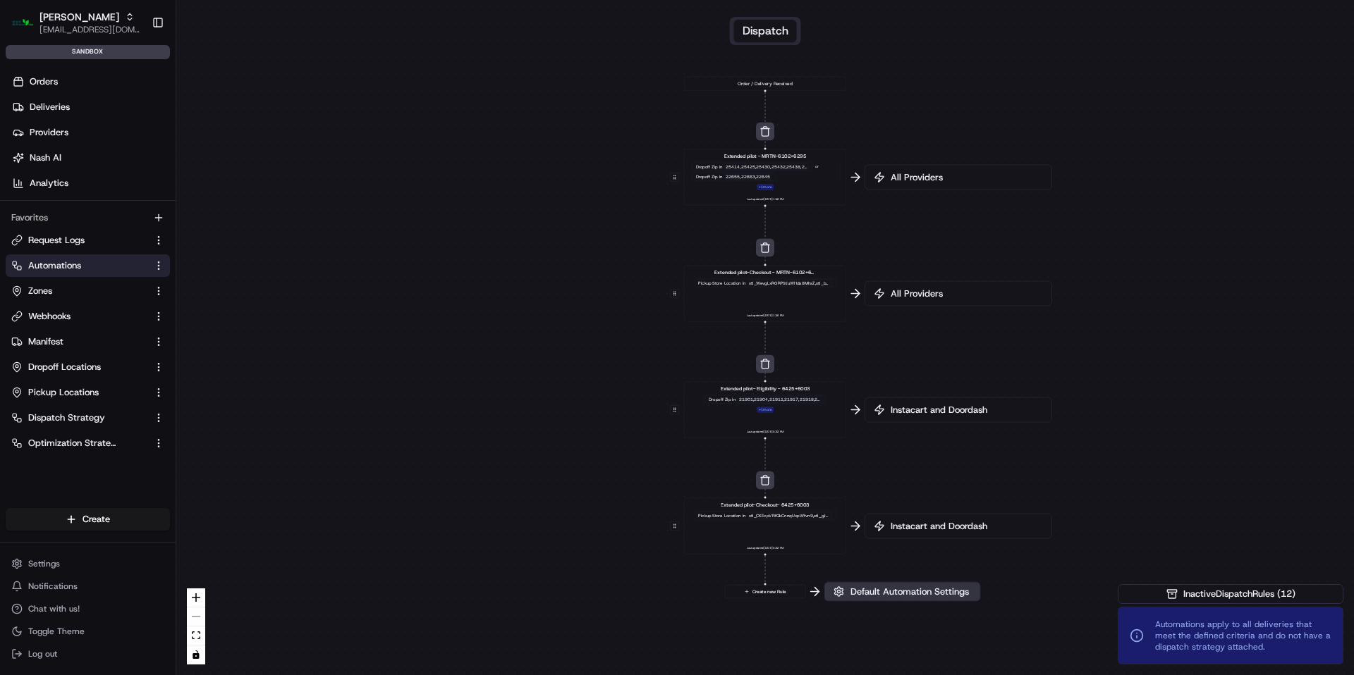
click at [902, 590] on span "Default Automation Settings" at bounding box center [909, 592] width 124 height 13
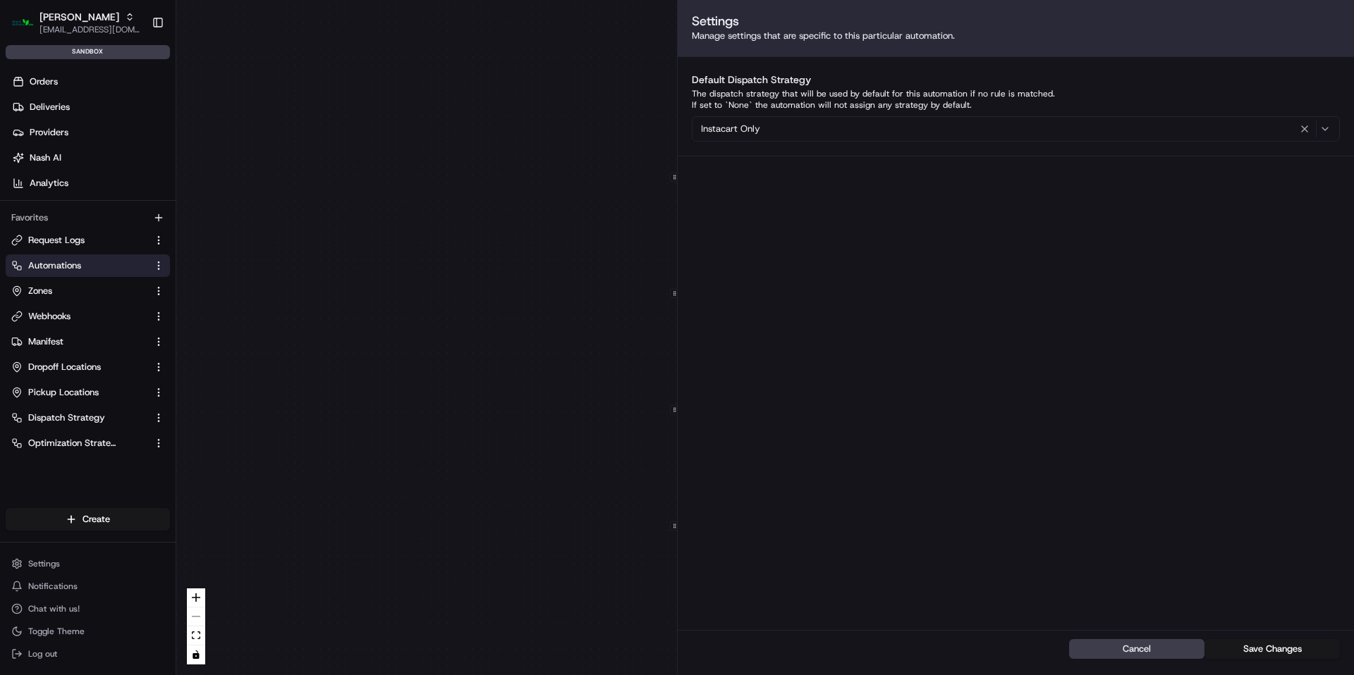
click at [549, 491] on div "0 0 0 0 0 Order / Delivery Received Extended pilot - MRTN-6102+6295 Dropoff Zip…" at bounding box center [764, 337] width 1177 height 675
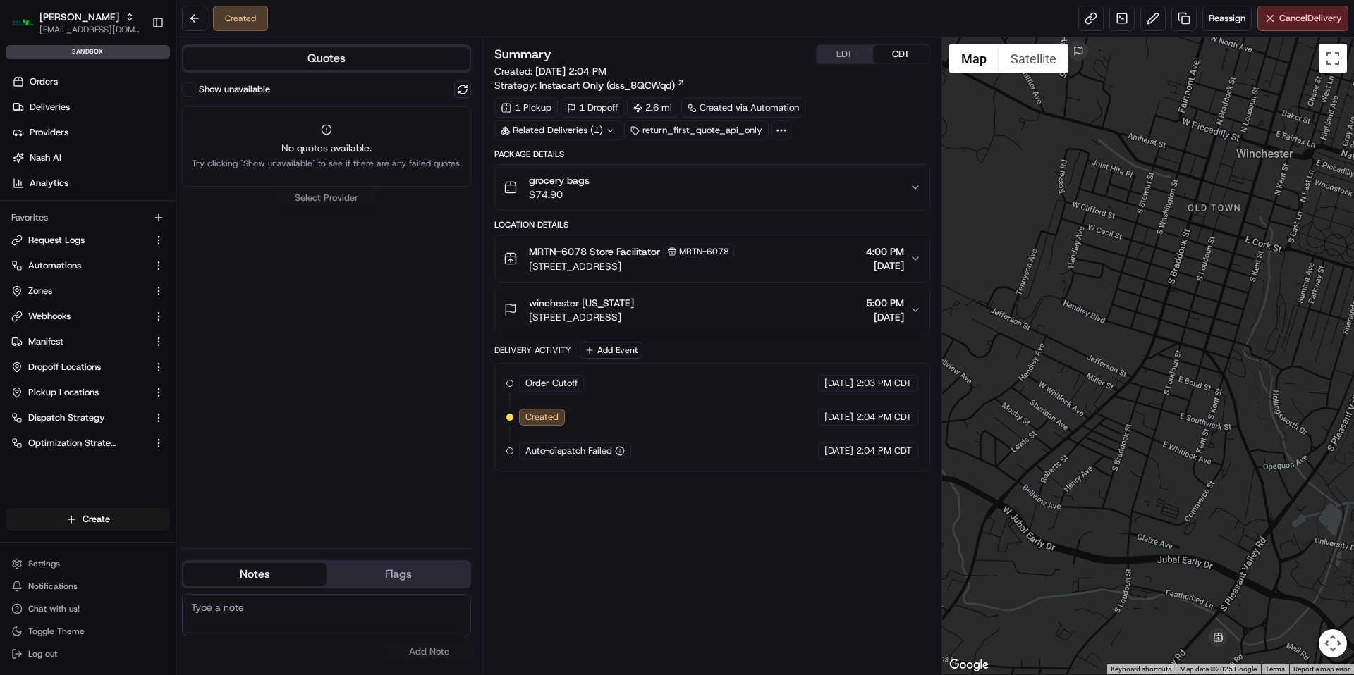
click at [353, 73] on div "Quotes Show unavailable No quotes available. Try clicking "Show unavailable" to…" at bounding box center [329, 355] width 306 height 637
click at [341, 63] on button "Quotes" at bounding box center [326, 58] width 286 height 23
click at [453, 91] on div "Show unavailable" at bounding box center [326, 89] width 289 height 17
click at [458, 93] on button at bounding box center [462, 89] width 17 height 17
click at [341, 194] on div "Show unavailable No quotes available. Try clicking "Show unavailable" to see if…" at bounding box center [326, 309] width 289 height 456
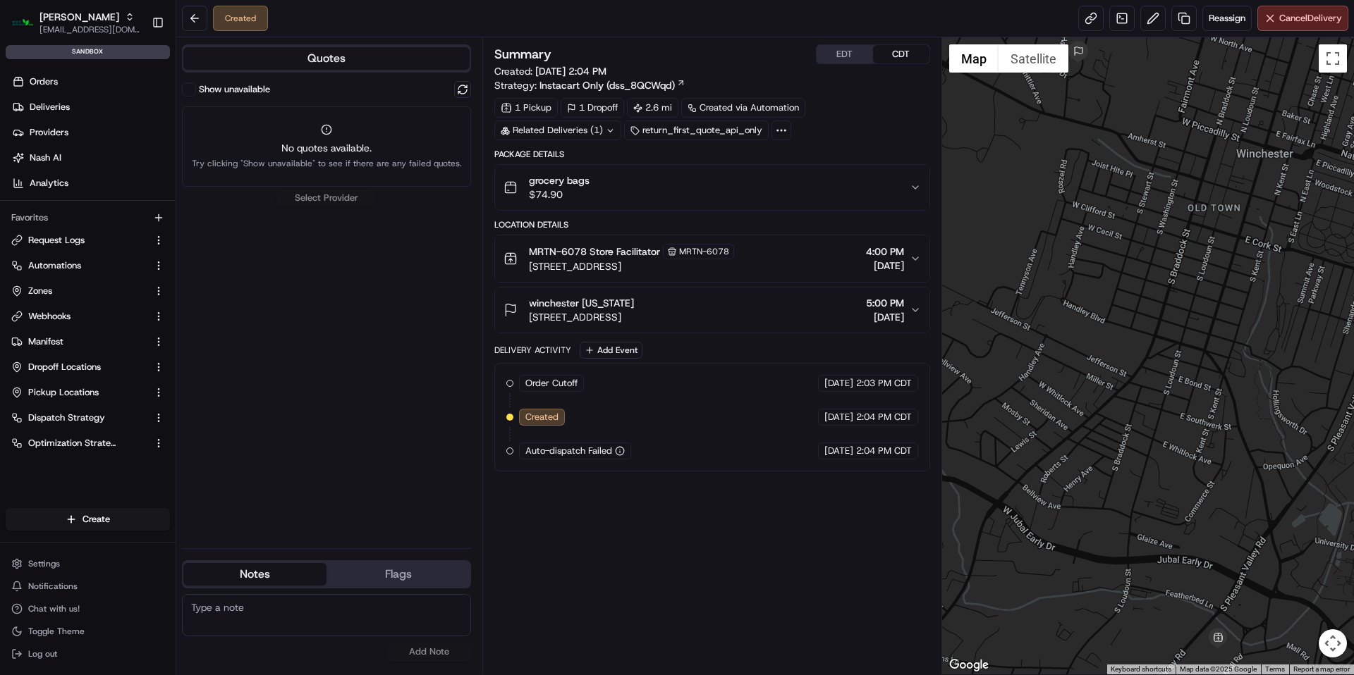
click at [322, 146] on span "No quotes available." at bounding box center [327, 148] width 270 height 14
click at [326, 121] on div "No quotes available. Try clicking "Show unavailable" to see if there are any fa…" at bounding box center [326, 146] width 289 height 80
click at [328, 126] on circle at bounding box center [326, 129] width 9 height 9
click at [95, 271] on link "Automations" at bounding box center [79, 265] width 136 height 13
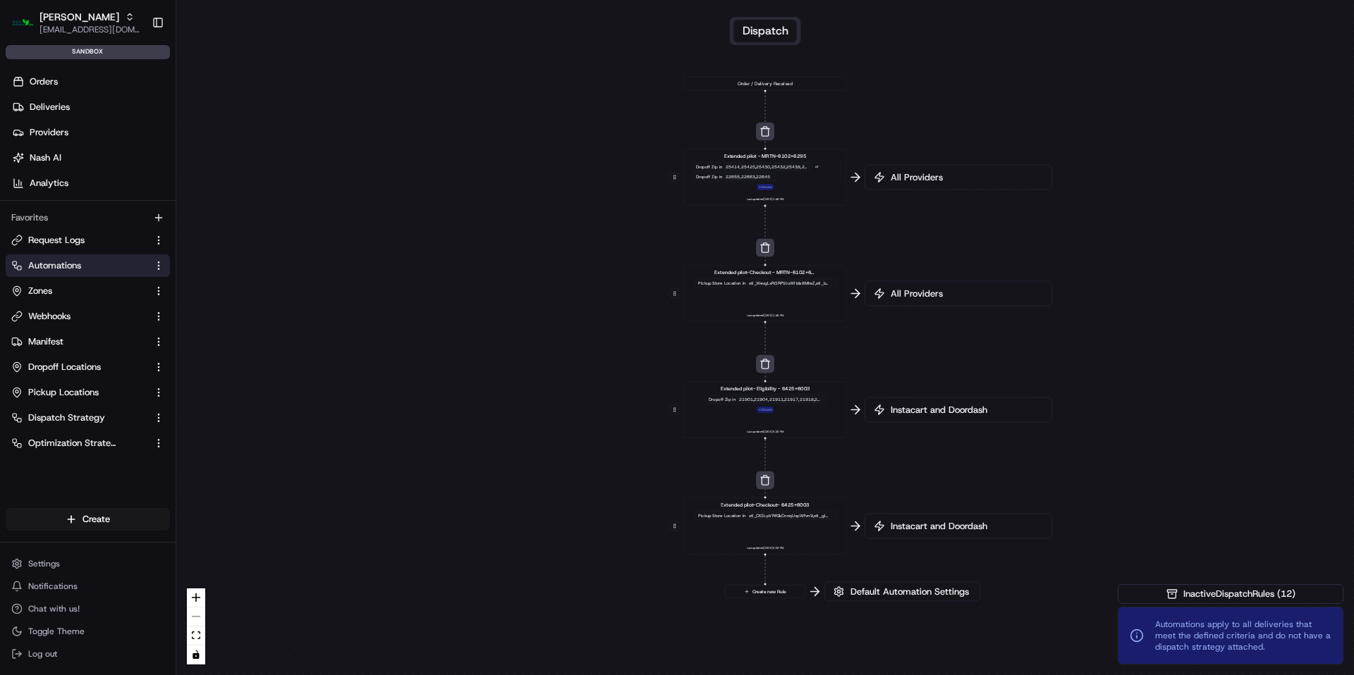
click at [859, 602] on div "0 0 0 0 0 Order / Delivery Received Extended pilot - MRTN-6102+6295 Dropoff Zip…" at bounding box center [764, 337] width 1177 height 675
click at [859, 597] on span "Default Automation Settings" at bounding box center [909, 592] width 124 height 13
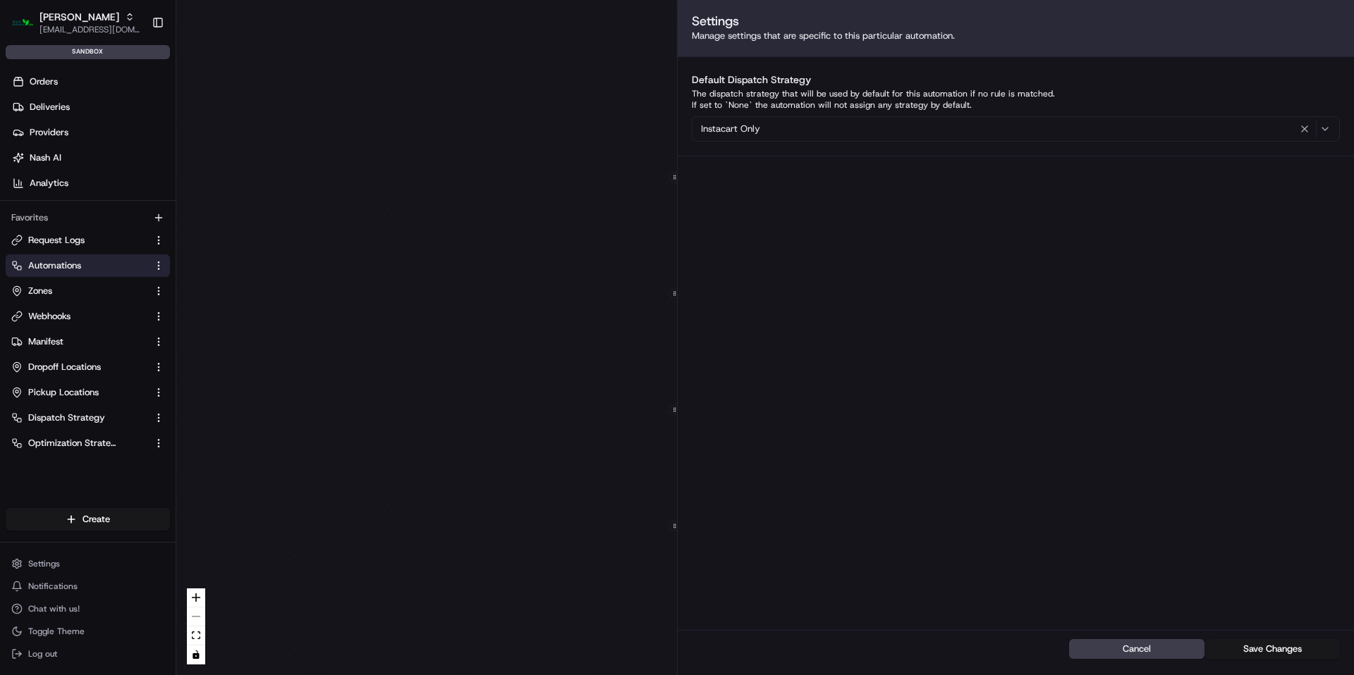
click at [964, 130] on div "Instacart Only" at bounding box center [1015, 129] width 641 height 17
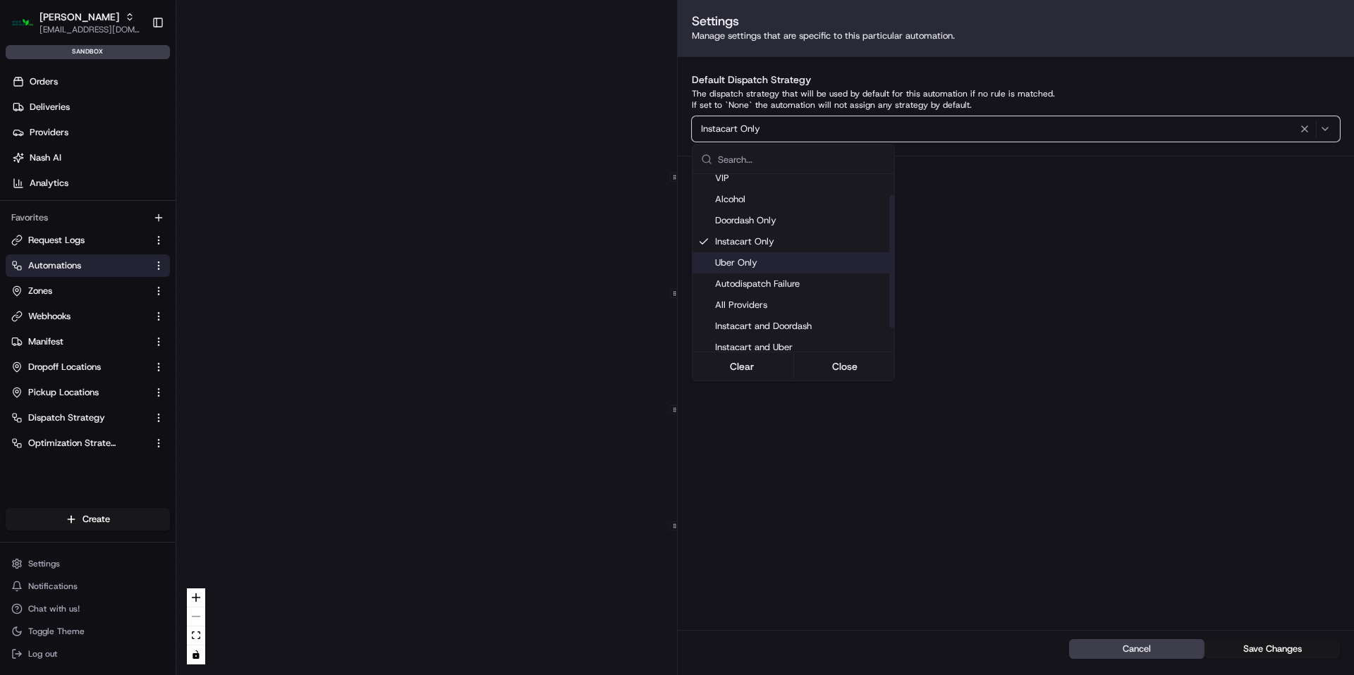
scroll to position [56, 0]
click at [781, 296] on span "All Providers" at bounding box center [801, 297] width 173 height 13
click at [1245, 645] on span "Automations apply to all deliveries that meet the defined criteria and do not h…" at bounding box center [1243, 636] width 176 height 34
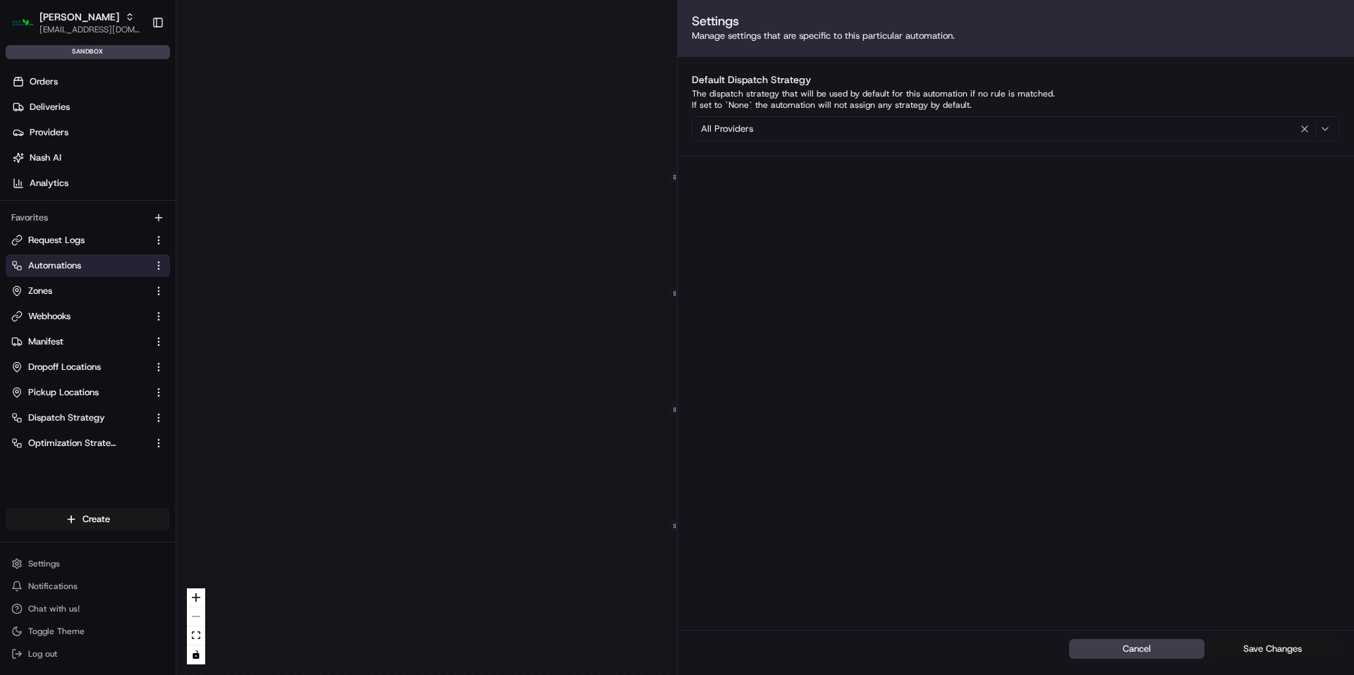
click at [1253, 647] on button "Save Changes" at bounding box center [1271, 649] width 135 height 20
click at [1251, 647] on button "Save Changes" at bounding box center [1271, 649] width 135 height 20
click at [540, 314] on div "0 0 0 0 0 Order / Delivery Received Extended pilot - MRTN-6102+6295 Dropoff Zip…" at bounding box center [764, 337] width 1177 height 675
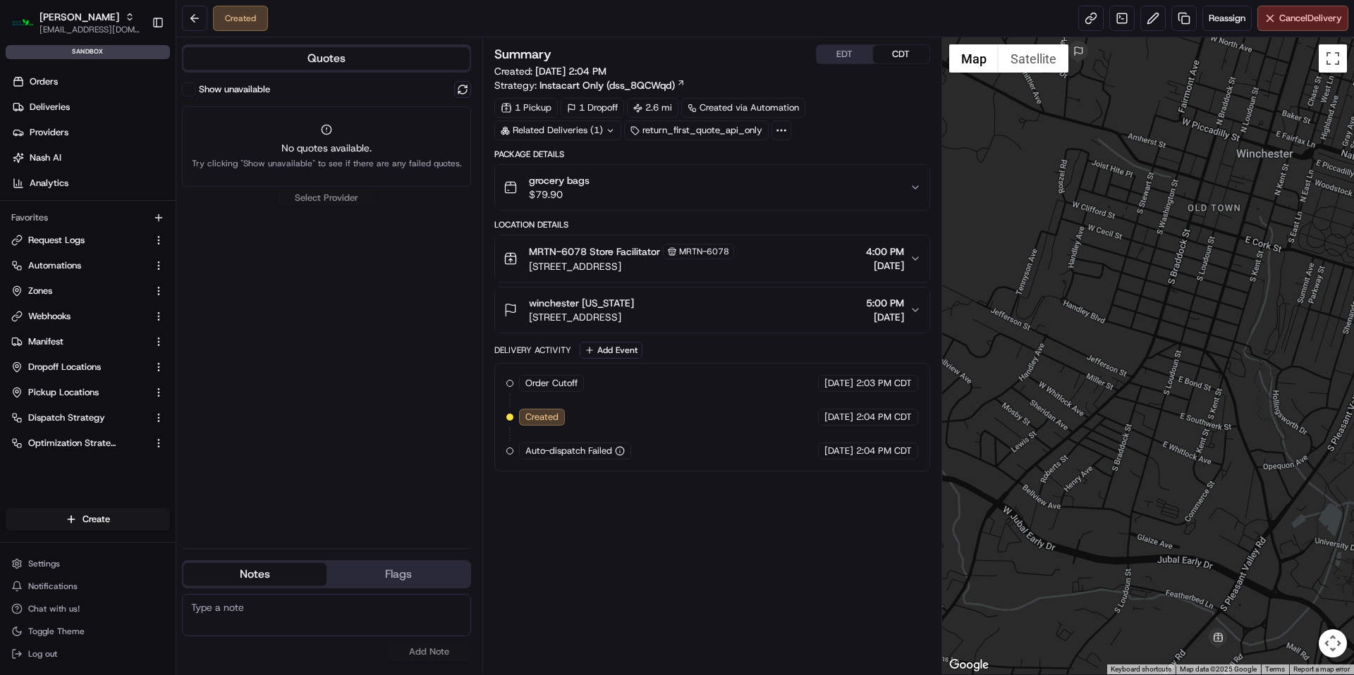
click at [363, 67] on button "Quotes" at bounding box center [326, 58] width 286 height 23
click at [343, 66] on button "Quotes" at bounding box center [326, 58] width 286 height 23
click at [190, 18] on button at bounding box center [194, 18] width 25 height 25
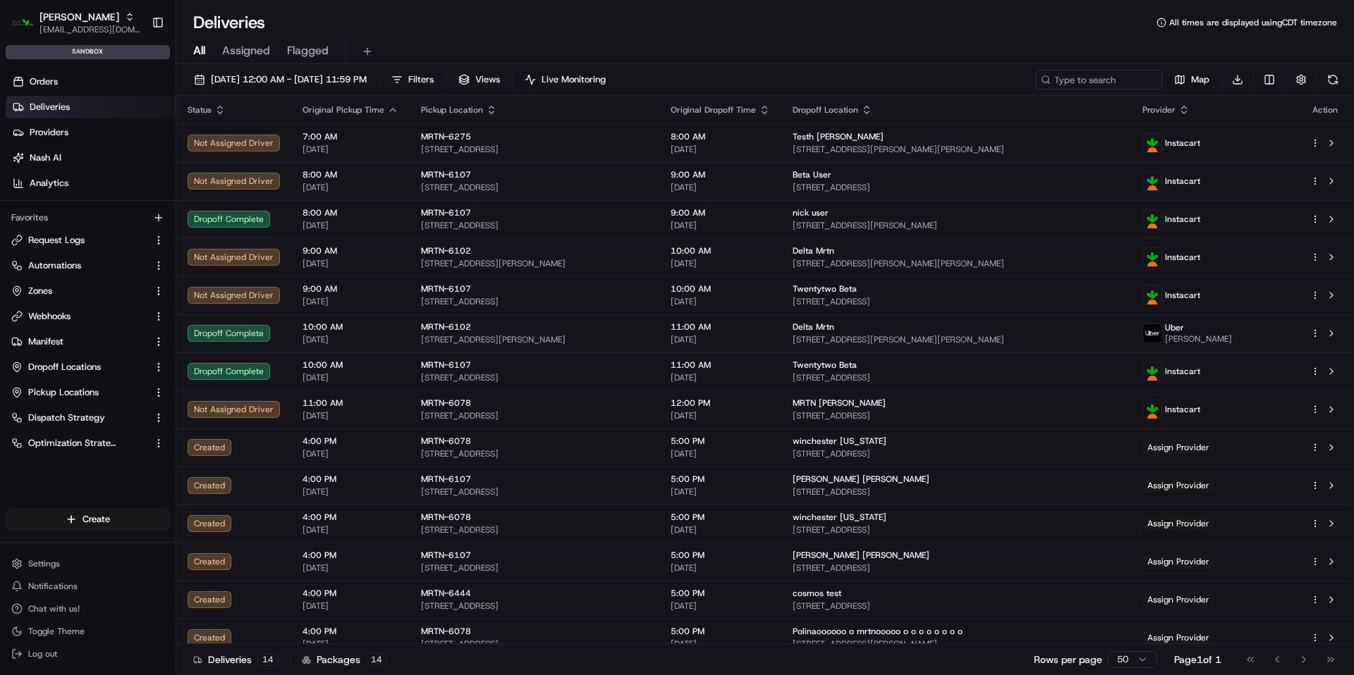
click at [136, 96] on link "Deliveries" at bounding box center [91, 107] width 170 height 23
click at [121, 106] on link "Deliveries" at bounding box center [91, 107] width 170 height 23
click at [88, 106] on link "Deliveries" at bounding box center [91, 107] width 170 height 23
click at [29, 99] on link "Deliveries" at bounding box center [91, 107] width 170 height 23
click at [1323, 76] on button at bounding box center [1333, 80] width 20 height 20
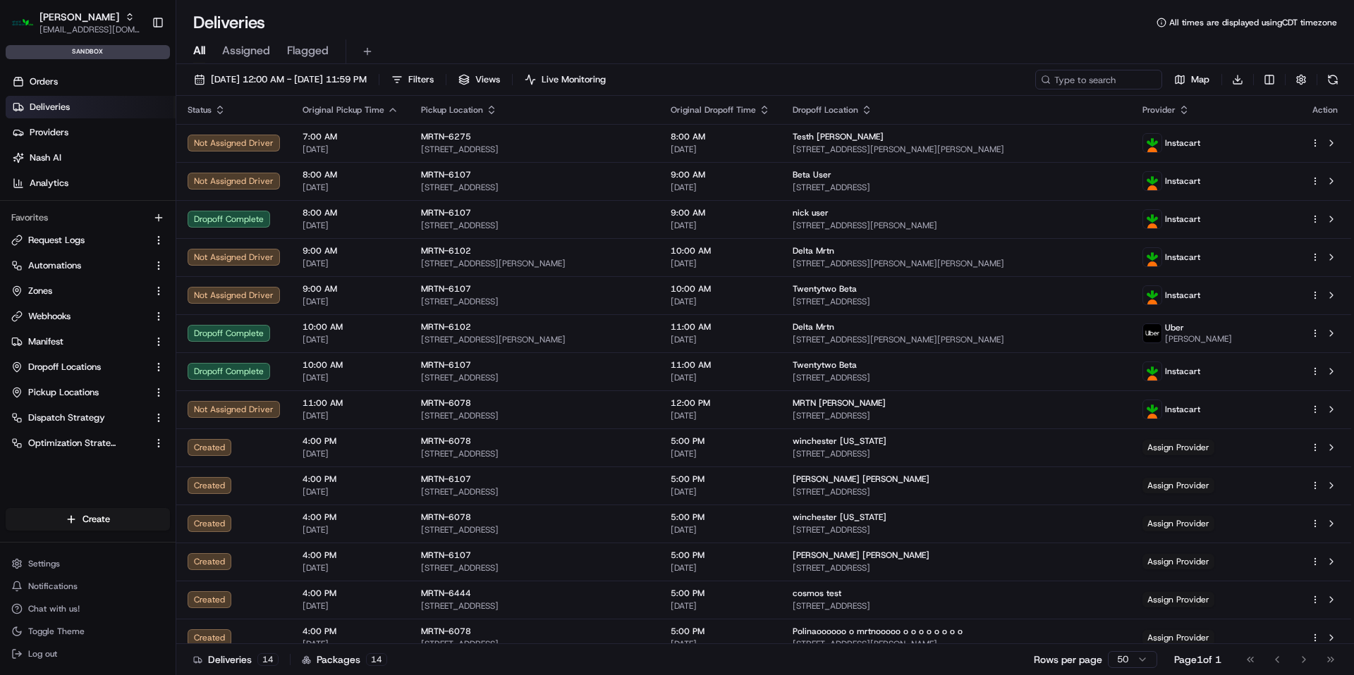
click at [75, 109] on link "Deliveries" at bounding box center [91, 107] width 170 height 23
click at [434, 85] on span "Filters" at bounding box center [420, 79] width 25 height 13
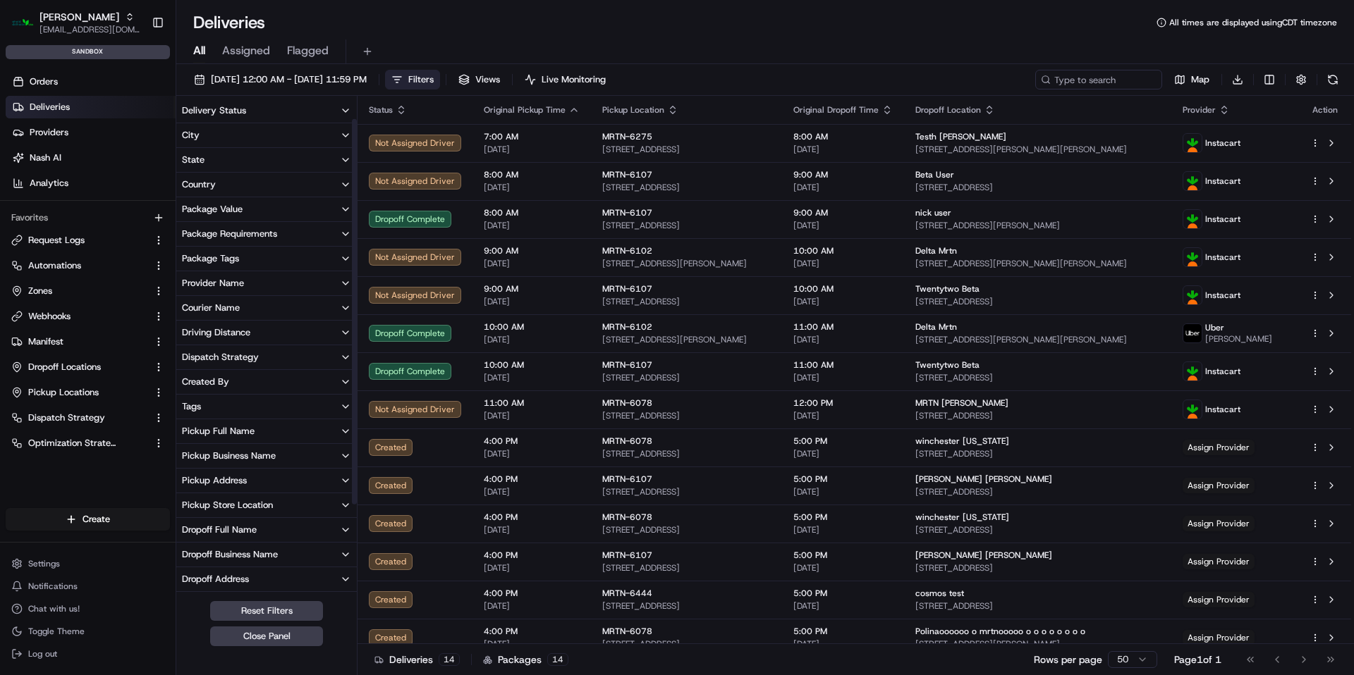
scroll to position [50, 0]
click at [266, 404] on div "Pickup Business Name" at bounding box center [229, 406] width 94 height 13
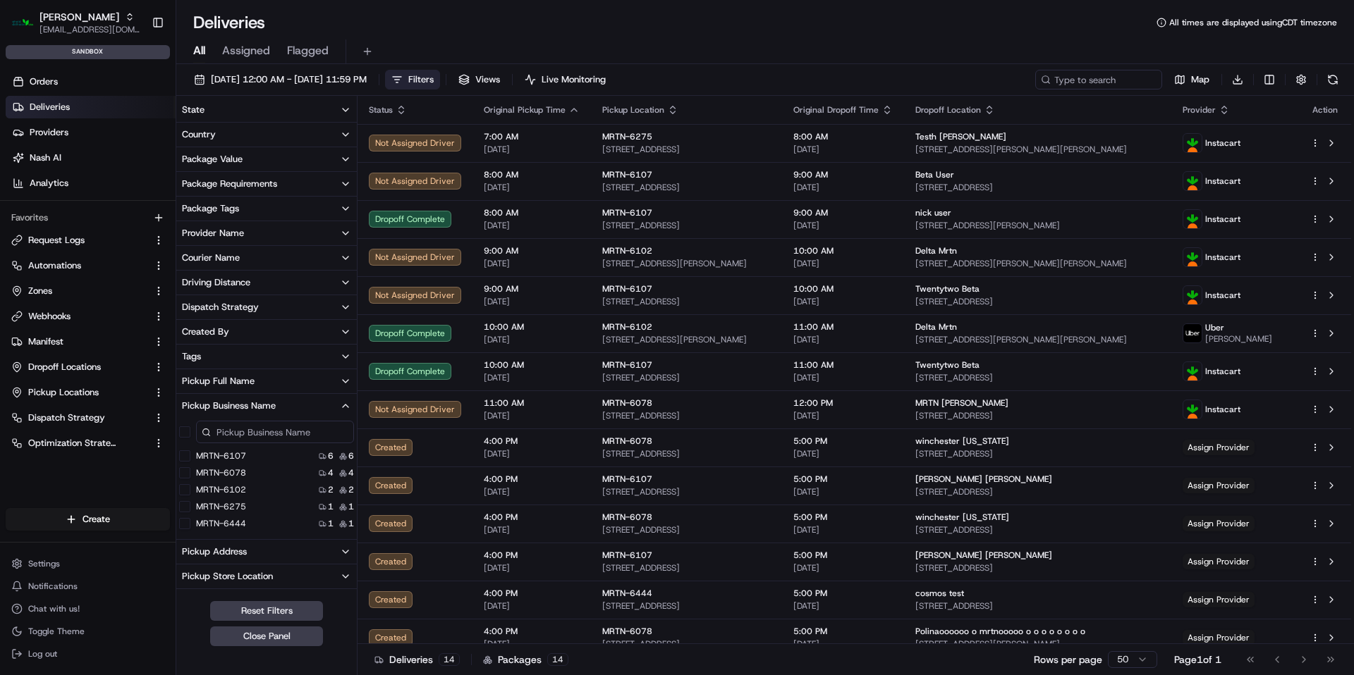
click at [188, 470] on button "MRTN-6078" at bounding box center [184, 472] width 11 height 11
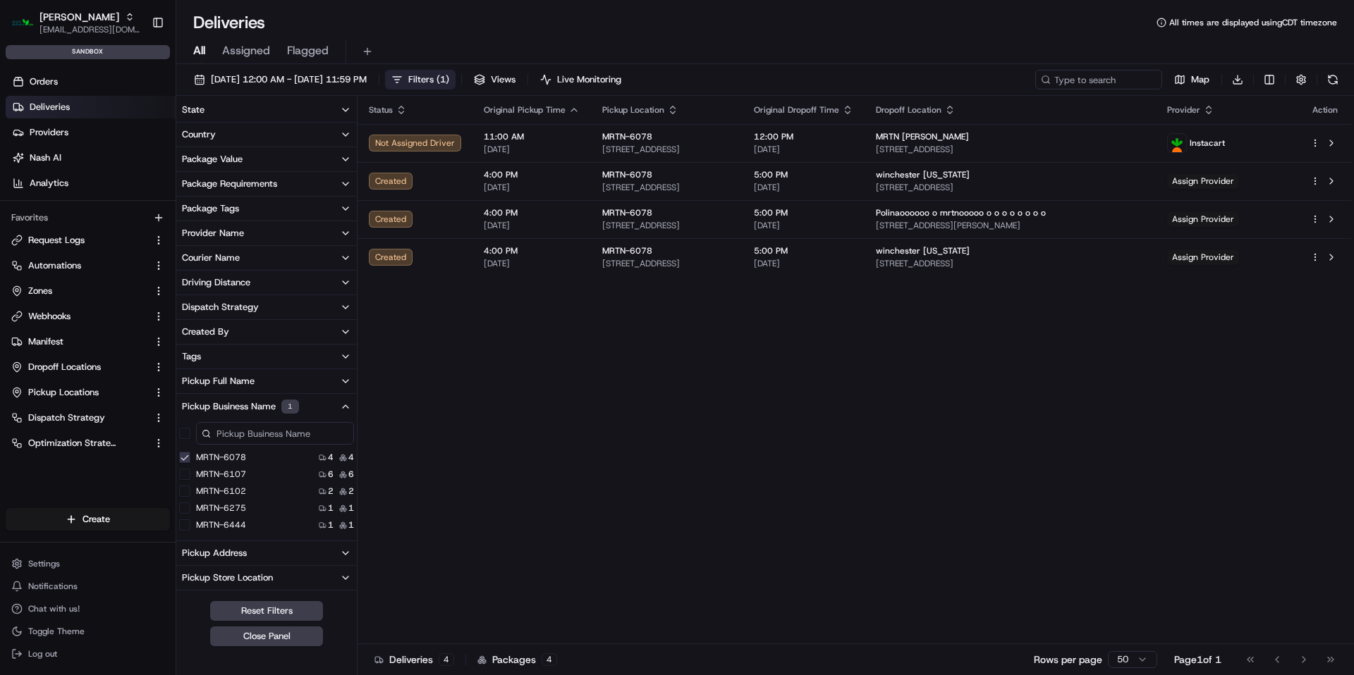
drag, startPoint x: 797, startPoint y: 481, endPoint x: 806, endPoint y: 458, distance: 24.4
click at [812, 484] on div "Status Original Pickup Time Pickup Location Original Dropoff Time Dropoff Locat…" at bounding box center [853, 370] width 993 height 549
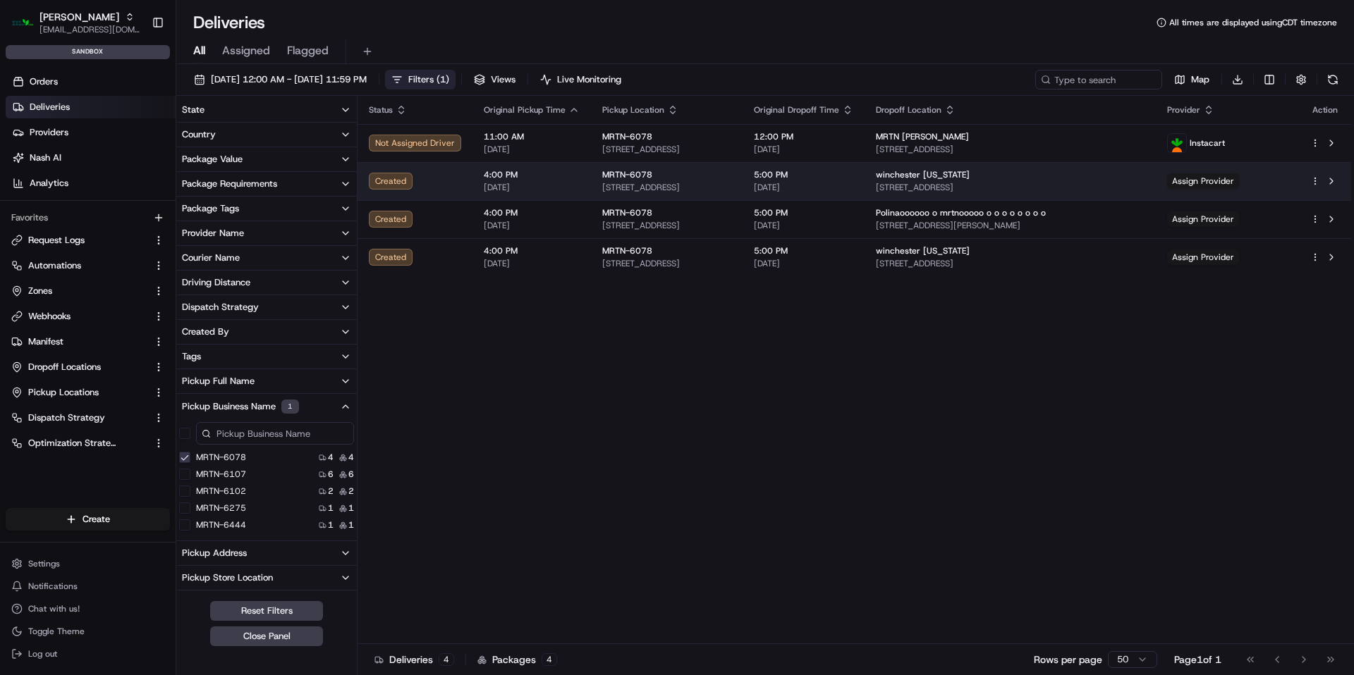
click at [961, 177] on td "winchester [US_STATE] [STREET_ADDRESS]" at bounding box center [1009, 181] width 291 height 38
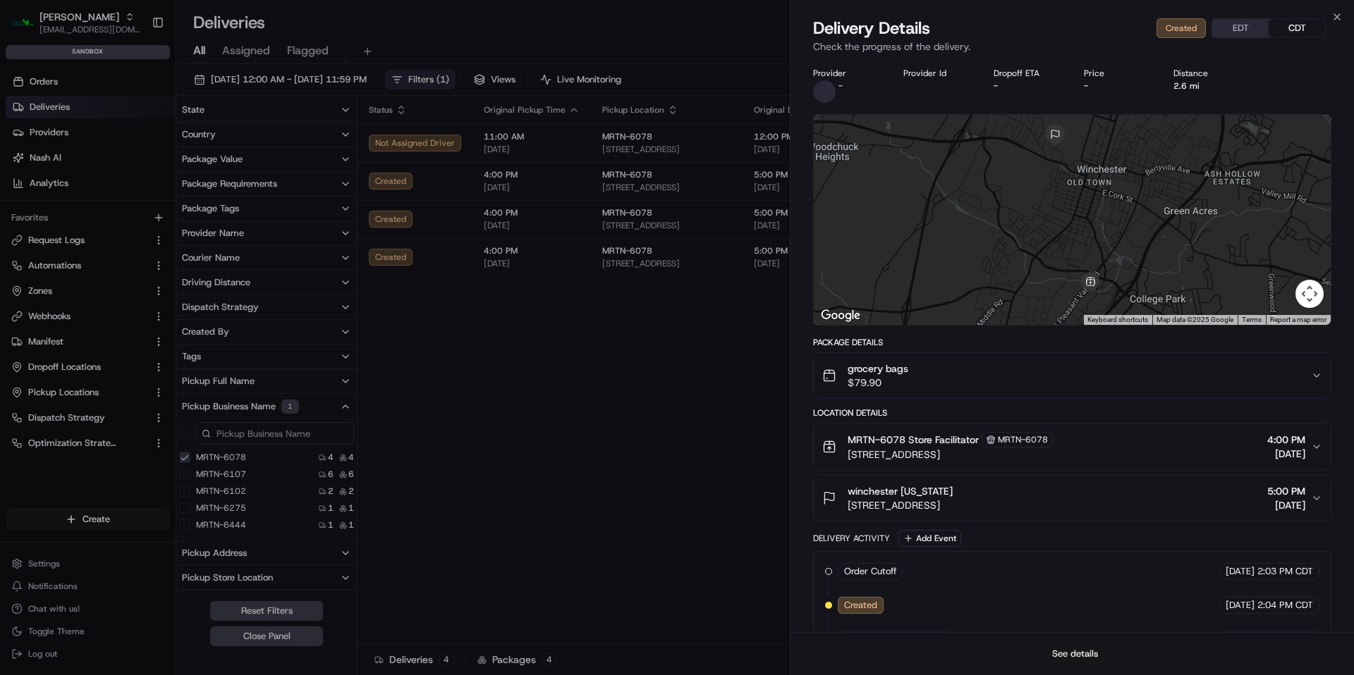
click at [1075, 655] on button "See details" at bounding box center [1075, 654] width 59 height 20
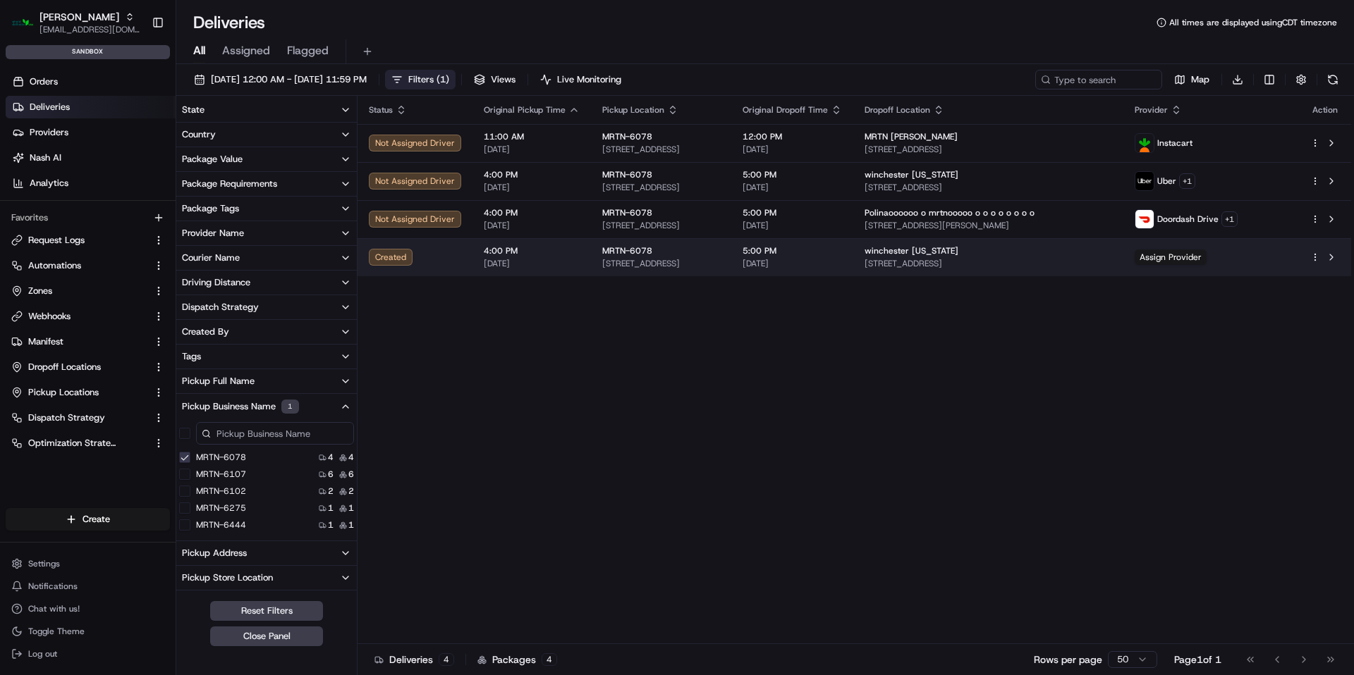
click at [572, 259] on span "[DATE]" at bounding box center [532, 263] width 96 height 11
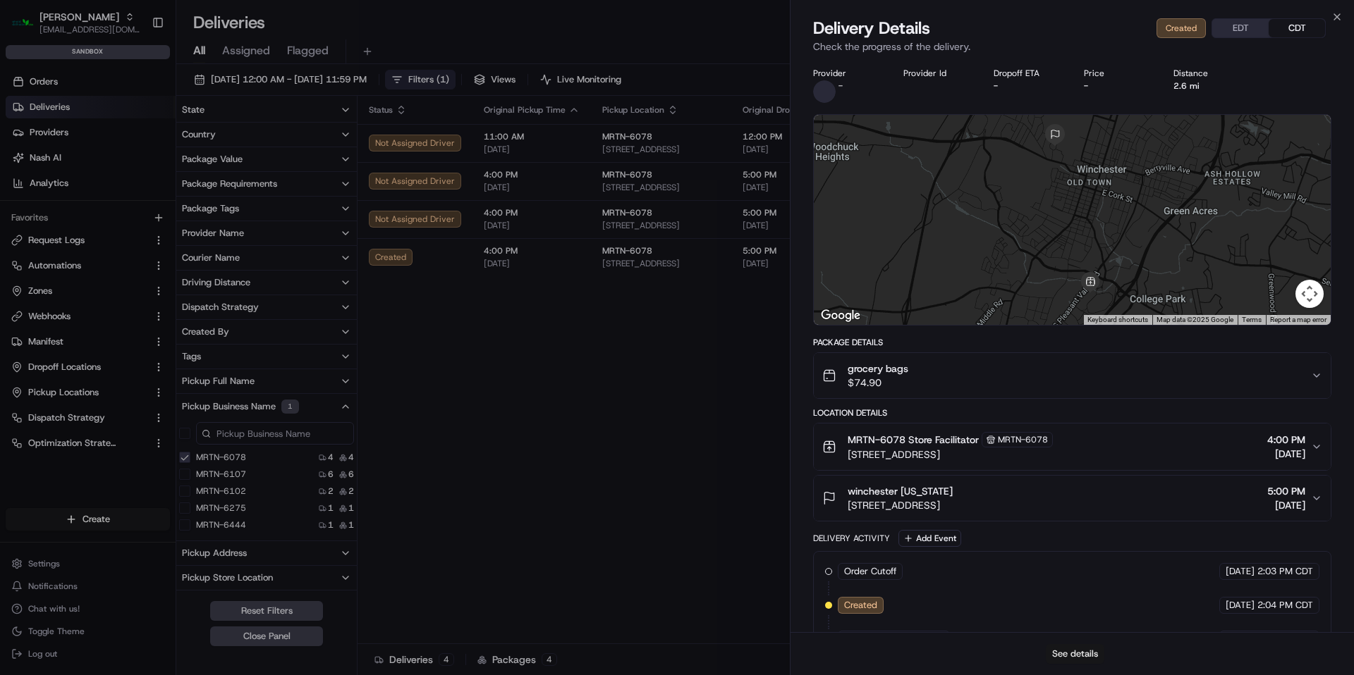
click at [1098, 653] on button "See details" at bounding box center [1075, 654] width 59 height 20
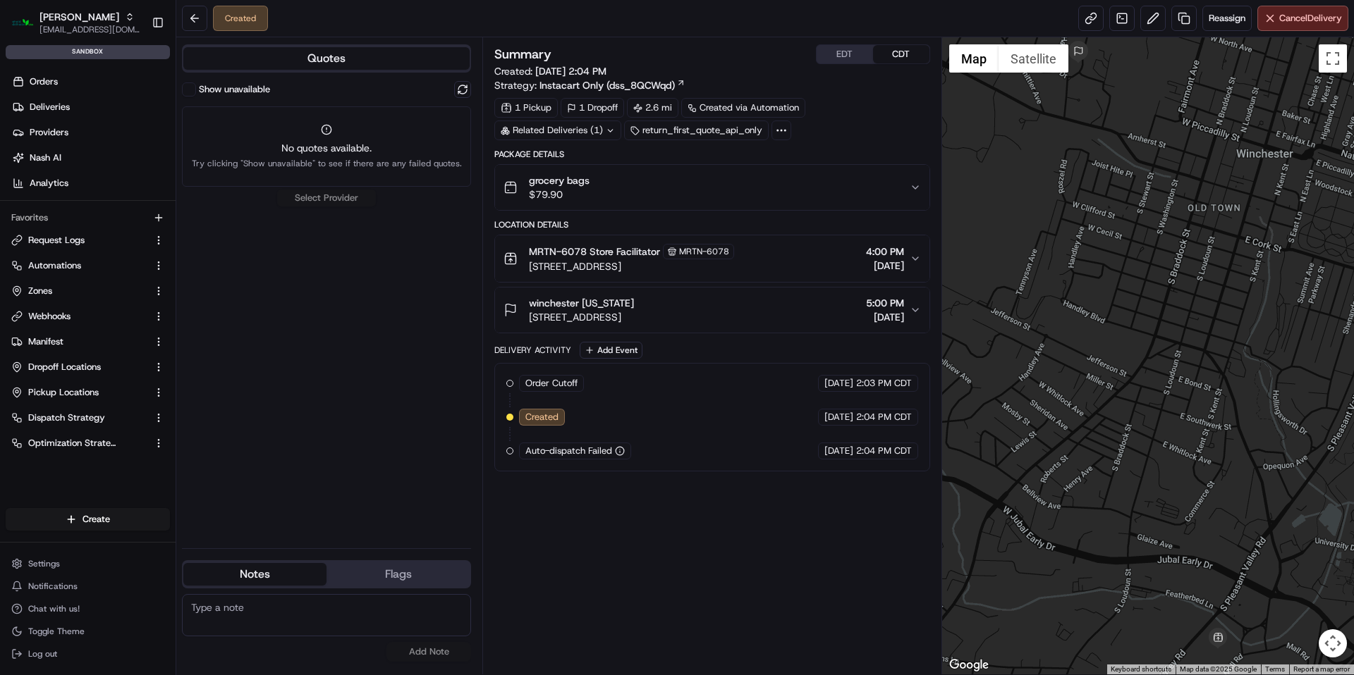
click at [326, 132] on line at bounding box center [326, 132] width 0 height 0
click at [338, 193] on div "Show unavailable No quotes available. Try clicking "Show unavailable" to see if…" at bounding box center [326, 309] width 289 height 456
click at [403, 569] on button "Flags" at bounding box center [397, 574] width 143 height 23
click at [261, 567] on button "Notes" at bounding box center [254, 574] width 143 height 23
click at [441, 92] on div "Show unavailable" at bounding box center [326, 89] width 289 height 17
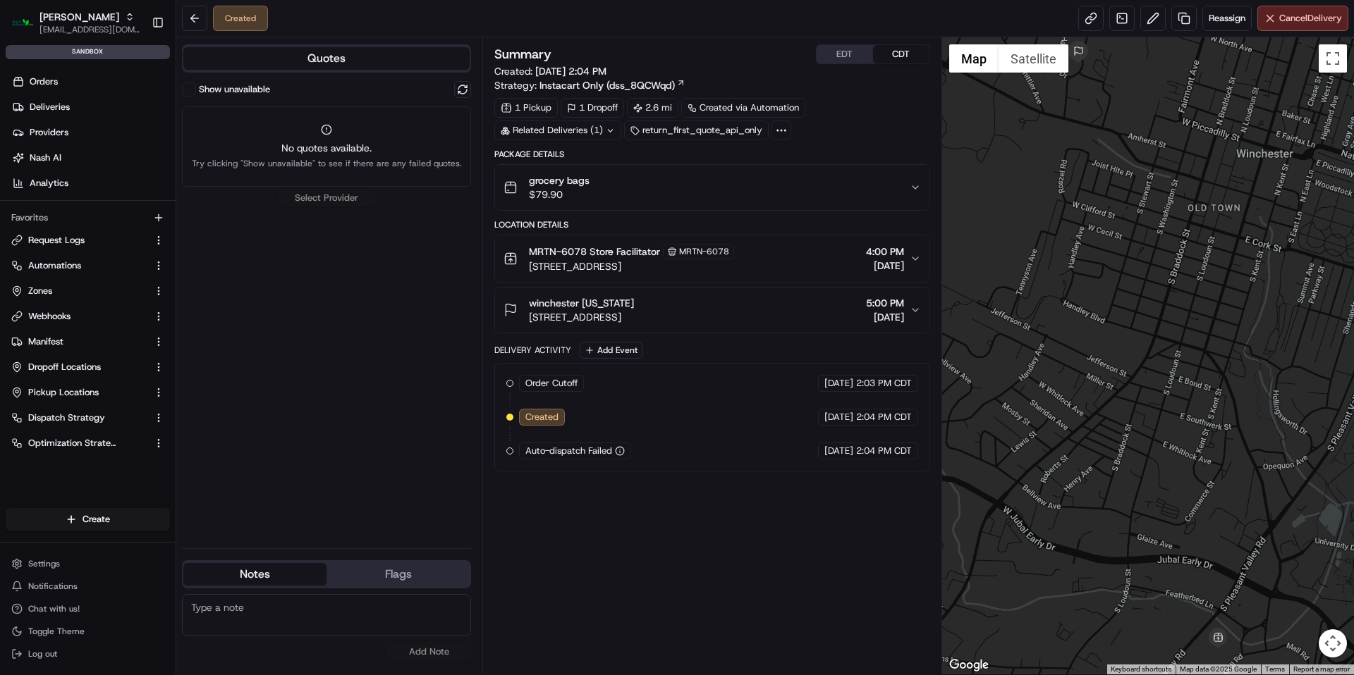
click at [472, 92] on div "Quotes Show unavailable No quotes available. Try clicking "Show unavailable" to…" at bounding box center [329, 355] width 306 height 637
click at [466, 89] on button at bounding box center [462, 89] width 17 height 17
click at [1223, 22] on span "Reassign" at bounding box center [1226, 18] width 37 height 13
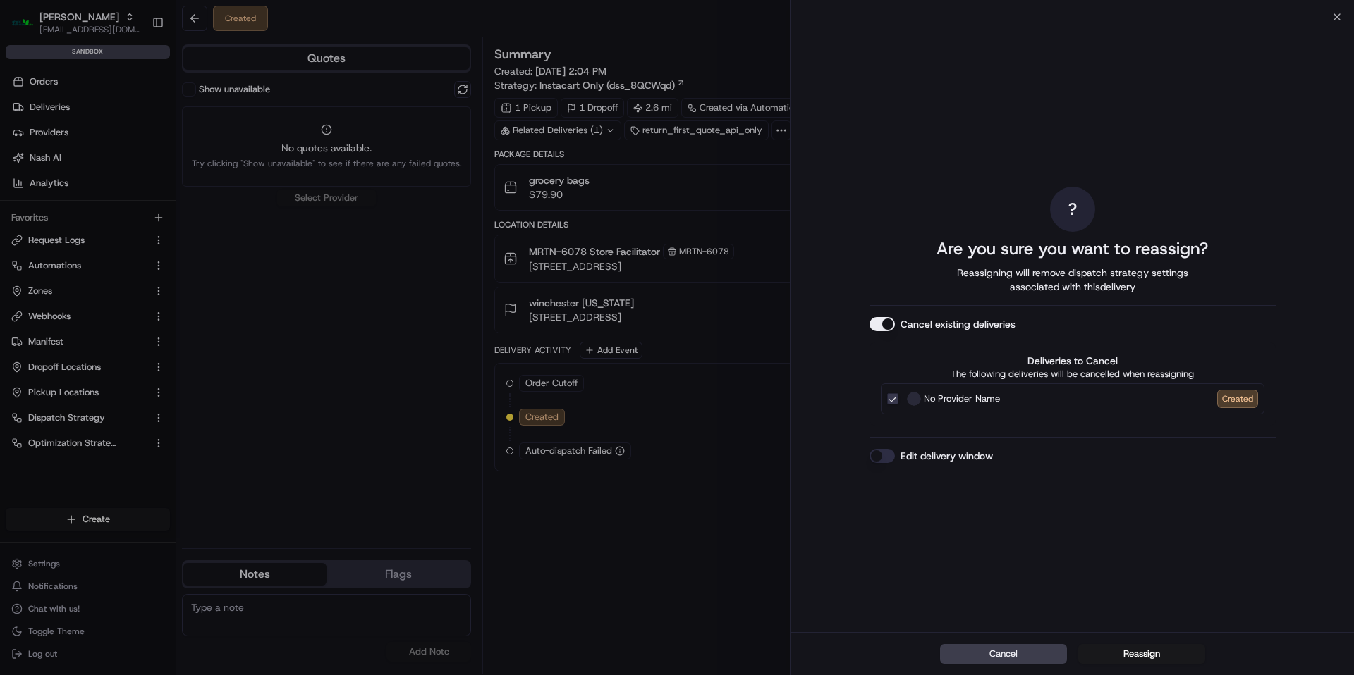
click at [1151, 649] on button "Reassign" at bounding box center [1141, 654] width 127 height 20
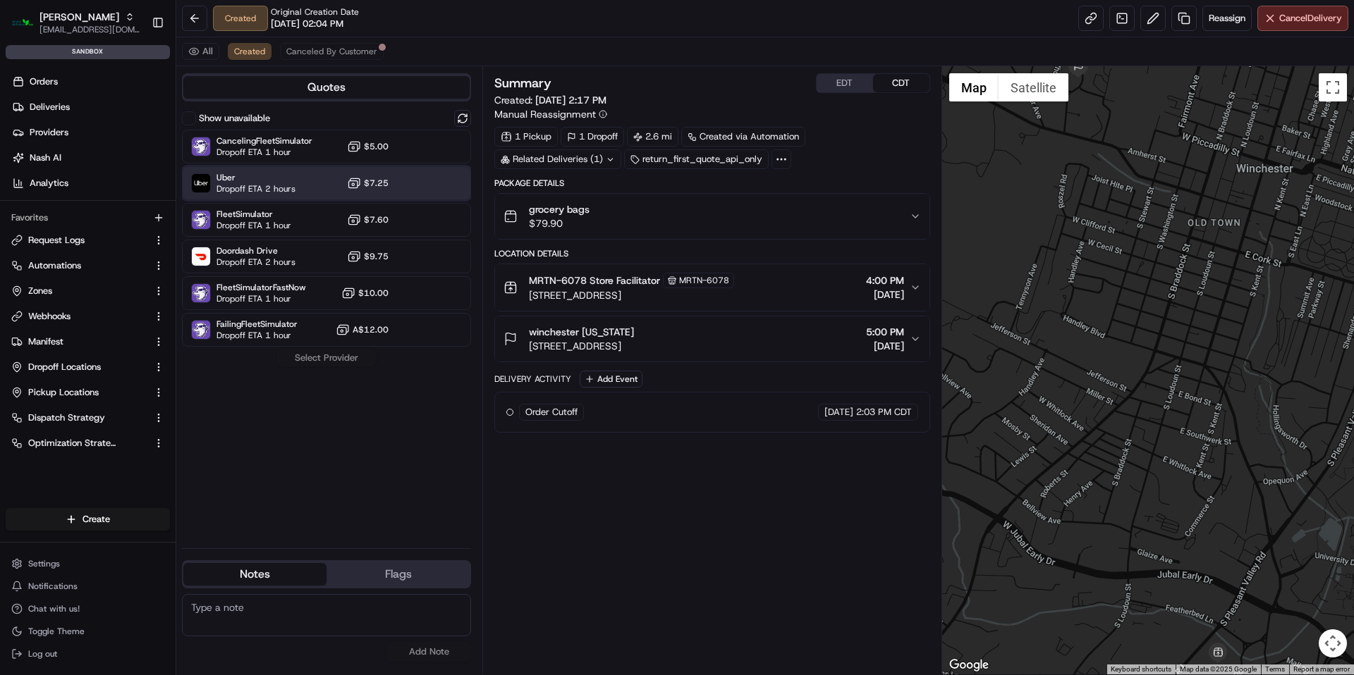
click at [264, 181] on span "Uber" at bounding box center [255, 177] width 79 height 11
click at [347, 354] on button "Assign Provider" at bounding box center [326, 358] width 100 height 17
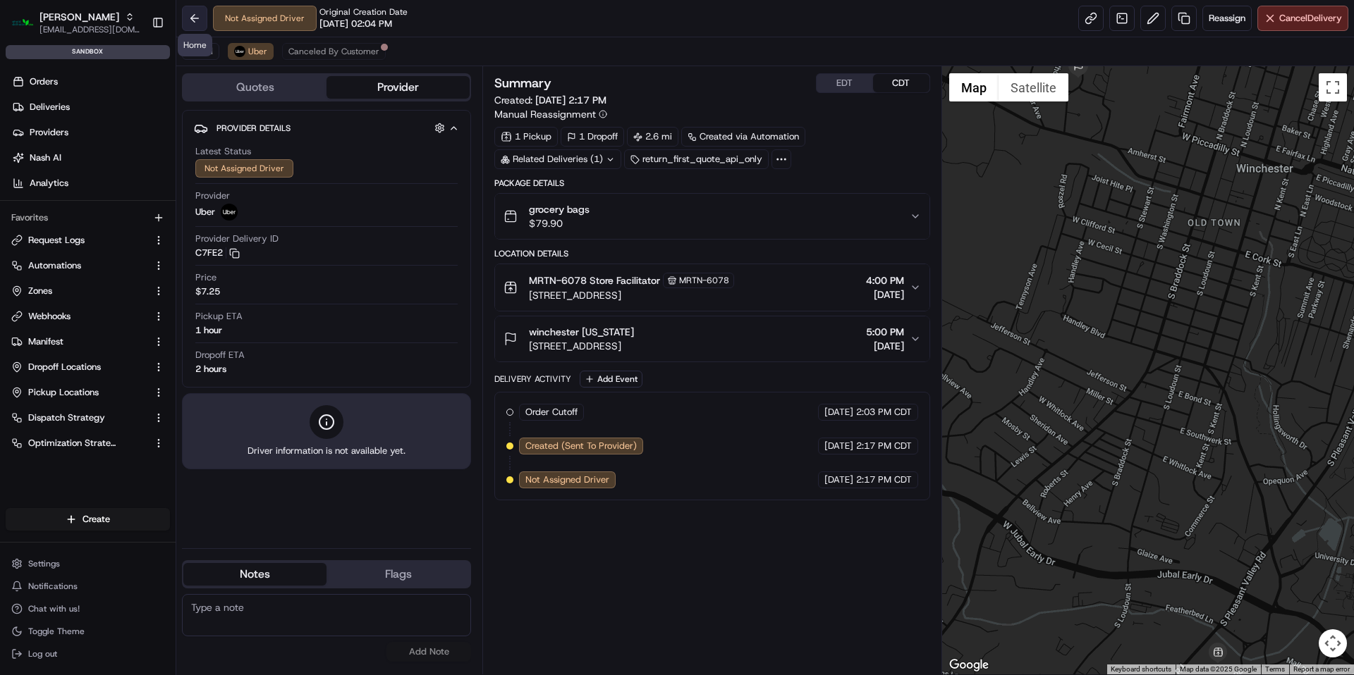
click at [201, 25] on button at bounding box center [194, 18] width 25 height 25
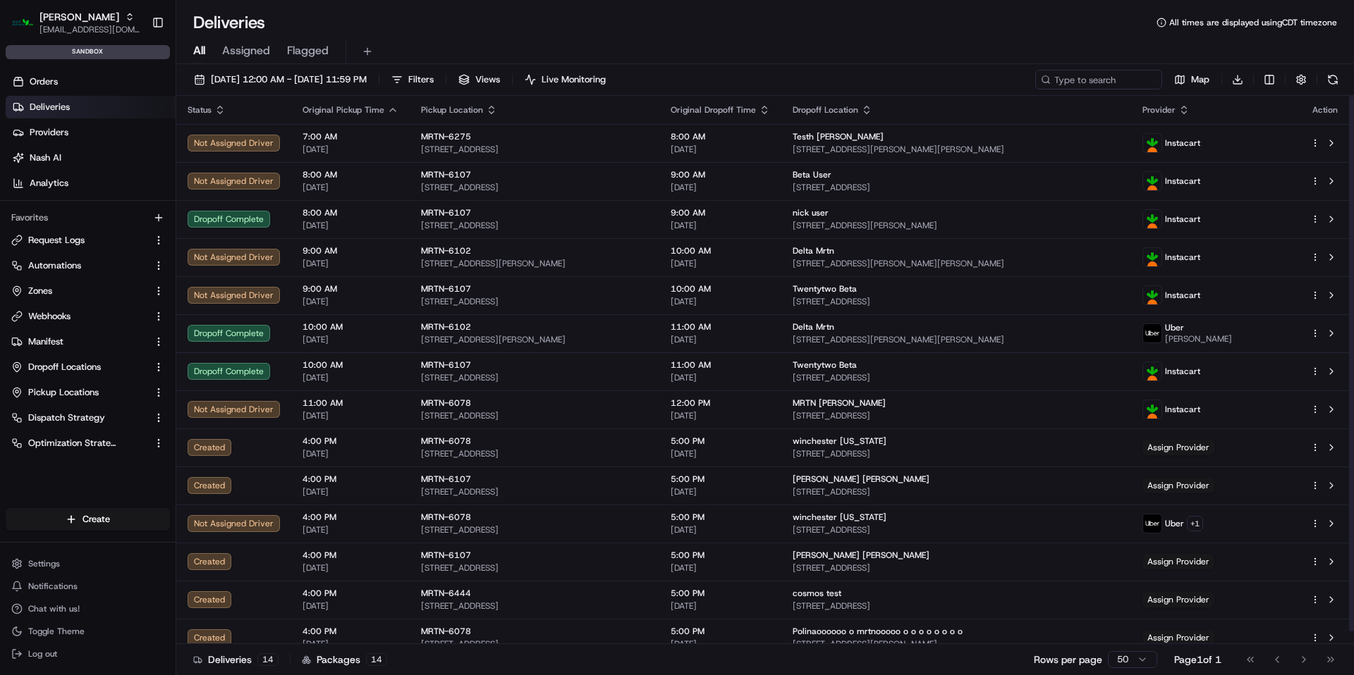
click at [73, 99] on link "Deliveries" at bounding box center [91, 107] width 170 height 23
click at [56, 101] on span "Deliveries" at bounding box center [50, 107] width 40 height 13
click at [440, 83] on button "Filters" at bounding box center [412, 80] width 55 height 20
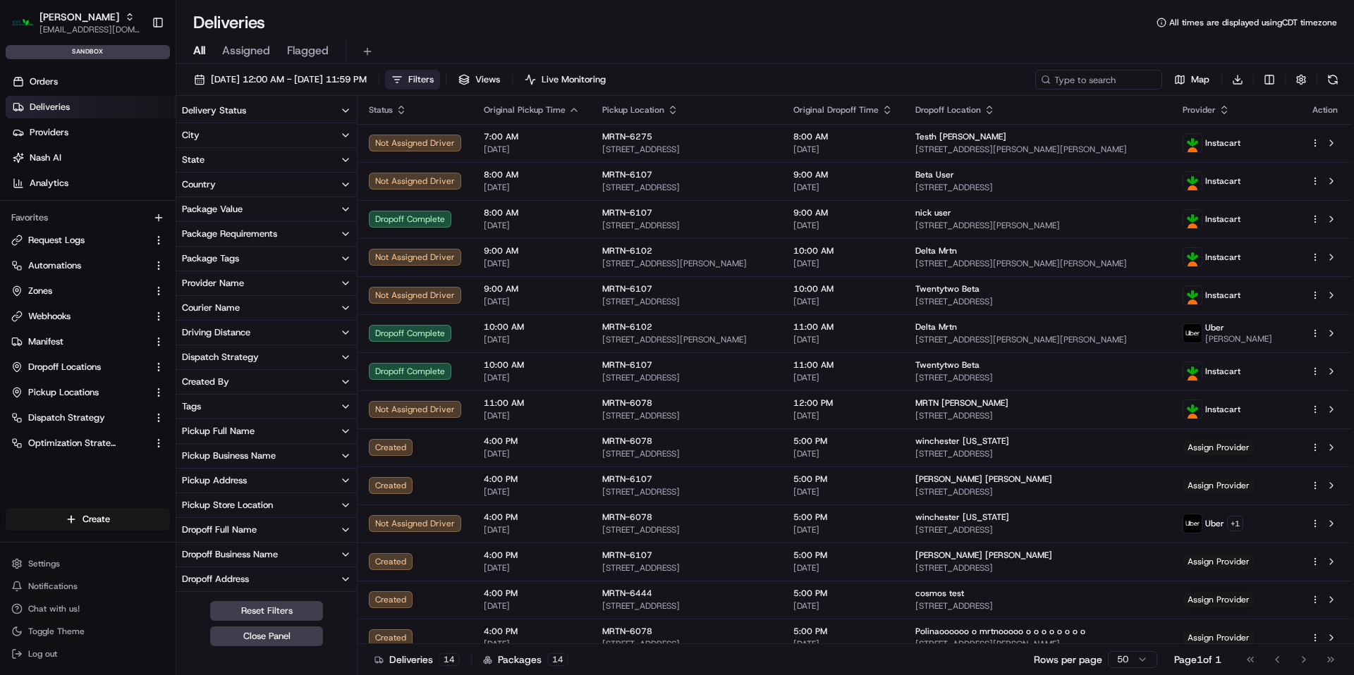
click at [297, 504] on button "Pickup Store Location" at bounding box center [266, 506] width 180 height 24
click at [218, 570] on label "MRTN-6078" at bounding box center [221, 569] width 50 height 11
click at [190, 570] on button "MRTN-6078" at bounding box center [184, 569] width 11 height 11
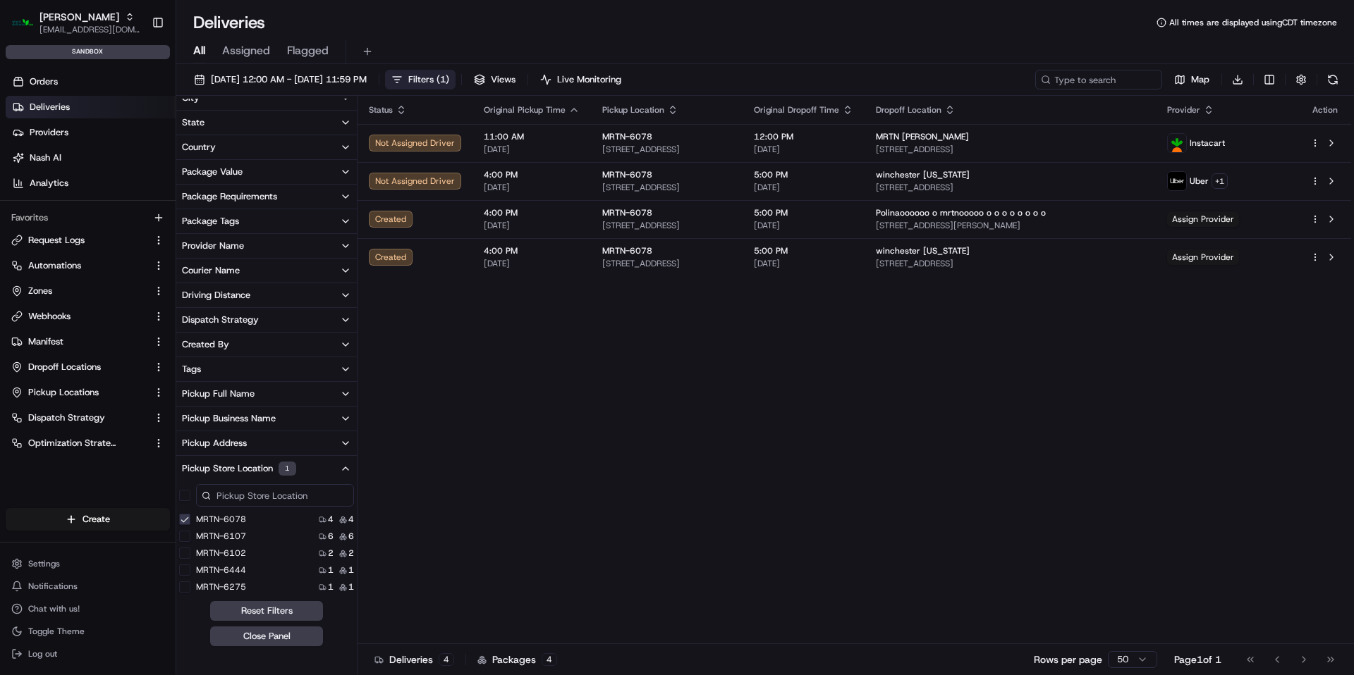
click at [790, 390] on div "Status Original Pickup Time Pickup Location Original Dropoff Time Dropoff Locat…" at bounding box center [853, 370] width 993 height 549
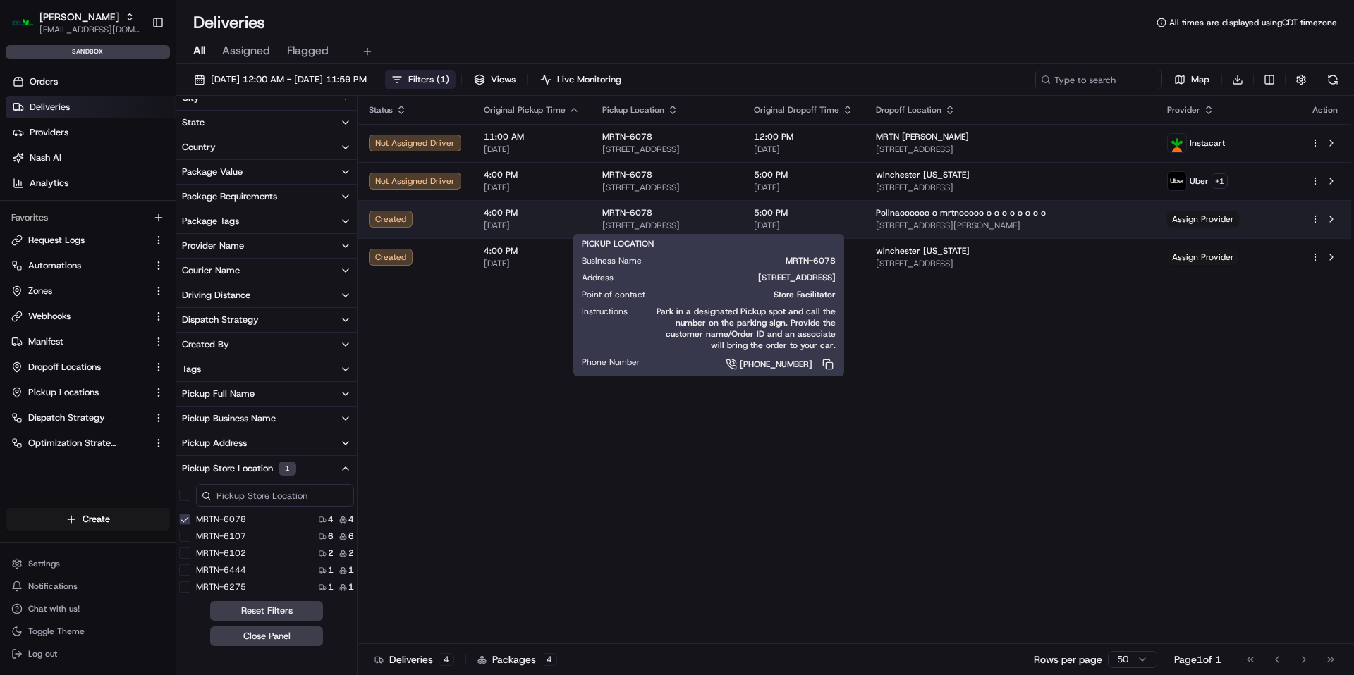
click at [606, 218] on span "MRTN-6078" at bounding box center [627, 212] width 50 height 11
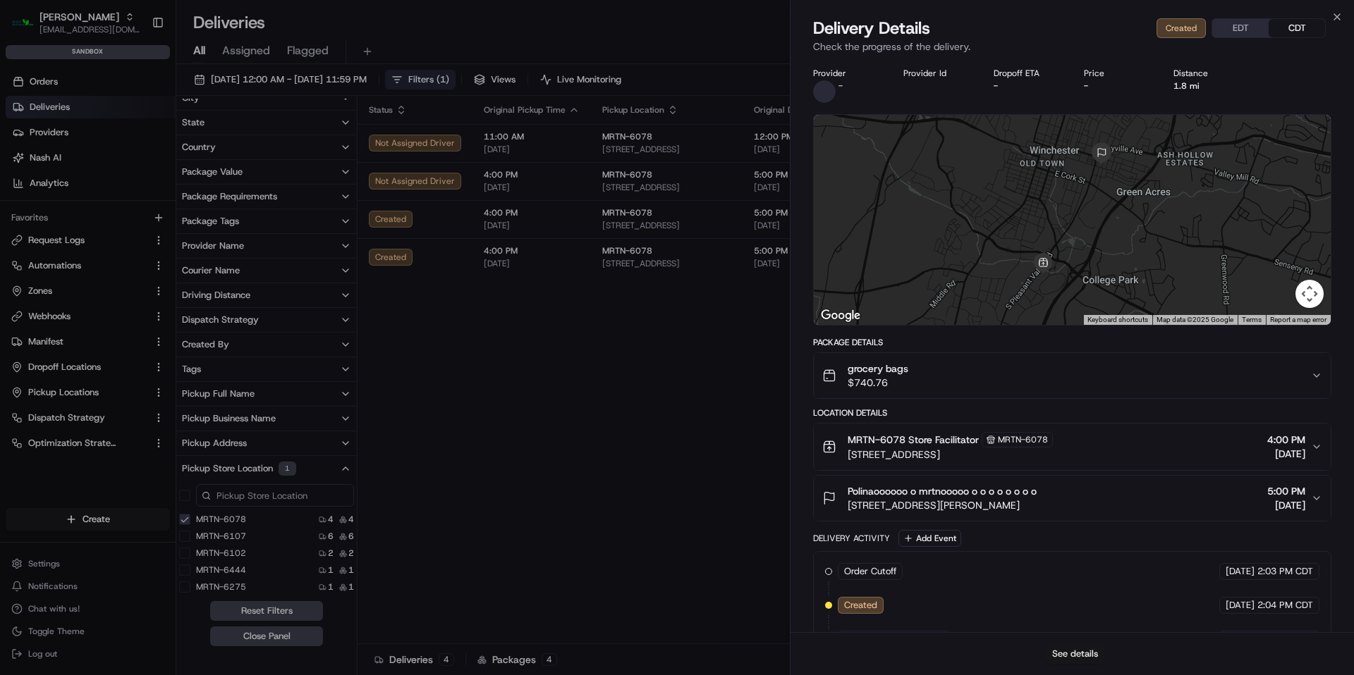
click at [1079, 657] on button "See details" at bounding box center [1075, 654] width 59 height 20
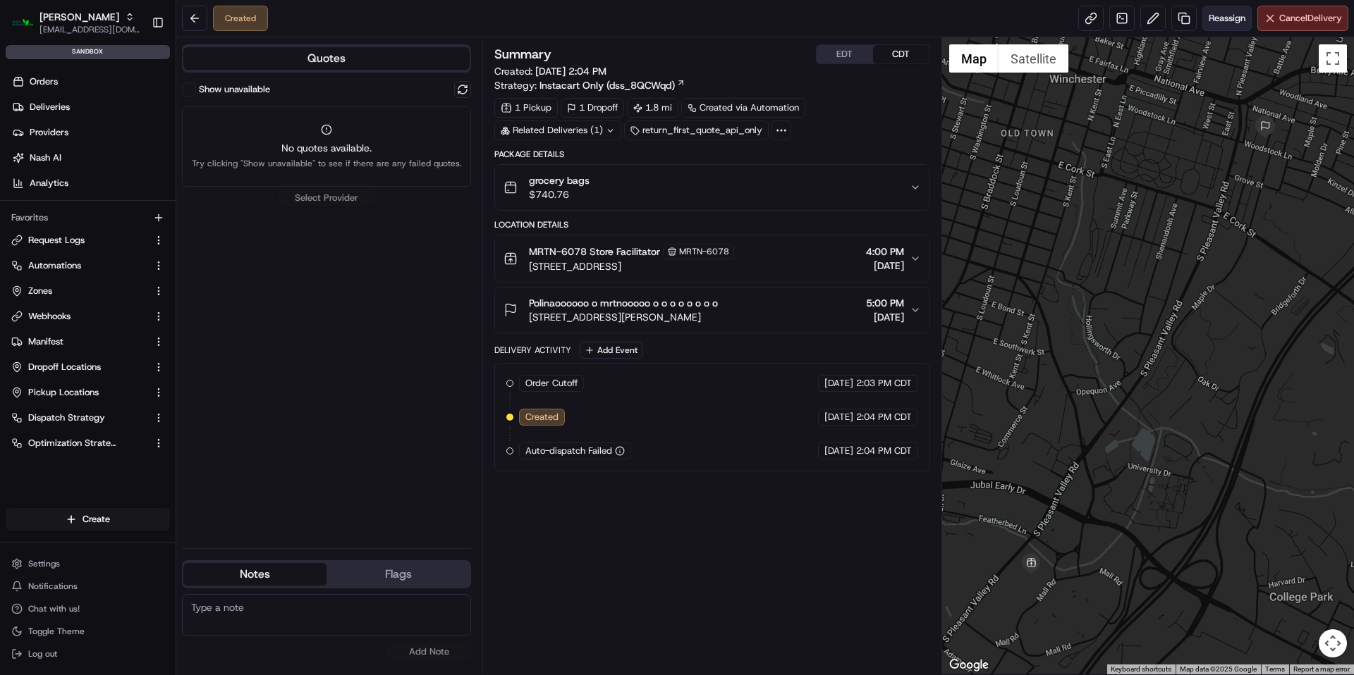
click at [1218, 25] on button "Reassign" at bounding box center [1226, 18] width 49 height 25
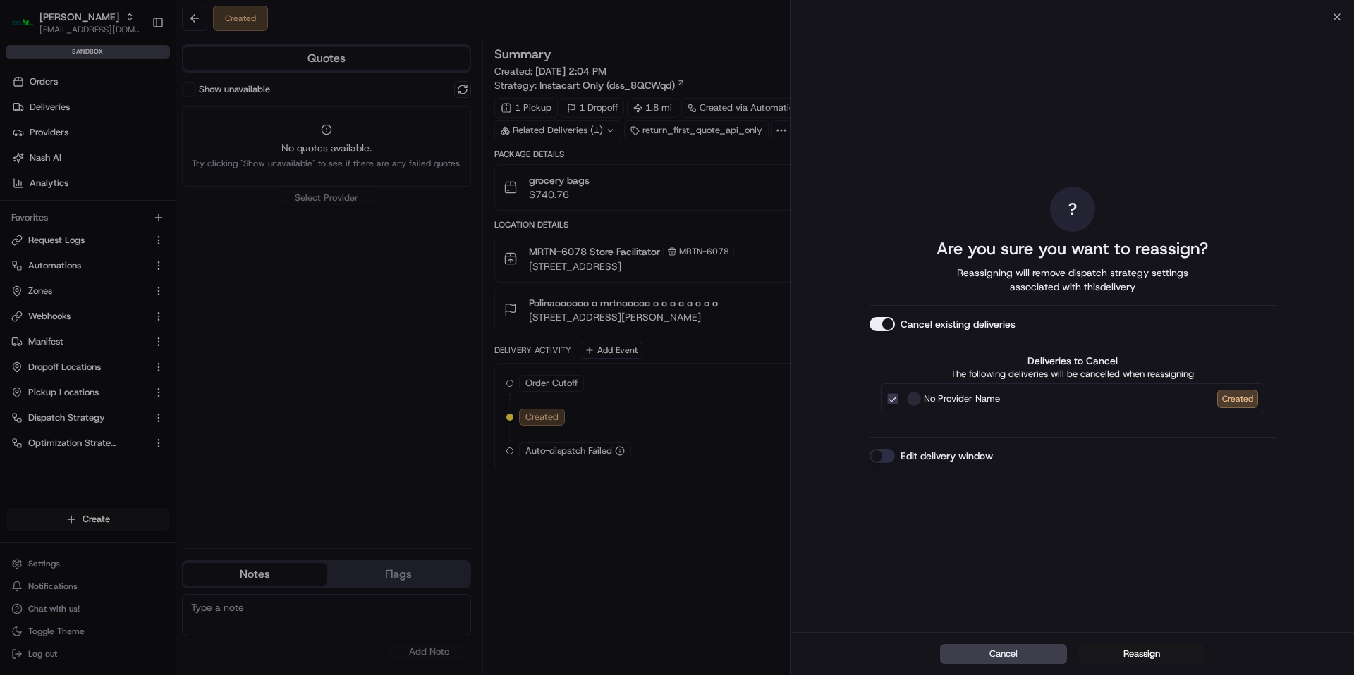
click at [1156, 663] on button "Reassign" at bounding box center [1141, 654] width 127 height 20
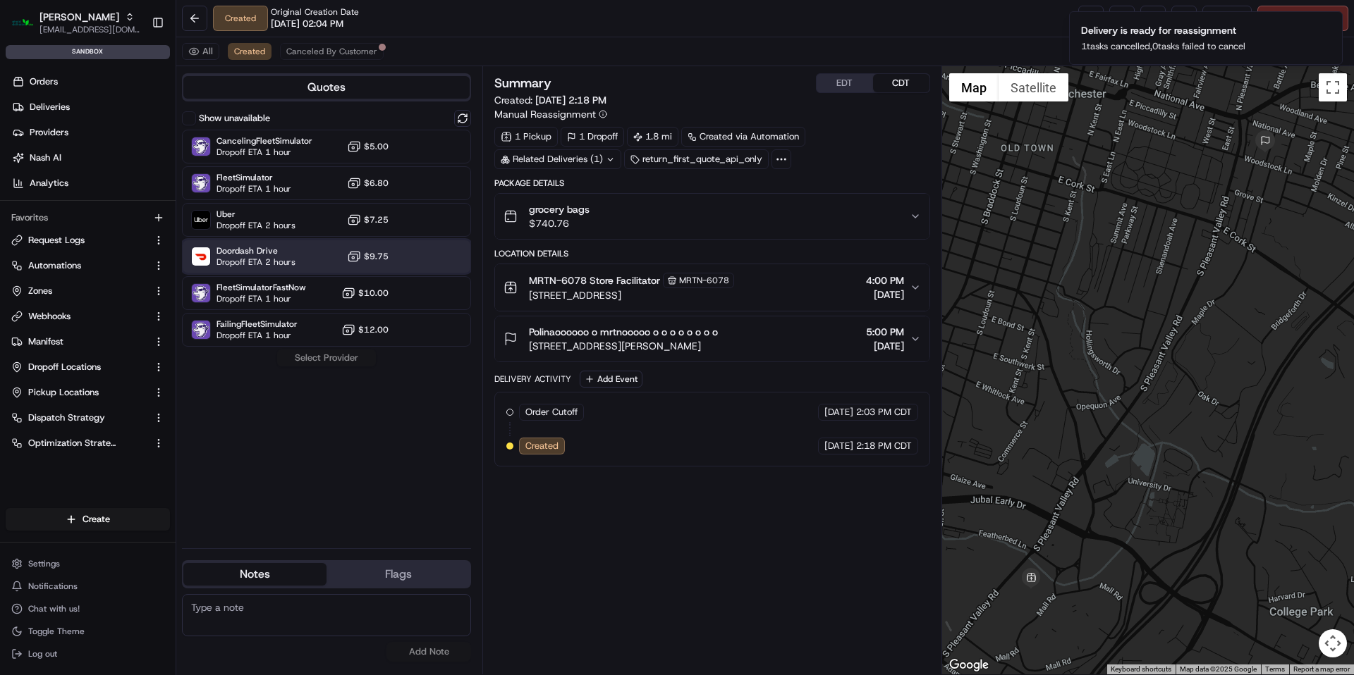
click at [315, 258] on div "Doordash Drive Dropoff ETA 2 hours $9.75" at bounding box center [326, 257] width 289 height 34
click at [338, 362] on button "Assign Provider" at bounding box center [326, 358] width 100 height 17
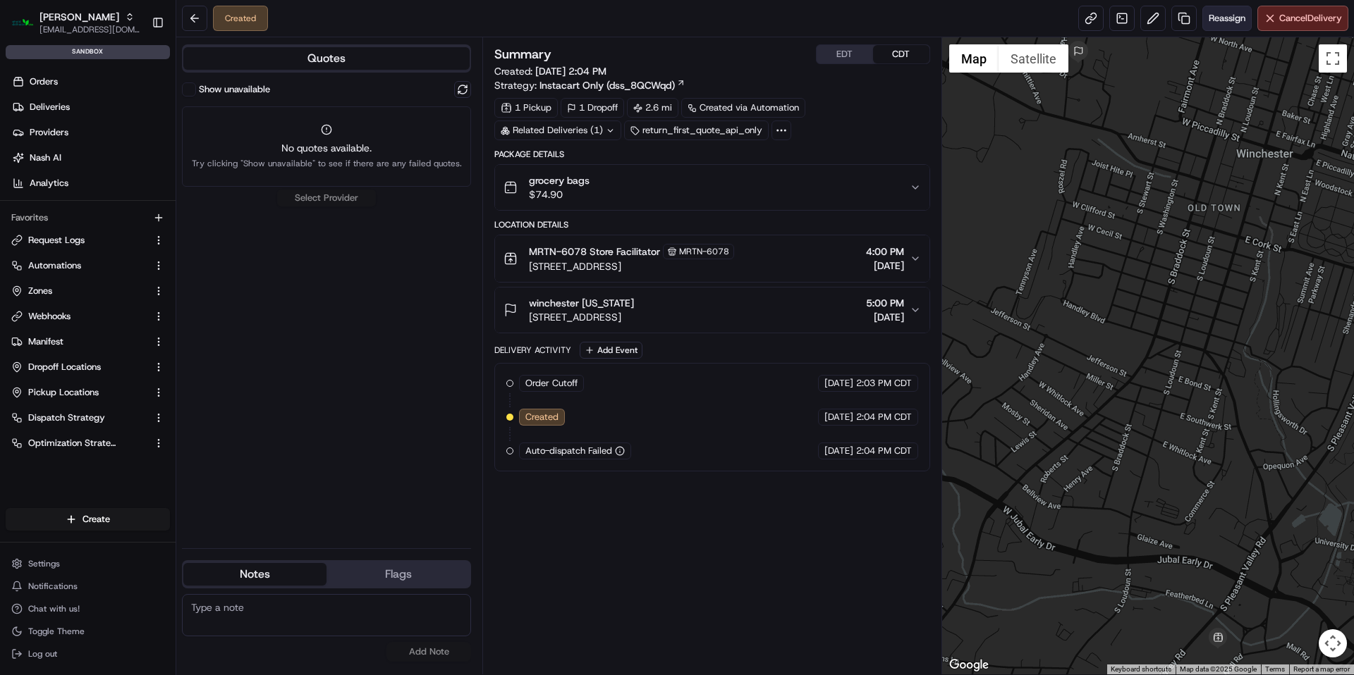
click at [1225, 13] on span "Reassign" at bounding box center [1226, 18] width 37 height 13
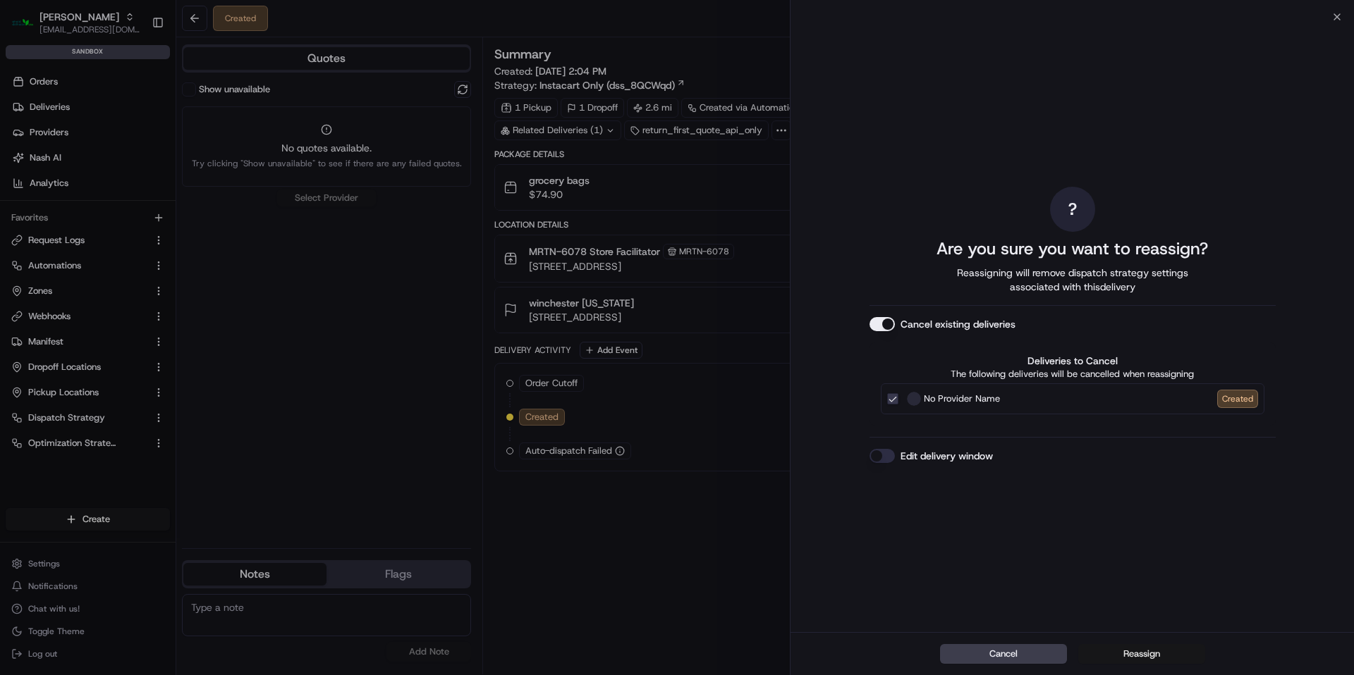
click at [1134, 652] on button "Reassign" at bounding box center [1141, 654] width 127 height 20
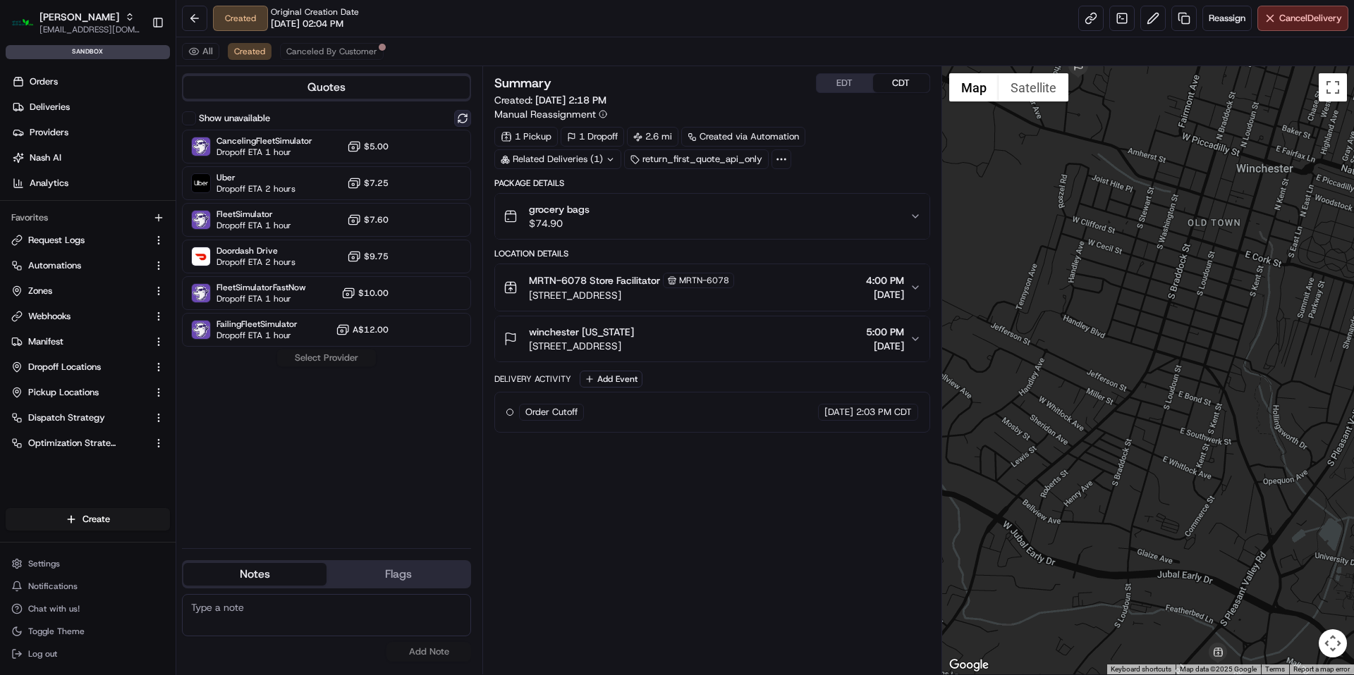
click at [467, 119] on button at bounding box center [462, 118] width 17 height 17
click at [435, 178] on div at bounding box center [428, 183] width 17 height 17
click at [344, 357] on button "Assign Provider" at bounding box center [326, 358] width 100 height 17
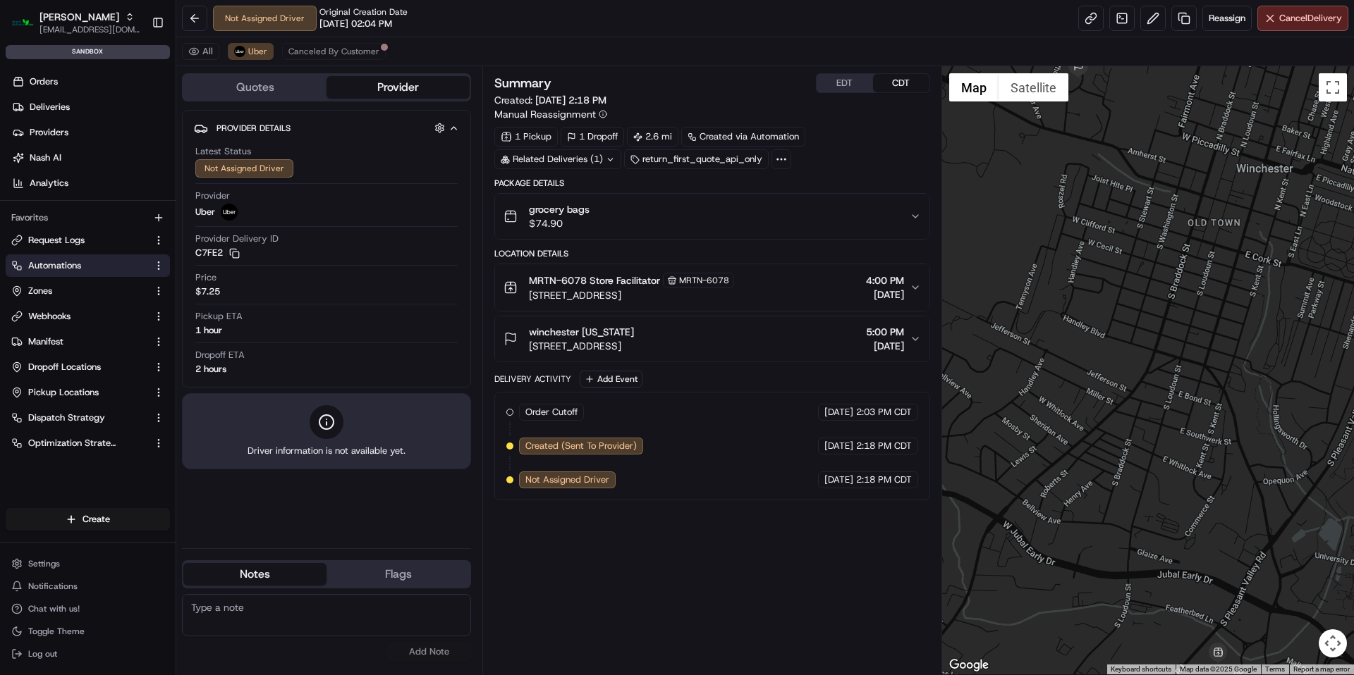
click at [85, 263] on link "Automations" at bounding box center [79, 265] width 136 height 13
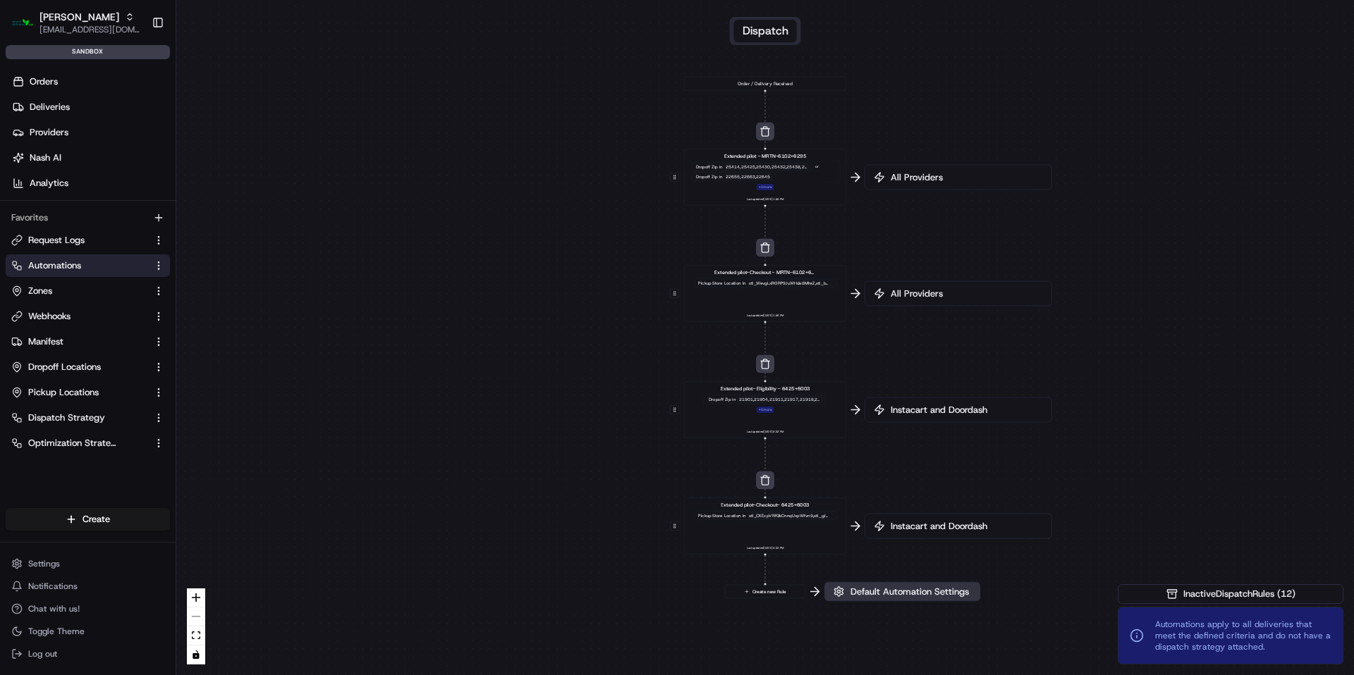
click at [876, 594] on span "Default Automation Settings" at bounding box center [909, 592] width 124 height 13
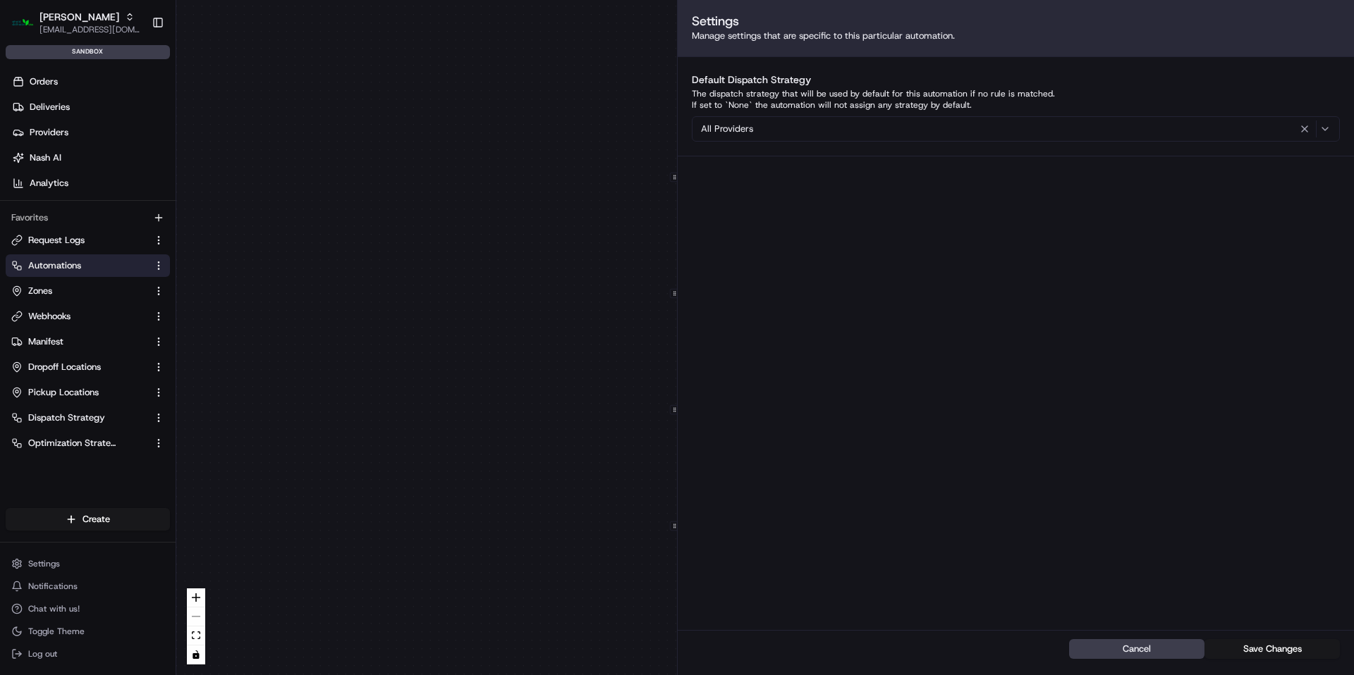
click at [907, 139] on button "All Providers" at bounding box center [1016, 128] width 648 height 25
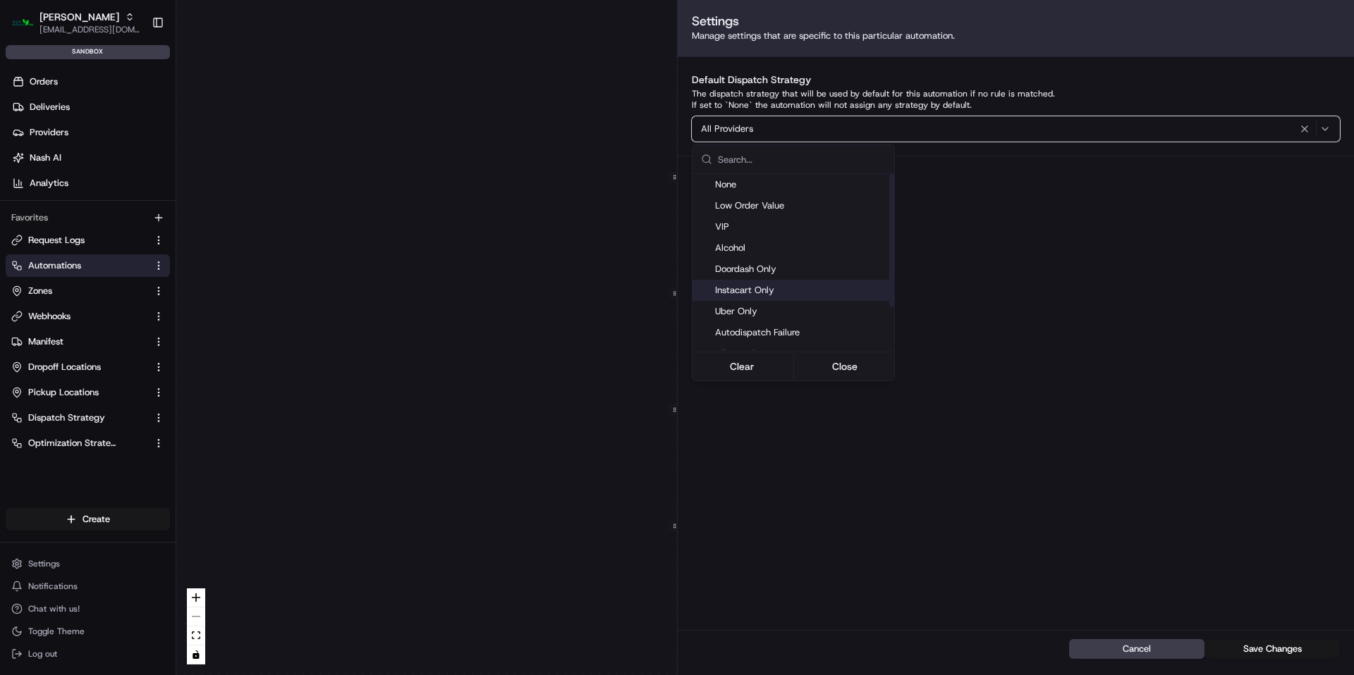
click at [812, 280] on div "Instacart Only" at bounding box center [793, 290] width 202 height 21
click at [1269, 646] on span "Automations apply to all deliveries that meet the defined criteria and do not h…" at bounding box center [1243, 636] width 176 height 34
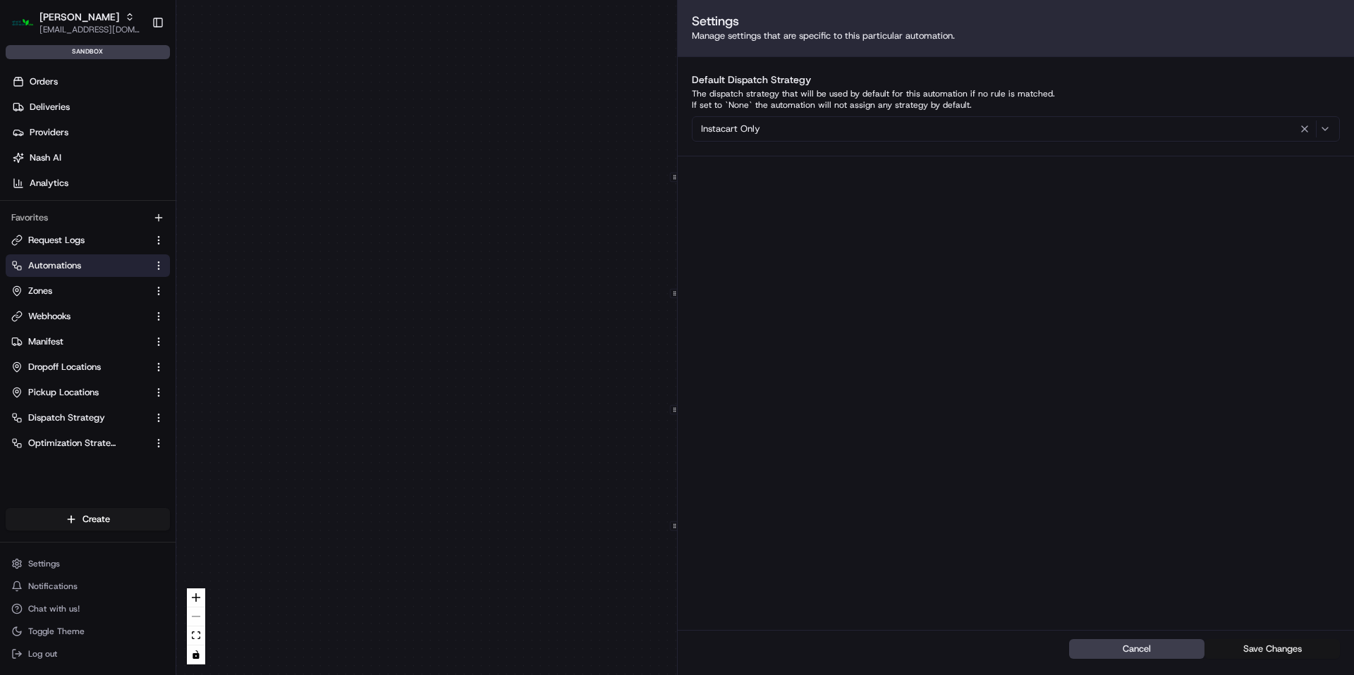
click at [1268, 646] on button "Save Changes" at bounding box center [1271, 649] width 135 height 20
click at [366, 430] on div "0 0 0 0 0 Order / Delivery Received Extended pilot - MRTN-6102+6295 Dropoff Zip…" at bounding box center [764, 337] width 1177 height 675
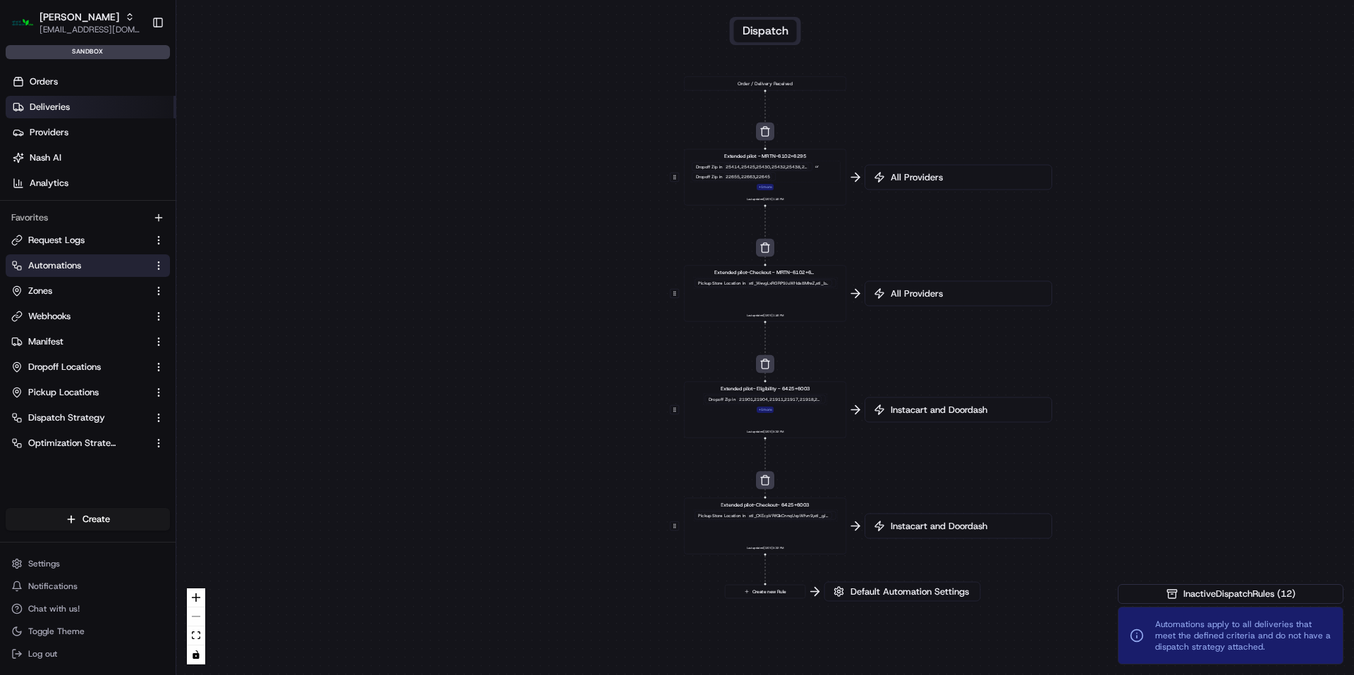
click at [60, 109] on span "Deliveries" at bounding box center [50, 107] width 40 height 13
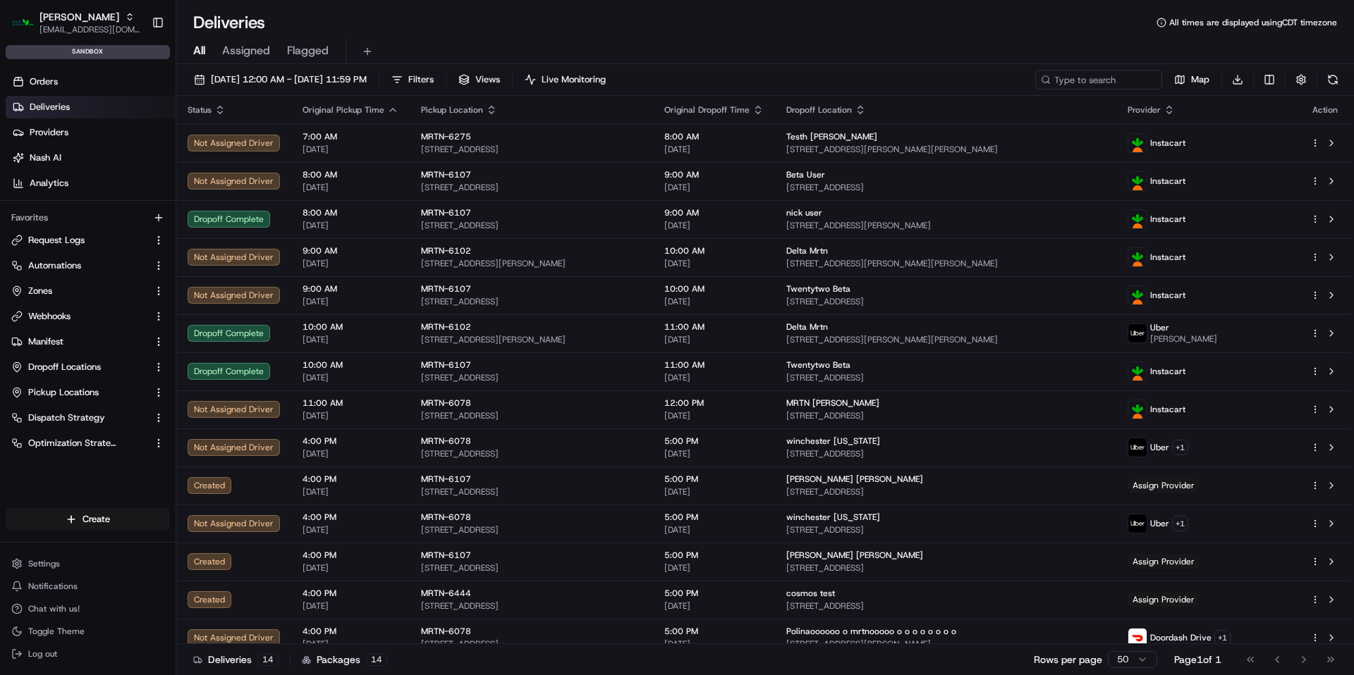
click at [86, 106] on link "Deliveries" at bounding box center [91, 107] width 170 height 23
click at [87, 107] on link "Deliveries" at bounding box center [91, 107] width 170 height 23
click at [84, 106] on link "Deliveries" at bounding box center [91, 107] width 170 height 23
click at [1131, 86] on input at bounding box center [1077, 80] width 169 height 20
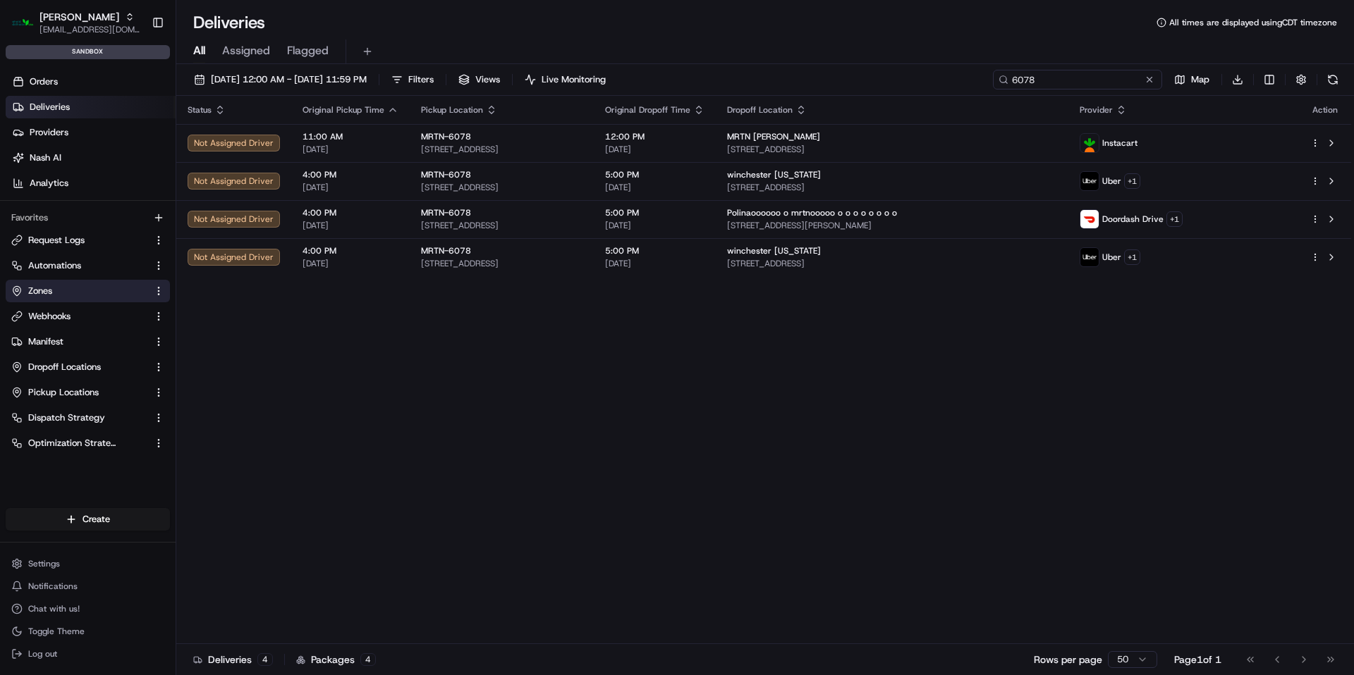
type input "6078"
